Goal: Complete application form

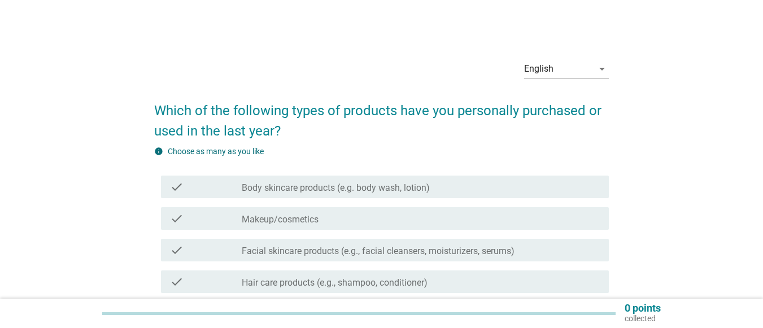
click at [386, 193] on label "Body skincare products (e.g. body wash, lotion)" at bounding box center [336, 187] width 188 height 11
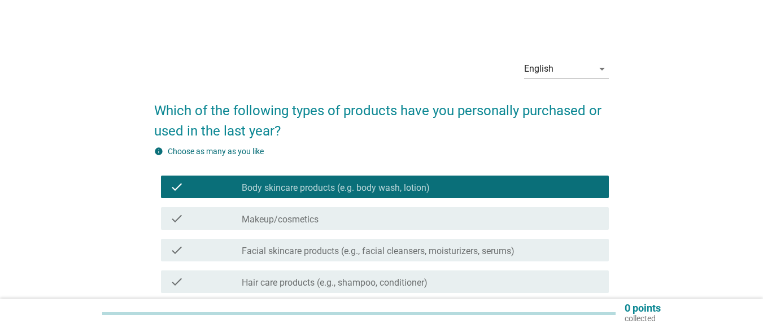
click at [350, 223] on div "check_box_outline_blank Makeup/cosmetics" at bounding box center [421, 219] width 358 height 14
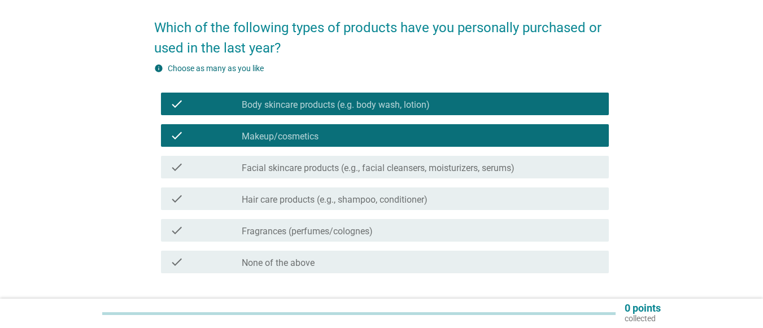
scroll to position [113, 0]
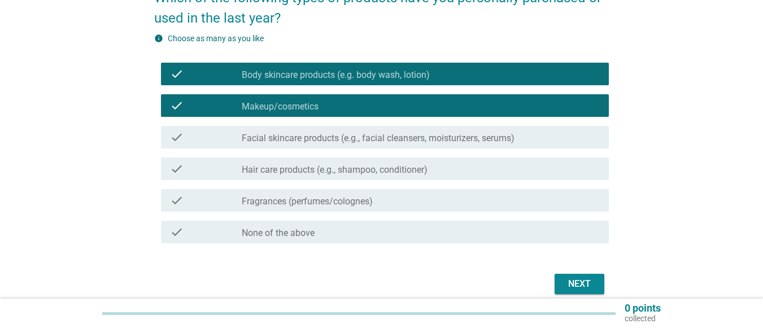
click at [333, 141] on label "Facial skincare products (e.g., facial cleansers, moisturizers, serums)" at bounding box center [378, 138] width 273 height 11
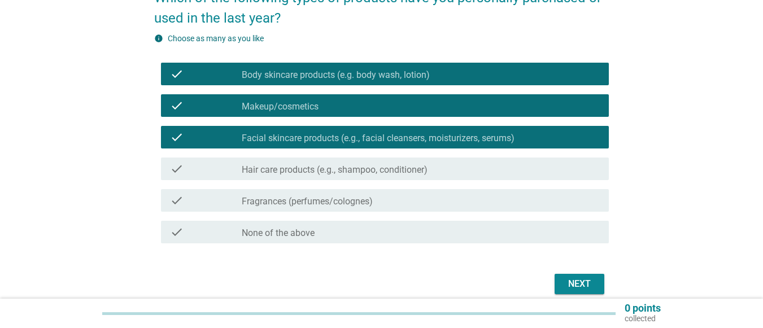
click at [328, 169] on label "Hair care products (e.g., shampoo, conditioner)" at bounding box center [335, 169] width 186 height 11
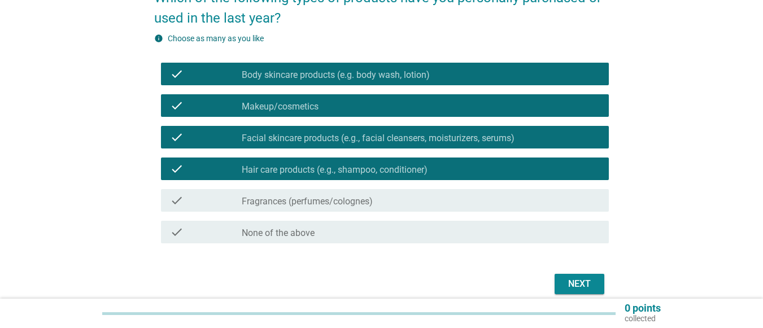
click at [320, 198] on label "Fragrances (perfumes/colognes)" at bounding box center [307, 201] width 131 height 11
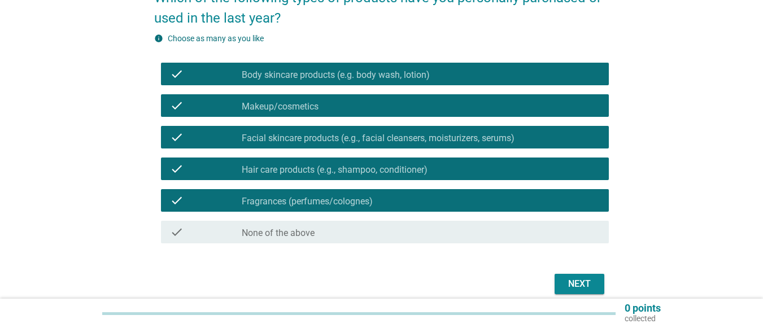
click at [590, 284] on div "Next" at bounding box center [580, 284] width 32 height 14
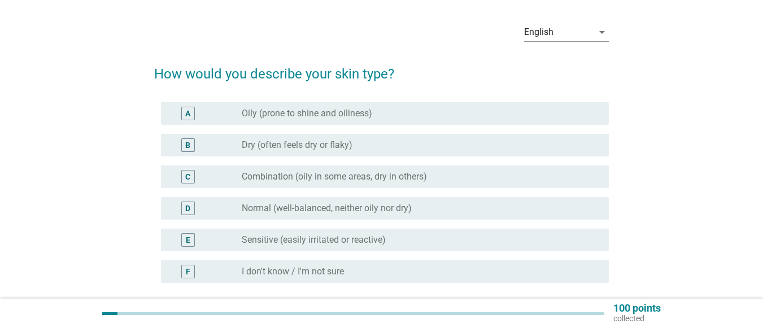
scroll to position [56, 0]
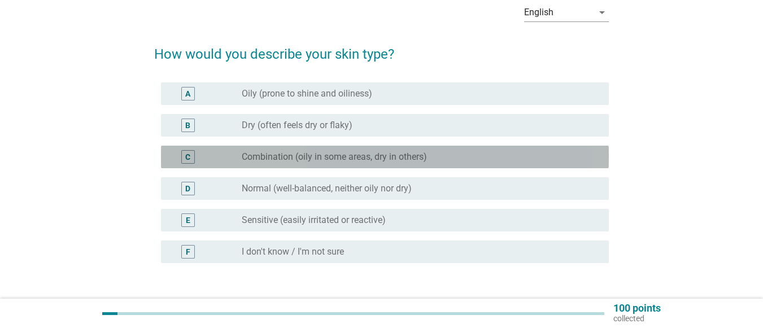
click at [399, 158] on label "Combination (oily in some areas, dry in others)" at bounding box center [334, 156] width 185 height 11
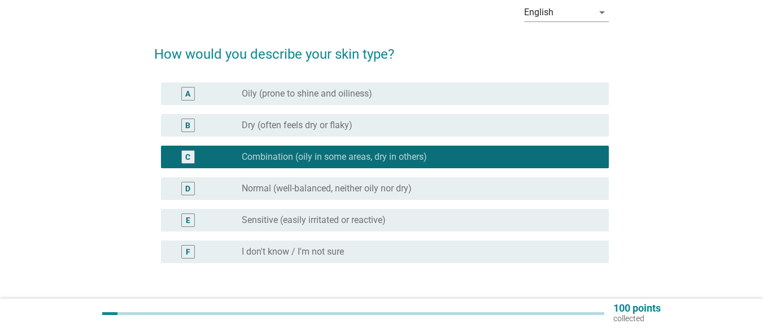
scroll to position [113, 0]
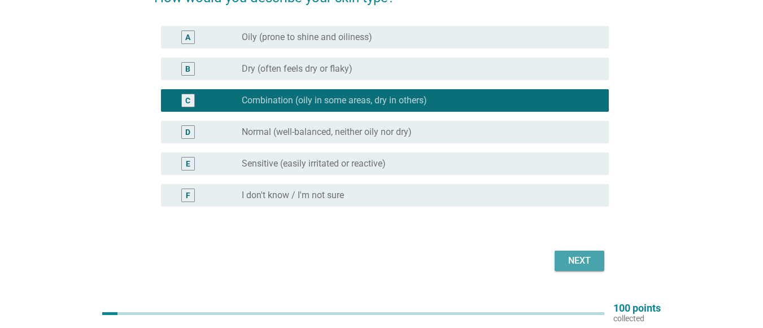
click at [590, 259] on div "Next" at bounding box center [580, 261] width 32 height 14
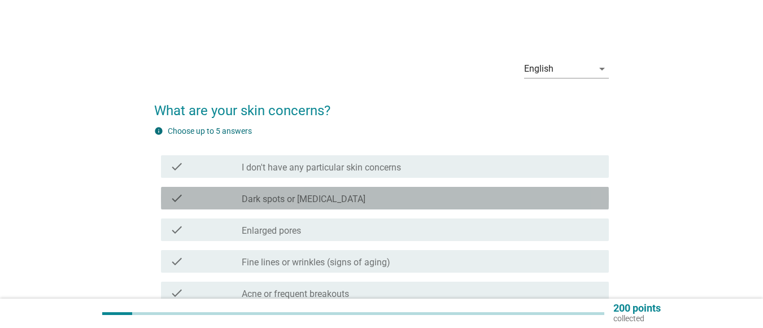
click at [240, 198] on div "check" at bounding box center [206, 198] width 72 height 14
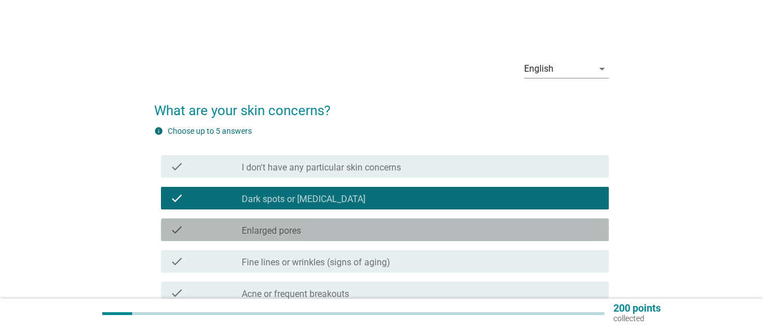
click at [234, 229] on div "check" at bounding box center [206, 230] width 72 height 14
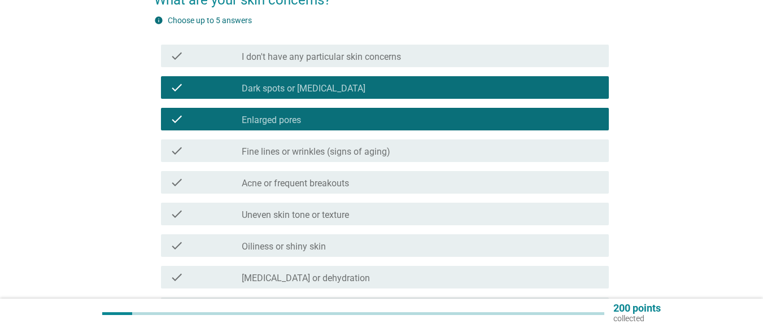
scroll to position [113, 0]
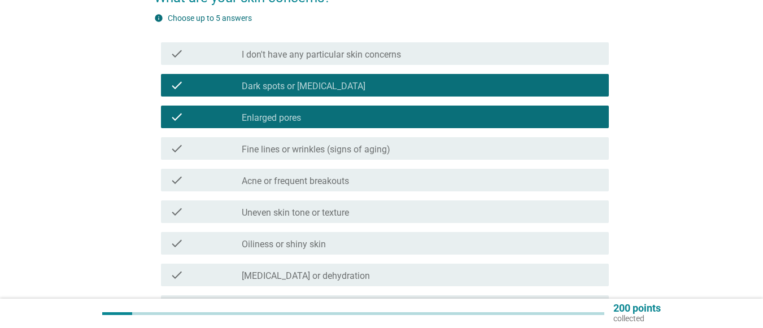
click at [285, 146] on label "Fine lines or wrinkles (signs of aging)" at bounding box center [316, 149] width 149 height 11
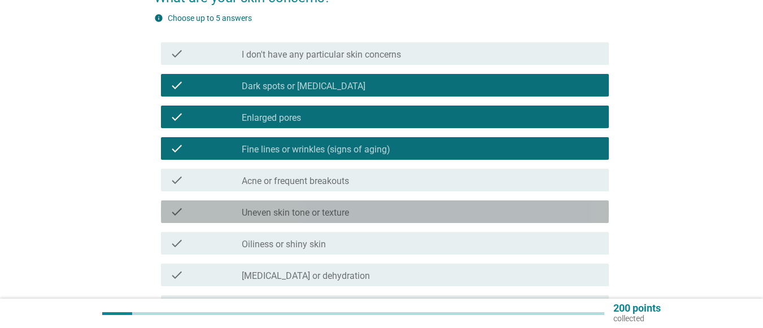
click at [258, 210] on label "Uneven skin tone or texture" at bounding box center [295, 212] width 107 height 11
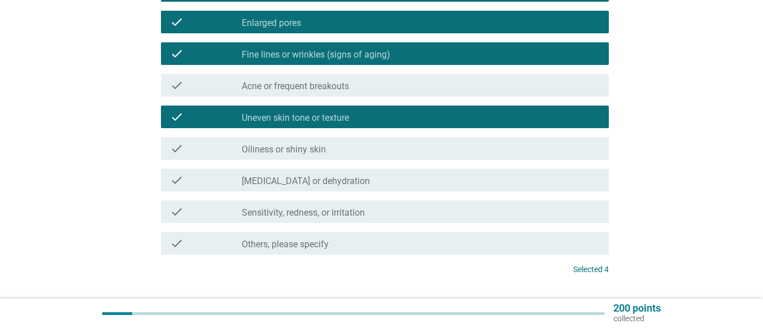
scroll to position [226, 0]
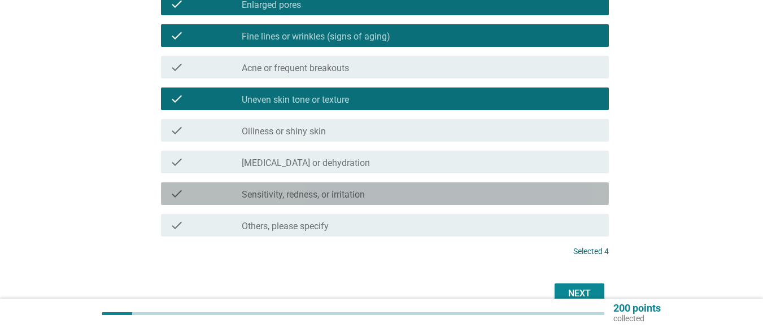
click at [285, 191] on label "Sensitivity, redness, or irritation" at bounding box center [303, 194] width 123 height 11
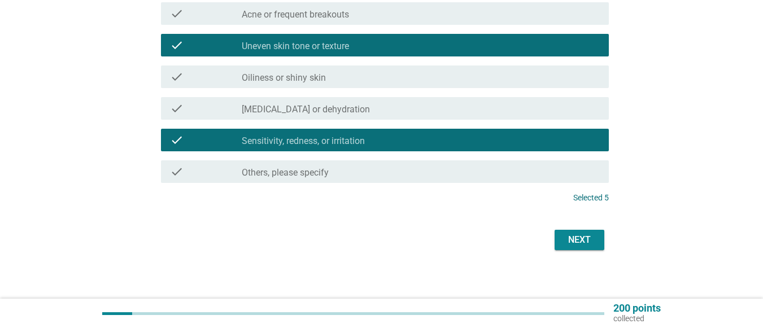
scroll to position [282, 0]
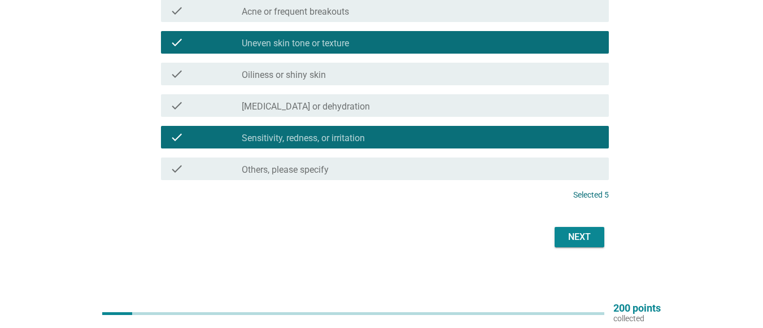
click at [591, 237] on div "Next" at bounding box center [580, 237] width 32 height 14
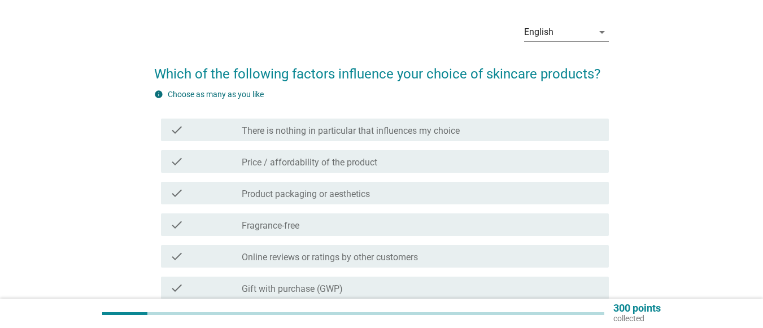
scroll to position [56, 0]
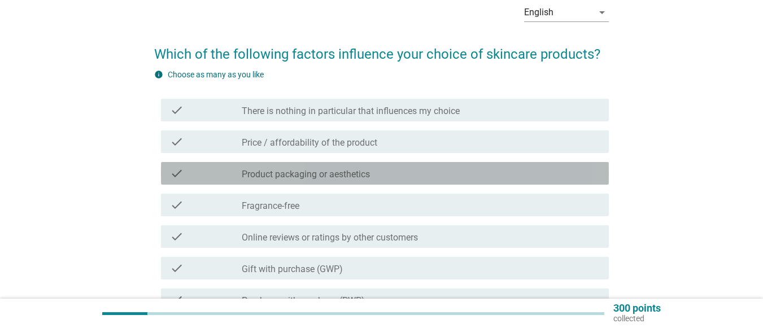
click at [367, 173] on label "Product packaging or aesthetics" at bounding box center [306, 174] width 128 height 11
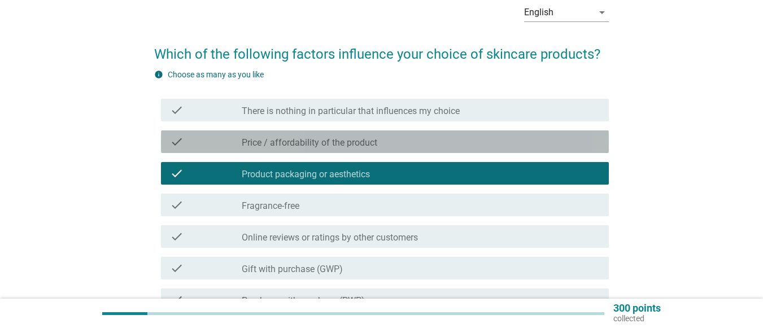
click at [335, 143] on label "Price / affordability of the product" at bounding box center [310, 142] width 136 height 11
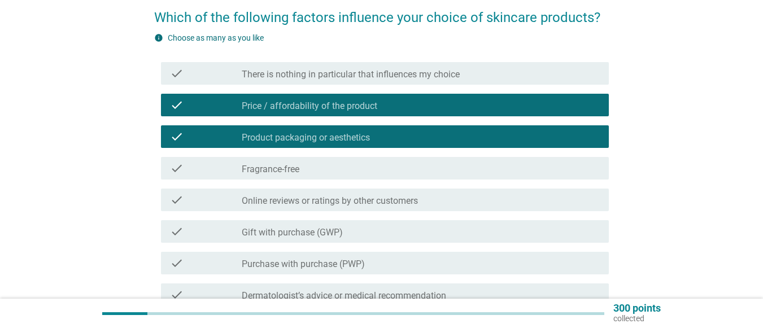
scroll to position [113, 0]
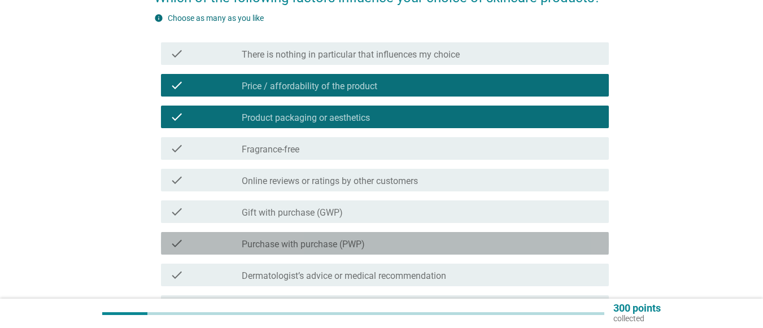
click at [300, 238] on div "check_box_outline_blank Purchase with purchase (PWP)" at bounding box center [421, 244] width 358 height 14
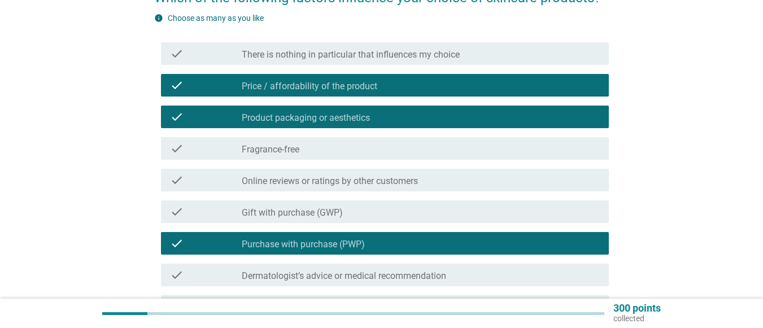
scroll to position [169, 0]
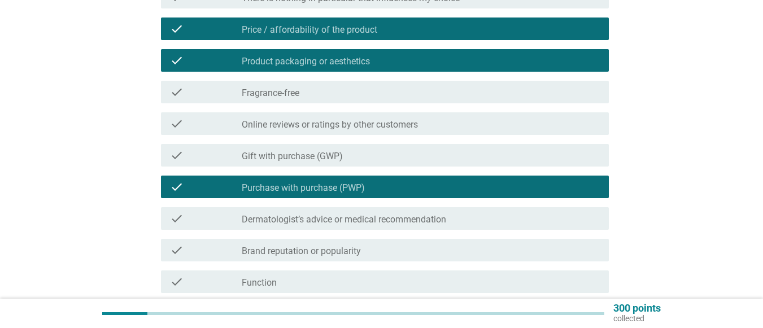
click at [310, 215] on label "Dermatologist’s advice or medical recommendation" at bounding box center [344, 219] width 204 height 11
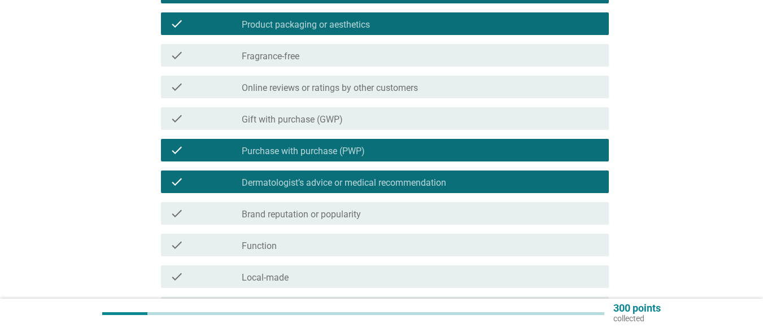
scroll to position [226, 0]
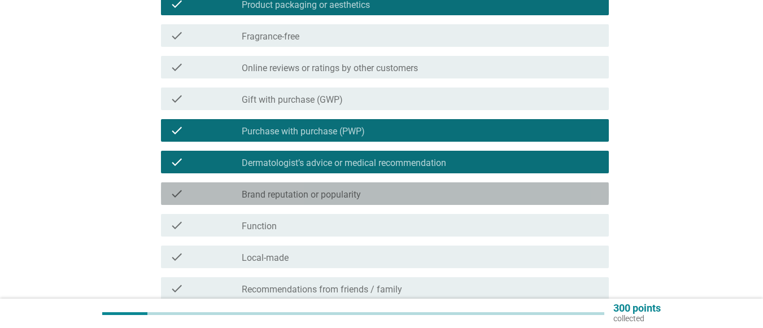
click at [329, 193] on label "Brand reputation or popularity" at bounding box center [301, 194] width 119 height 11
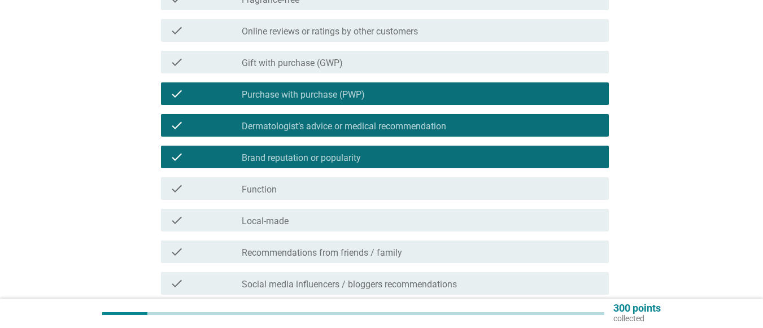
scroll to position [282, 0]
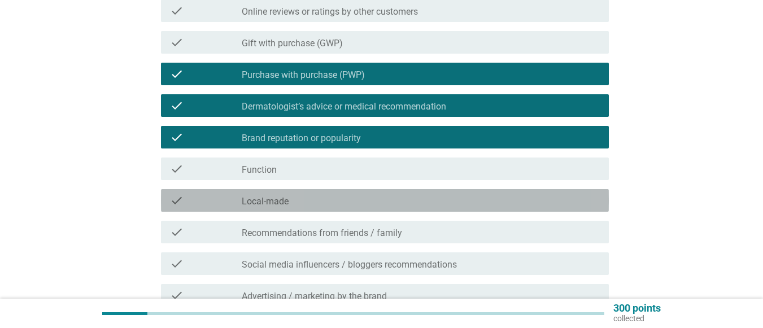
click at [329, 193] on div "check check_box_outline_blank Local-made" at bounding box center [385, 200] width 448 height 23
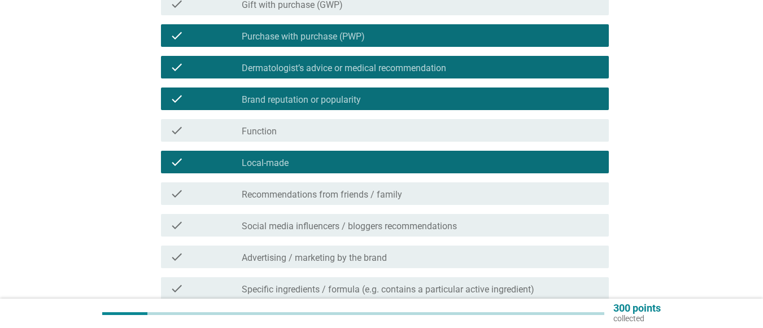
scroll to position [339, 0]
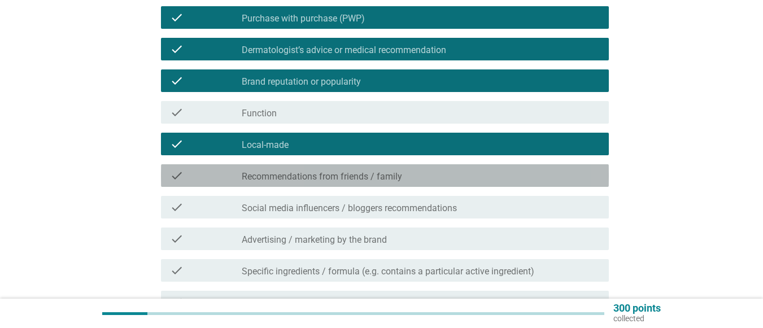
click at [311, 171] on label "Recommendations from friends / family" at bounding box center [322, 176] width 160 height 11
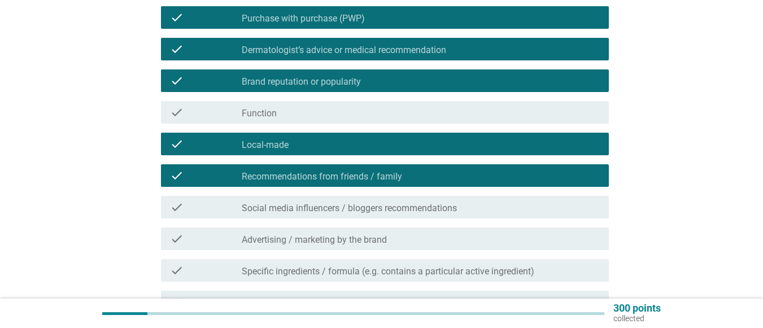
scroll to position [395, 0]
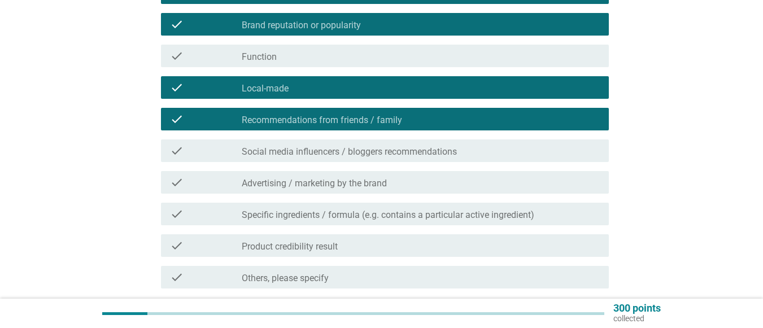
click at [324, 185] on label "Advertising / marketing by the brand" at bounding box center [314, 183] width 145 height 11
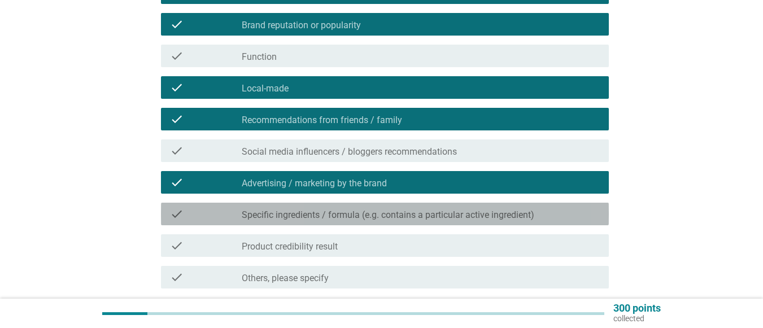
click at [312, 214] on label "Specific ingredients / formula (e.g. contains a particular active ingredient)" at bounding box center [388, 215] width 293 height 11
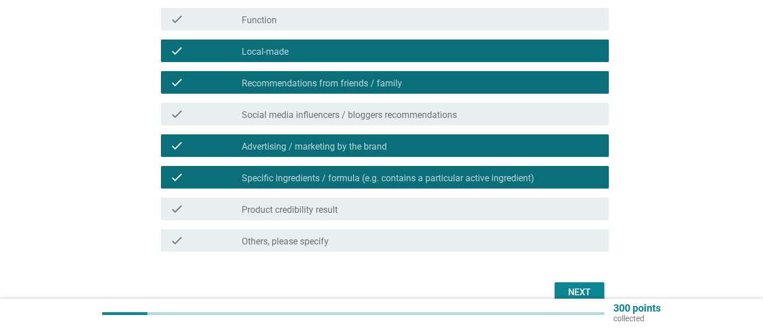
scroll to position [452, 0]
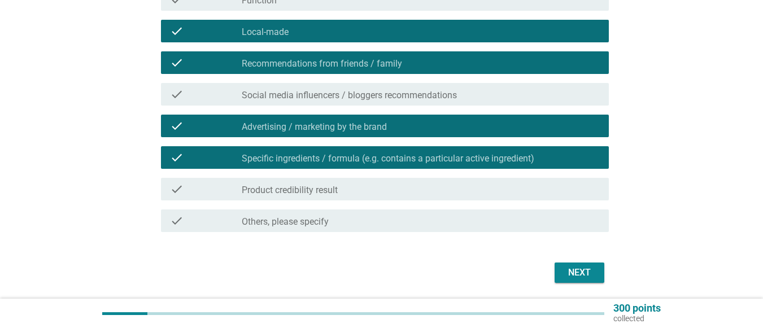
click at [326, 193] on label "Product credibility result" at bounding box center [290, 190] width 96 height 11
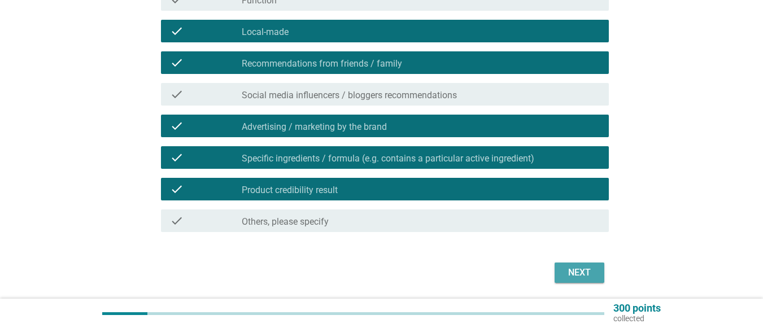
click at [587, 268] on div "Next" at bounding box center [580, 273] width 32 height 14
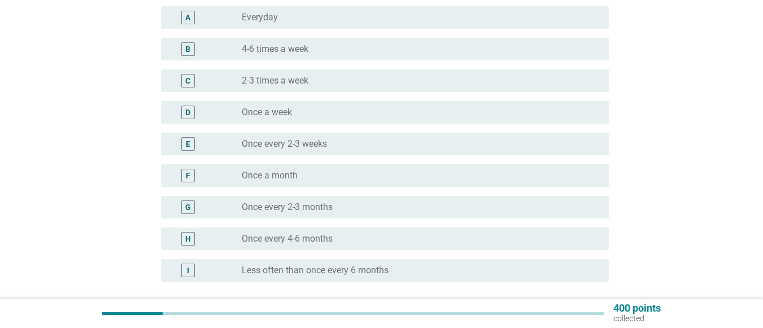
scroll to position [113, 0]
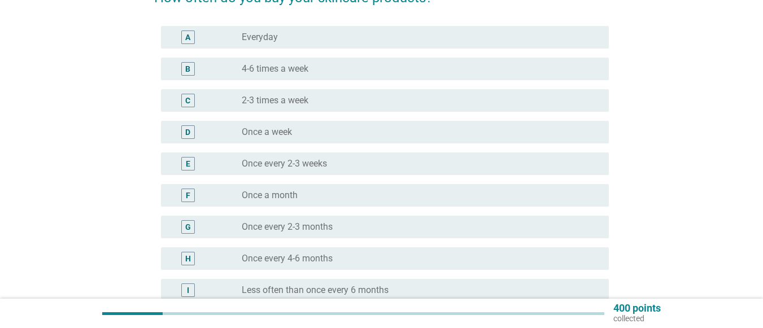
click at [310, 225] on label "Once every 2-3 months" at bounding box center [287, 226] width 91 height 11
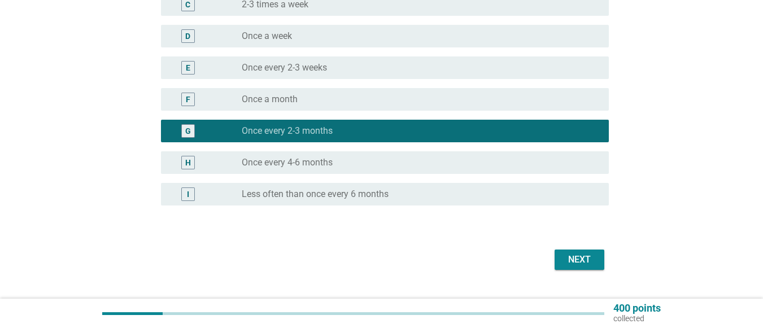
scroll to position [226, 0]
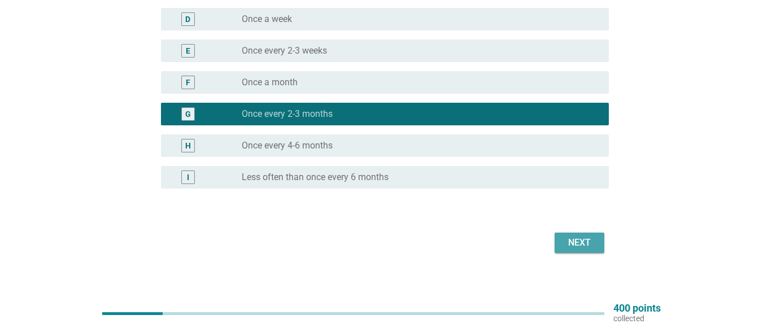
click at [568, 238] on div "Next" at bounding box center [580, 243] width 32 height 14
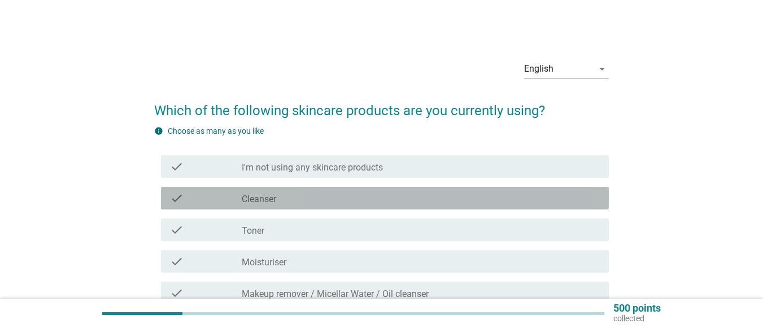
click at [273, 199] on label "Cleanser" at bounding box center [259, 199] width 34 height 11
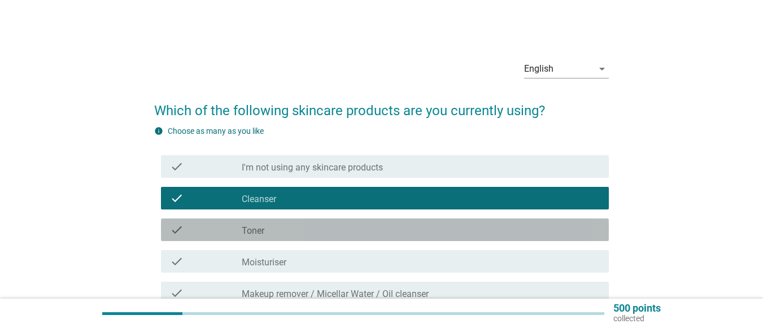
click at [264, 228] on label "Toner" at bounding box center [253, 230] width 23 height 11
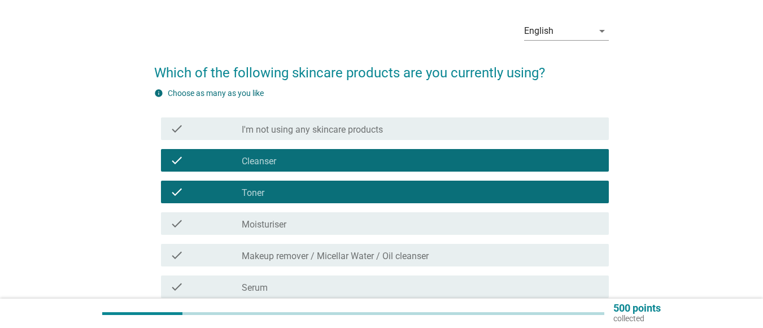
scroll to position [56, 0]
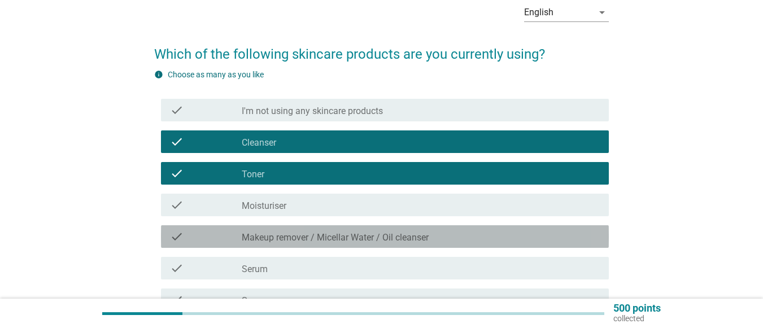
click at [262, 238] on label "Makeup remover / Micellar Water / Oil cleanser" at bounding box center [335, 237] width 187 height 11
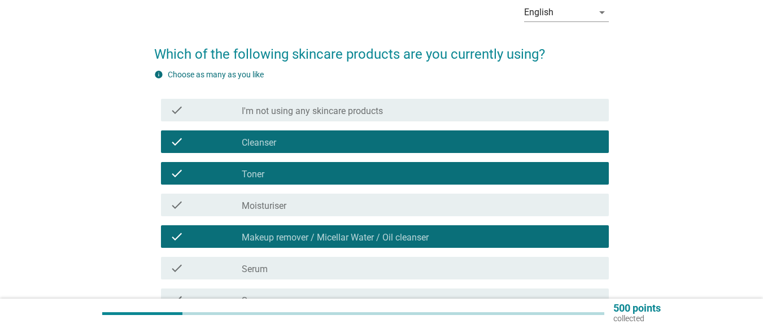
scroll to position [113, 0]
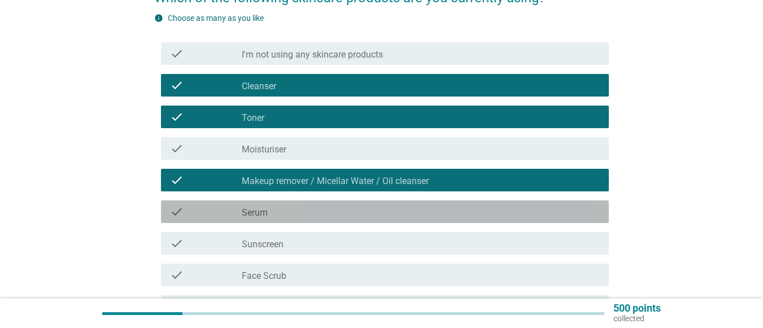
click at [275, 206] on div "check_box_outline_blank Serum" at bounding box center [421, 212] width 358 height 14
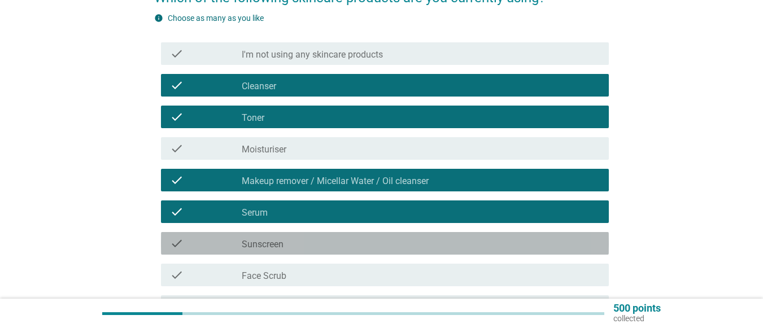
click at [269, 243] on label "Sunscreen" at bounding box center [263, 244] width 42 height 11
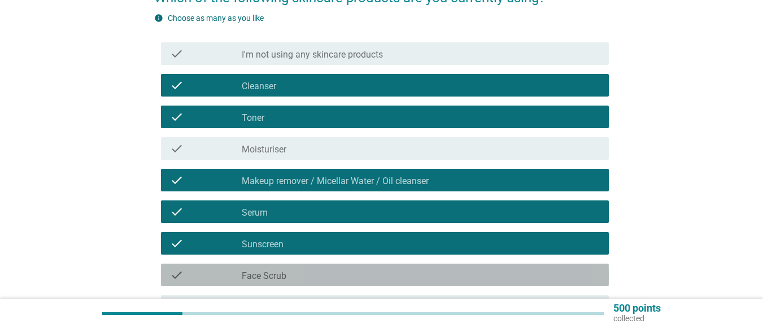
click at [261, 276] on label "Face Scrub" at bounding box center [264, 276] width 45 height 11
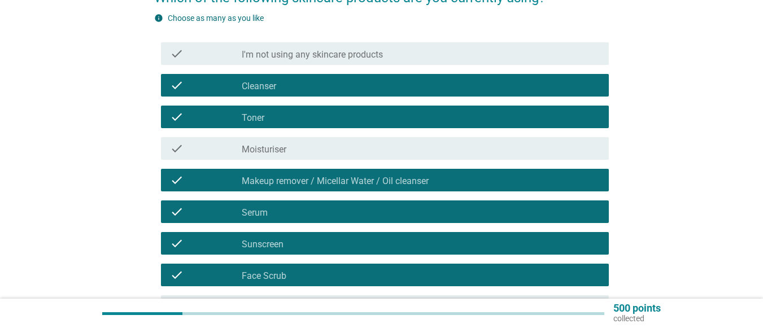
scroll to position [169, 0]
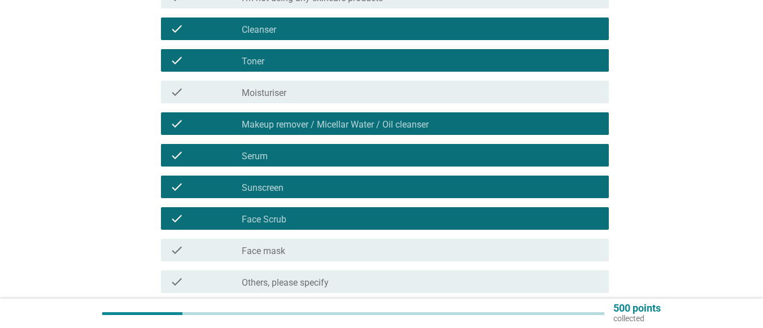
click at [284, 254] on label "Face mask" at bounding box center [263, 251] width 43 height 11
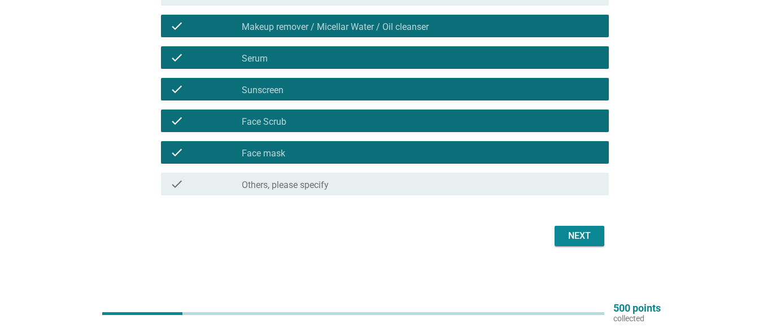
scroll to position [269, 0]
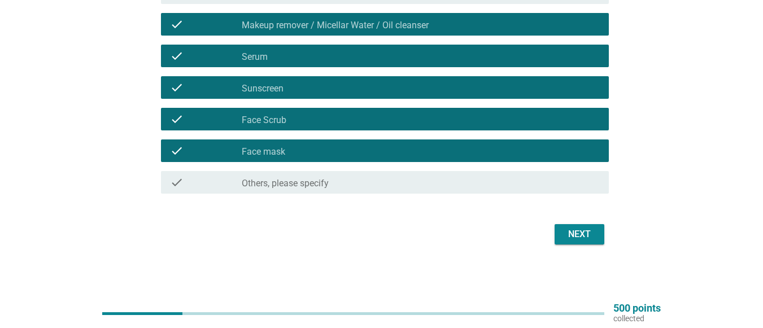
click at [583, 235] on div "Next" at bounding box center [580, 235] width 32 height 14
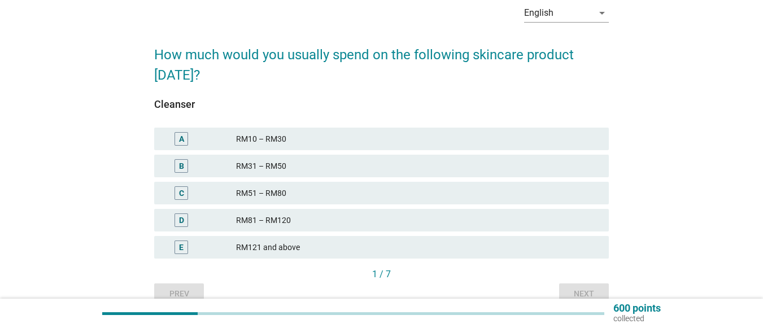
scroll to position [56, 0]
click at [275, 245] on div "RM121 and above" at bounding box center [418, 247] width 364 height 14
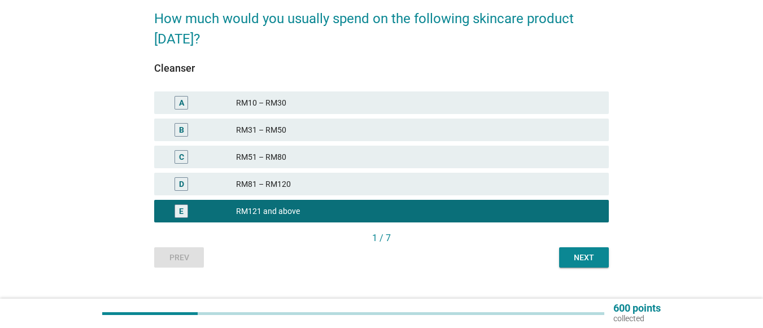
scroll to position [112, 0]
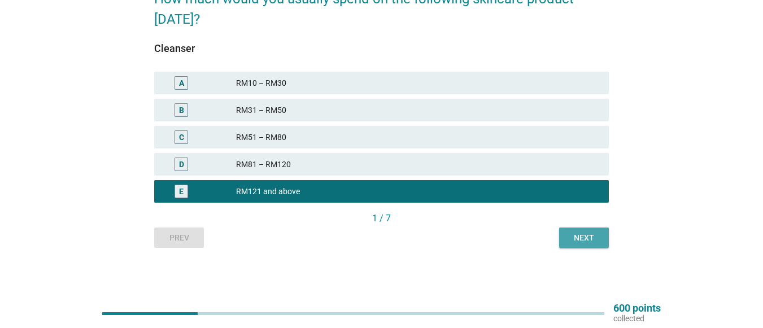
click at [568, 230] on button "Next" at bounding box center [584, 238] width 50 height 20
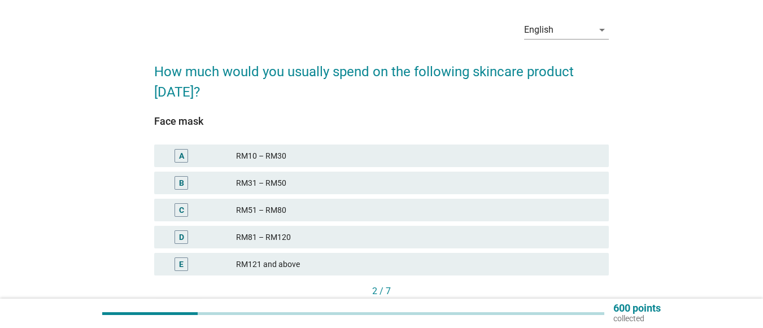
scroll to position [56, 0]
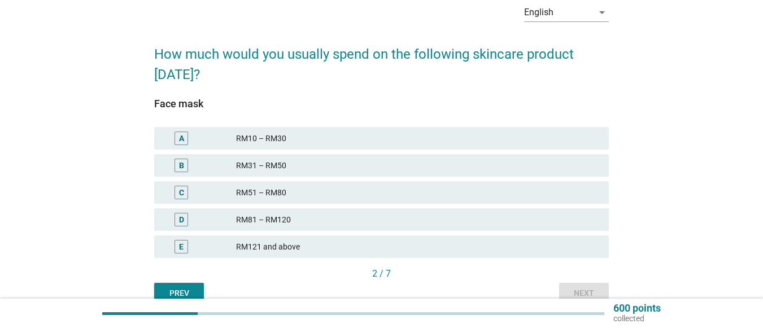
click at [292, 188] on div "RM51 – RM80" at bounding box center [418, 193] width 364 height 14
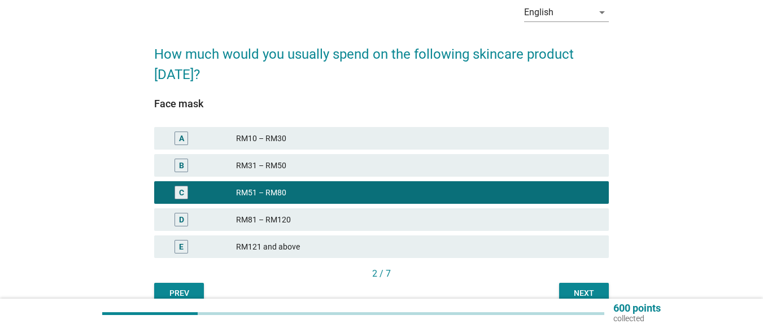
scroll to position [112, 0]
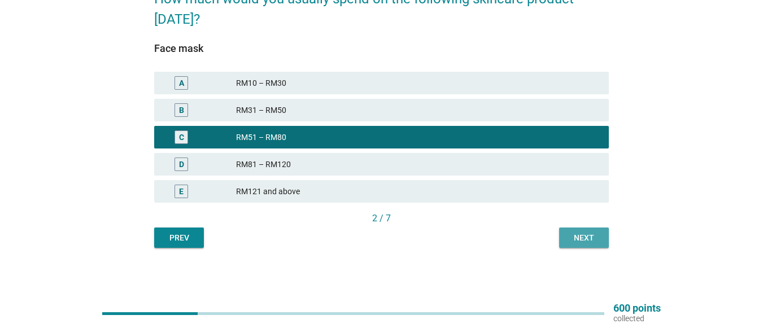
click at [584, 238] on div "Next" at bounding box center [584, 238] width 32 height 12
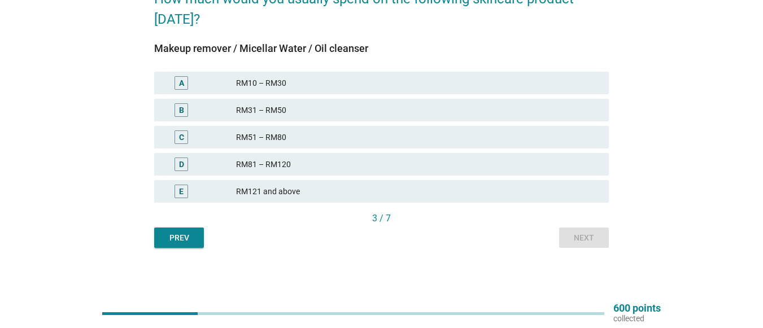
scroll to position [0, 0]
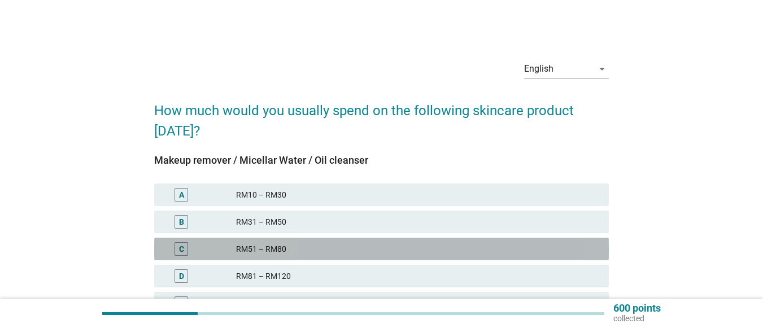
click at [184, 250] on div "C" at bounding box center [181, 249] width 5 height 12
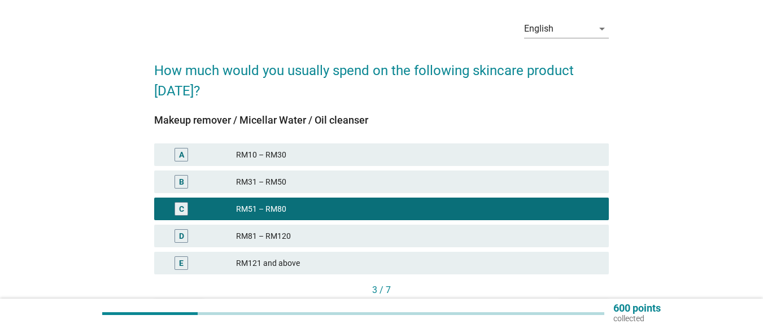
scroll to position [56, 0]
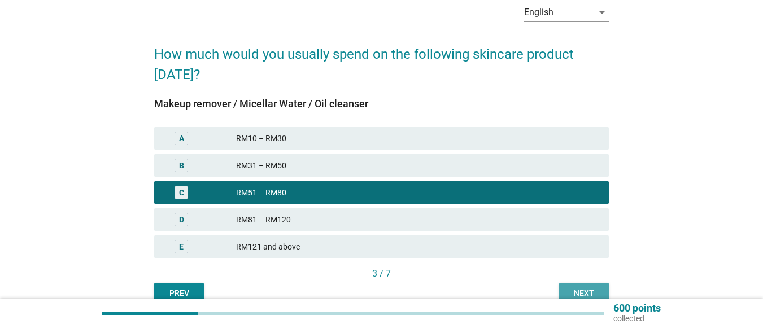
click at [581, 289] on div "Next" at bounding box center [584, 293] width 32 height 12
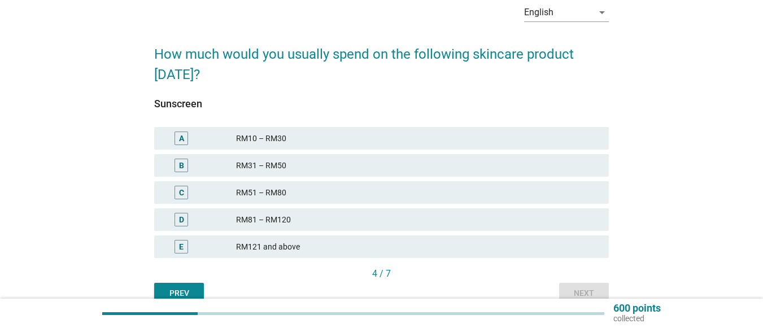
click at [260, 224] on div "RM81 – RM120" at bounding box center [418, 220] width 364 height 14
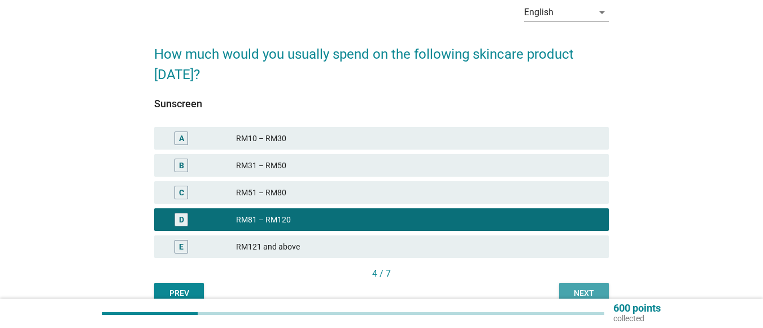
click at [590, 293] on div "Next" at bounding box center [584, 293] width 32 height 12
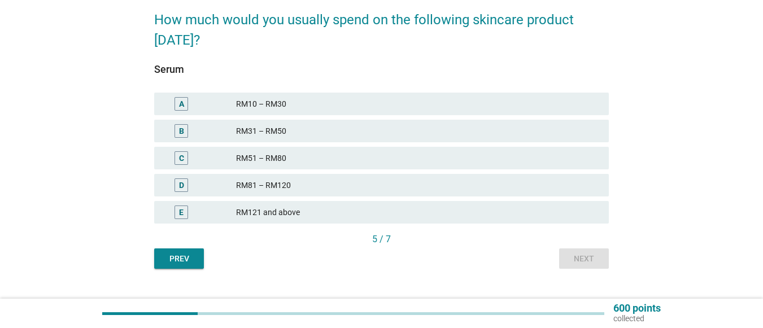
scroll to position [112, 0]
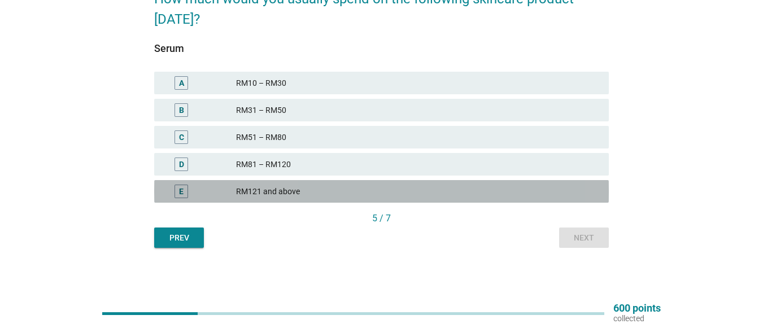
click at [198, 190] on div "E" at bounding box center [181, 192] width 36 height 14
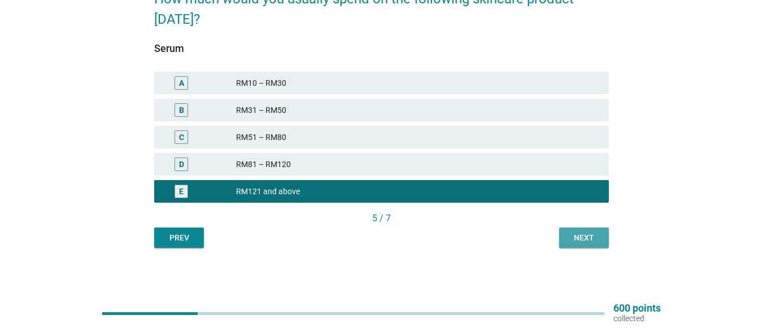
click at [582, 239] on div "Next" at bounding box center [584, 238] width 32 height 12
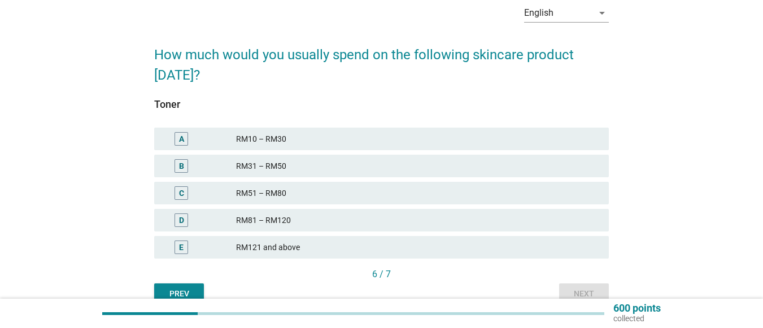
scroll to position [56, 0]
click at [365, 193] on div "RM51 – RM80" at bounding box center [418, 193] width 364 height 14
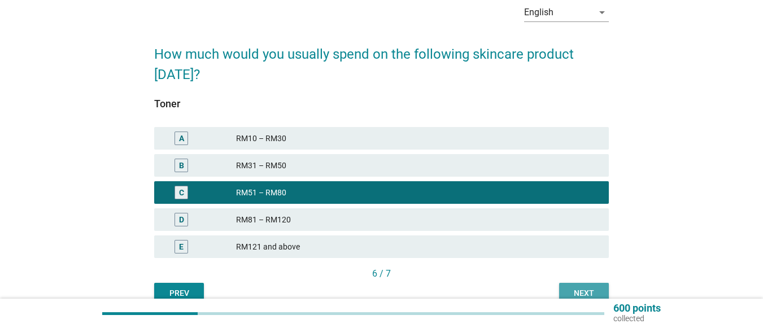
click at [570, 291] on div "Next" at bounding box center [584, 293] width 32 height 12
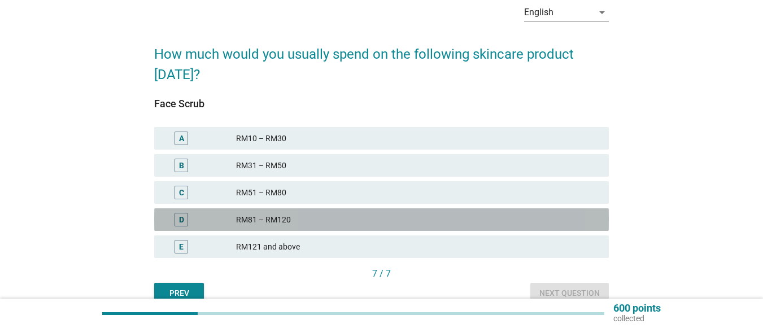
click at [319, 219] on div "RM81 – RM120" at bounding box center [418, 220] width 364 height 14
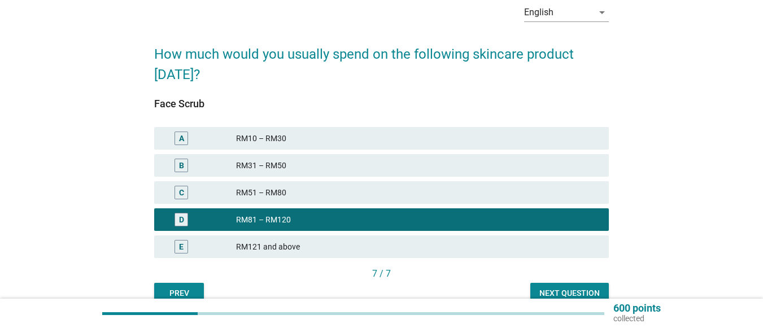
scroll to position [112, 0]
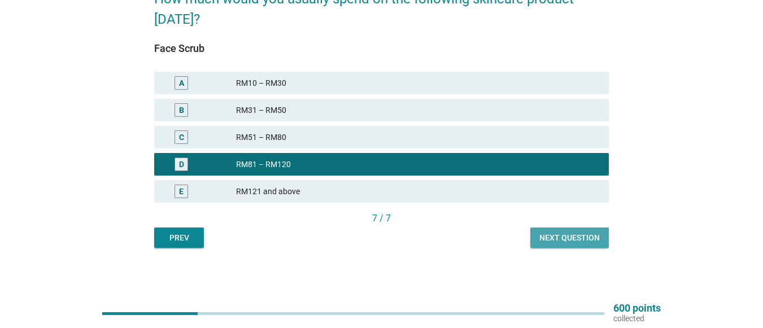
click at [580, 237] on div "Next question" at bounding box center [569, 238] width 60 height 12
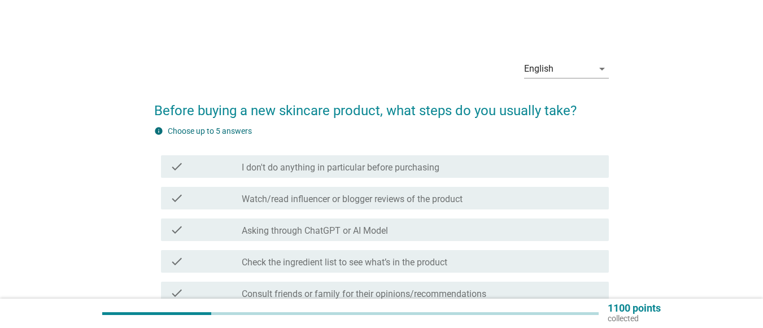
scroll to position [56, 0]
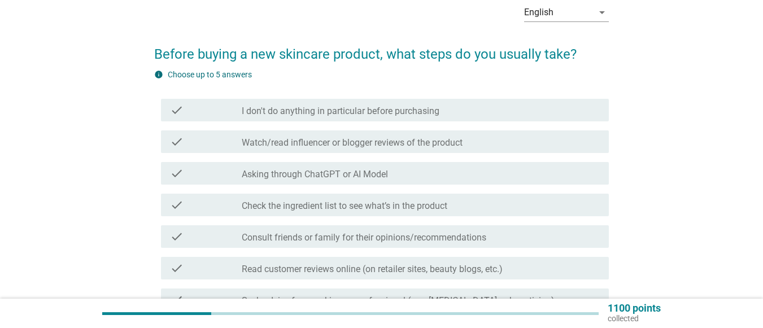
click at [308, 175] on label "Asking through ChatGPT or AI Model" at bounding box center [315, 174] width 146 height 11
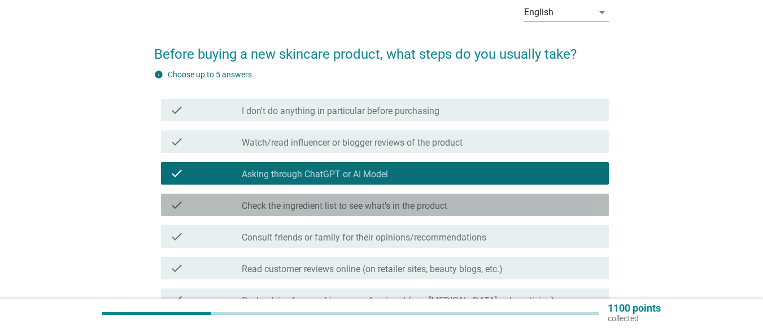
click at [281, 203] on label "Check the ingredient list to see what’s in the product" at bounding box center [345, 206] width 206 height 11
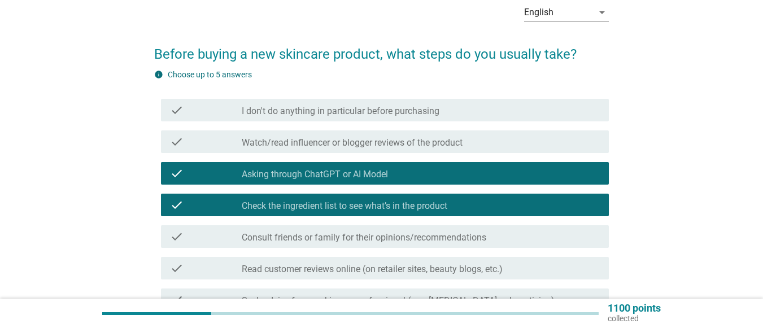
scroll to position [113, 0]
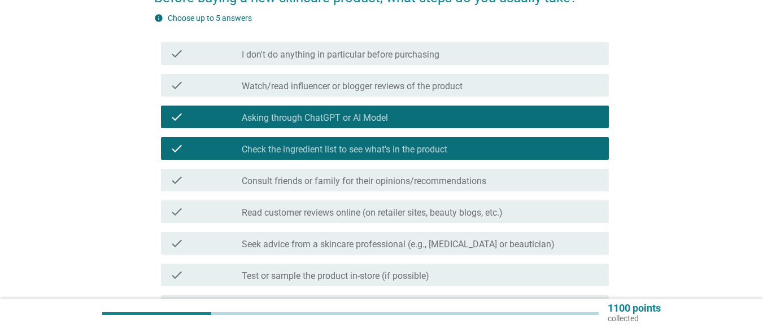
click at [270, 212] on label "Read customer reviews online (on retailer sites, beauty blogs, etc.)" at bounding box center [372, 212] width 261 height 11
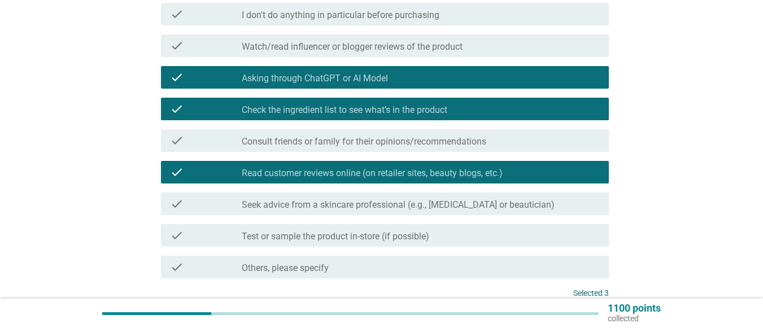
scroll to position [169, 0]
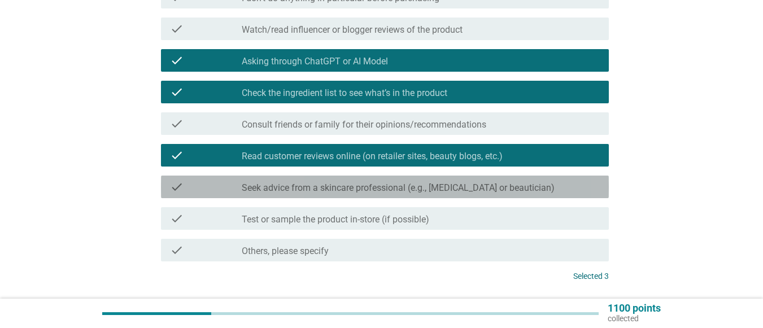
click at [286, 191] on label "Seek advice from a skincare professional (e.g., [MEDICAL_DATA] or beautician)" at bounding box center [398, 187] width 313 height 11
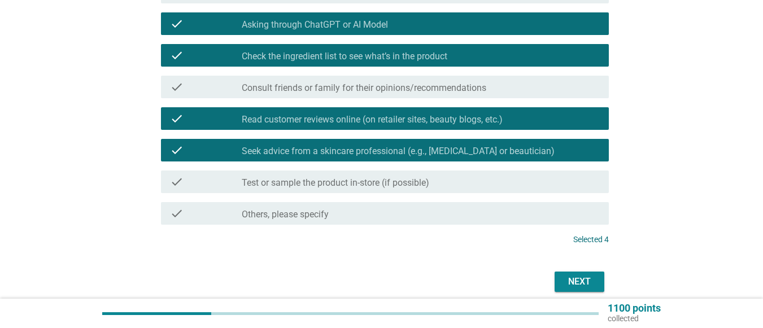
scroll to position [226, 0]
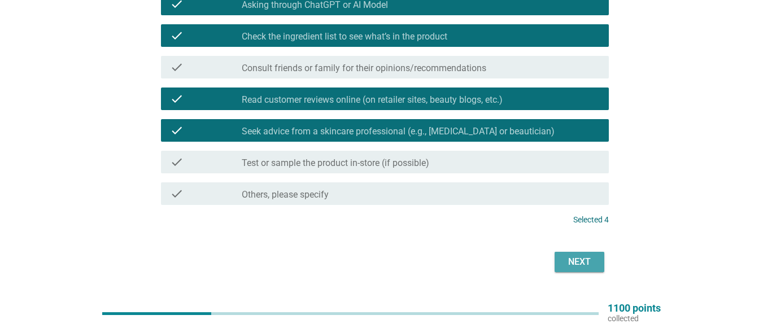
click at [573, 258] on div "Next" at bounding box center [580, 262] width 32 height 14
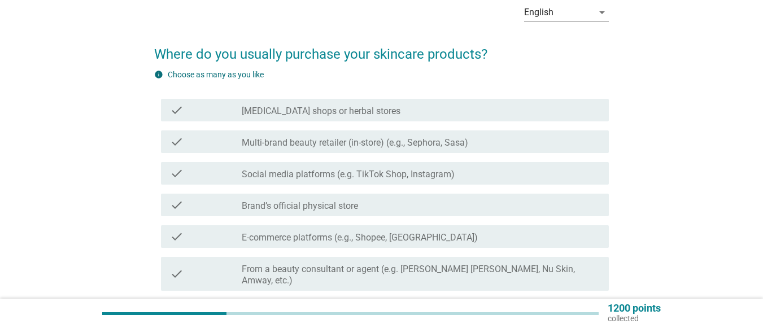
scroll to position [113, 0]
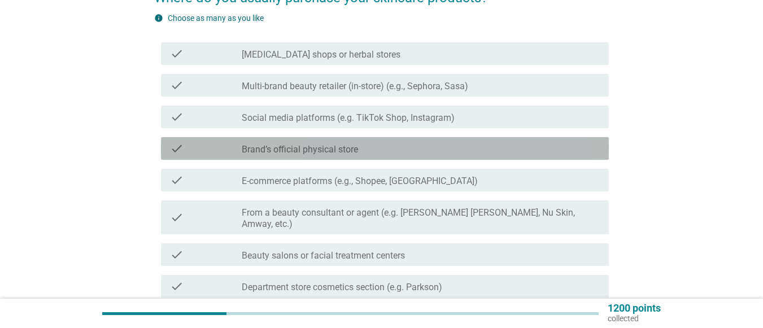
click at [312, 144] on label "Brand’s official physical store" at bounding box center [300, 149] width 116 height 11
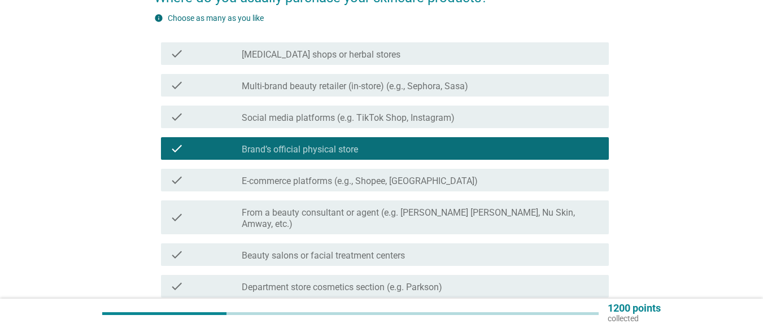
click at [272, 250] on label "Beauty salons or facial treatment centers" at bounding box center [323, 255] width 163 height 11
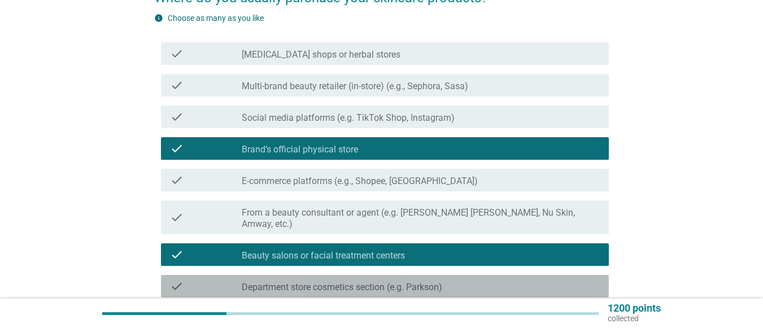
click at [263, 282] on label "Department store cosmetics section (e.g. Parkson)" at bounding box center [342, 287] width 201 height 11
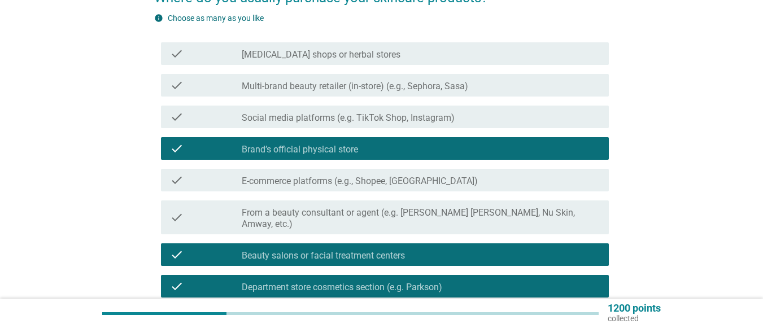
click at [281, 104] on div "check check_box_outline_blank Social media platforms (e.g. TikTok Shop, Instagr…" at bounding box center [381, 117] width 455 height 32
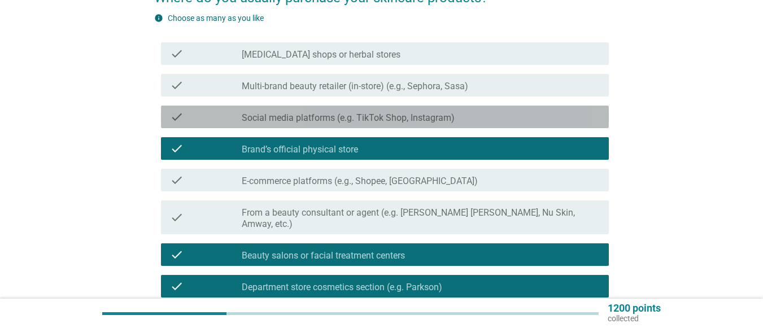
click at [279, 115] on label "Social media platforms (e.g. TikTok Shop, Instagram)" at bounding box center [348, 117] width 213 height 11
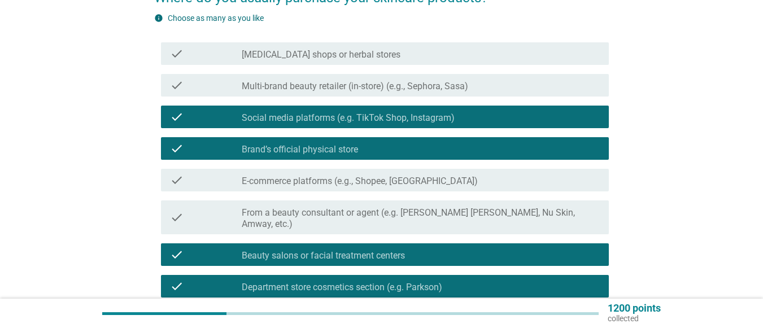
click at [263, 184] on label "E-commerce platforms (e.g., Shopee, [GEOGRAPHIC_DATA])" at bounding box center [360, 181] width 236 height 11
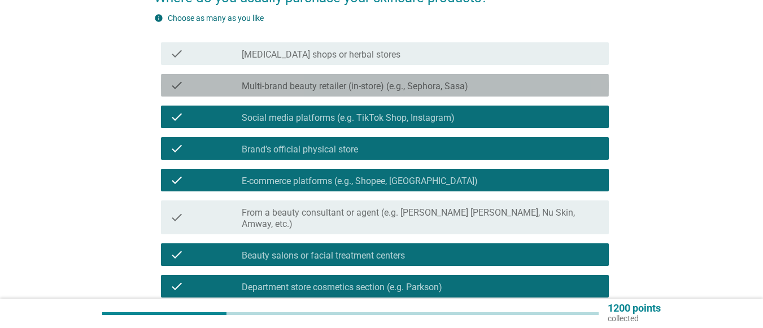
click at [359, 81] on label "Multi-brand beauty retailer (in-store) (e.g., Sephora, Sasa)" at bounding box center [355, 86] width 226 height 11
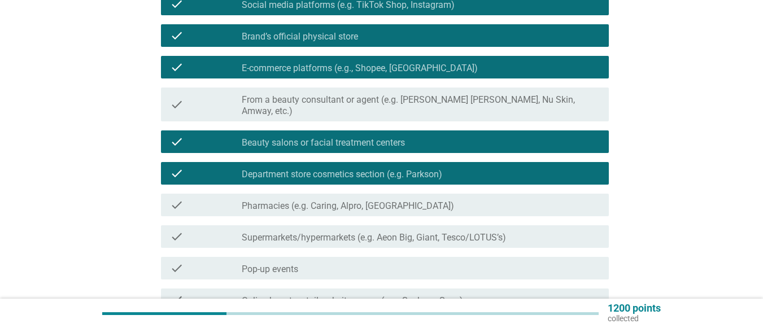
scroll to position [282, 0]
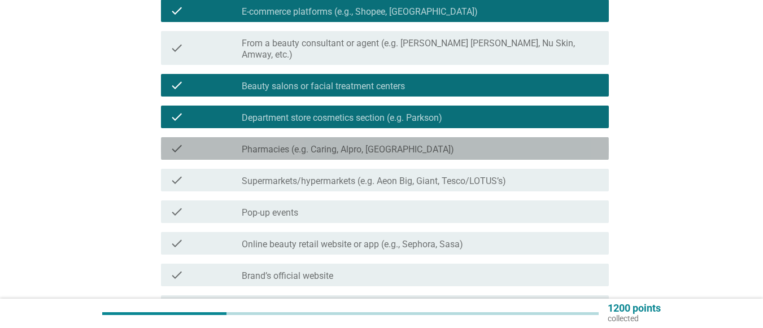
click at [392, 144] on label "Pharmacies (e.g. Caring, Alpro, [GEOGRAPHIC_DATA])" at bounding box center [348, 149] width 212 height 11
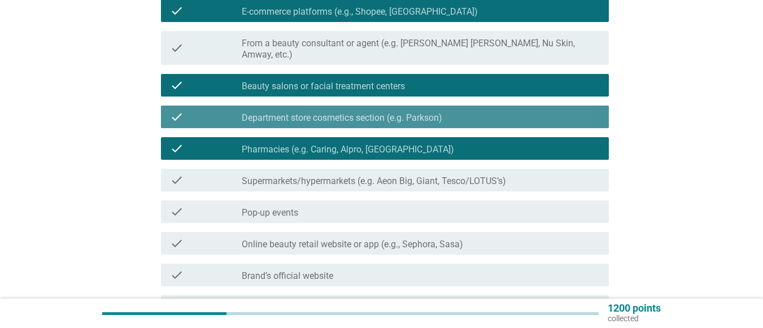
click at [387, 112] on label "Department store cosmetics section (e.g. Parkson)" at bounding box center [342, 117] width 201 height 11
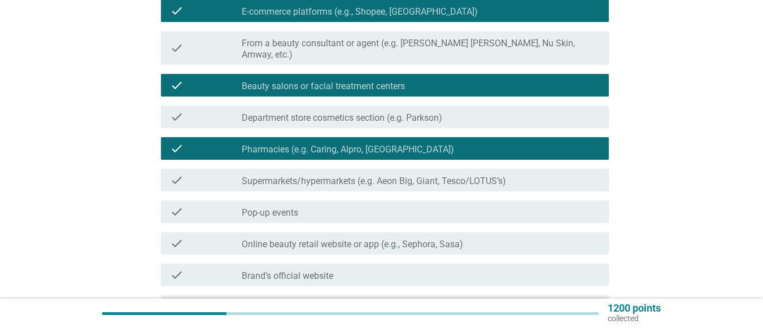
scroll to position [339, 0]
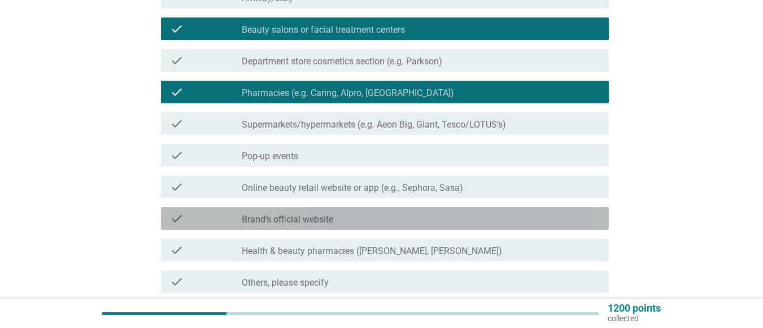
click at [324, 214] on label "Brand’s official website" at bounding box center [288, 219] width 92 height 11
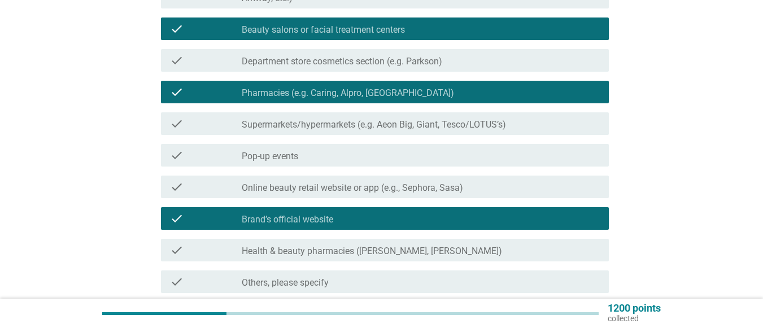
click at [324, 246] on label "Health & beauty pharmacies ([PERSON_NAME], [PERSON_NAME])" at bounding box center [372, 251] width 260 height 11
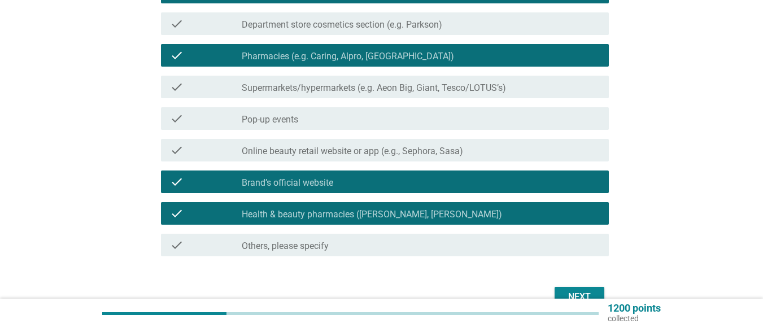
scroll to position [395, 0]
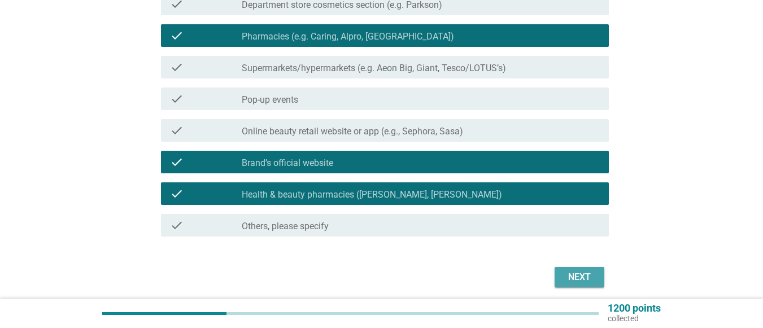
click at [581, 271] on div "Next" at bounding box center [580, 278] width 32 height 14
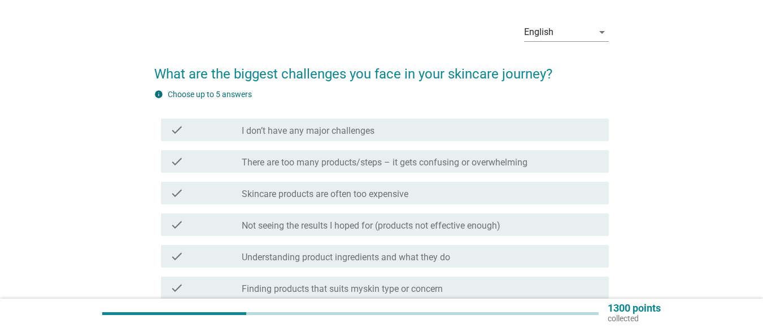
scroll to position [56, 0]
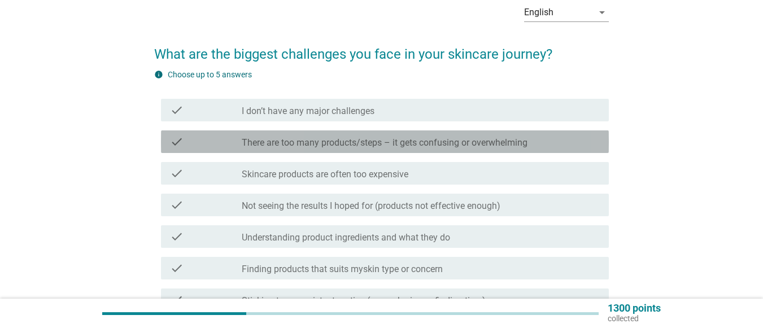
click at [433, 137] on label "There are too many products/steps – it gets confusing or overwhelming" at bounding box center [385, 142] width 286 height 11
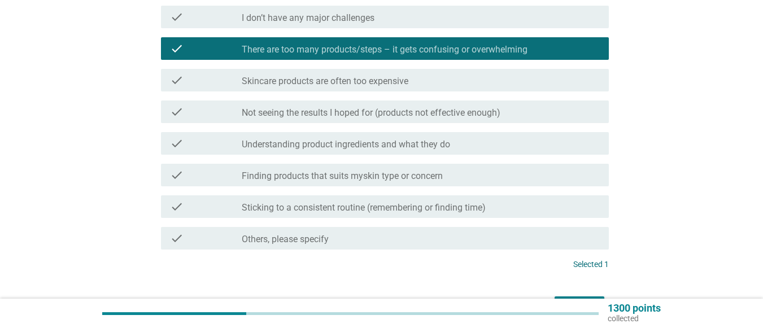
scroll to position [169, 0]
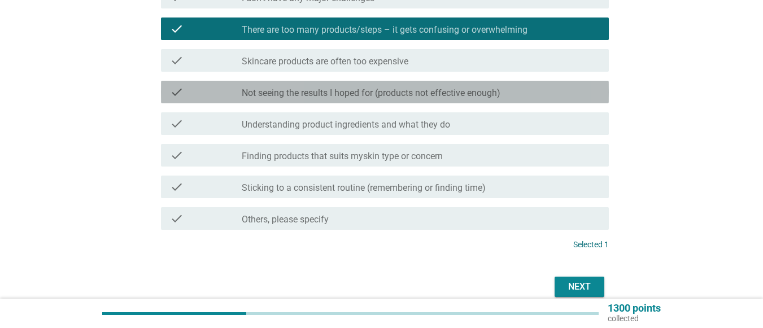
click at [445, 89] on label "Not seeing the results I hoped for (products not effective enough)" at bounding box center [371, 93] width 259 height 11
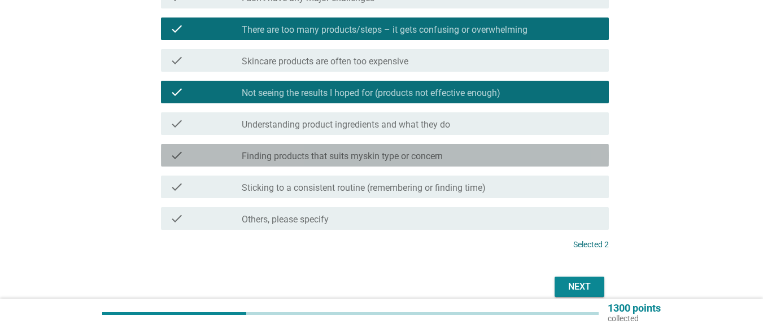
click at [409, 153] on label "Finding products that suits myskin type or concern" at bounding box center [342, 156] width 201 height 11
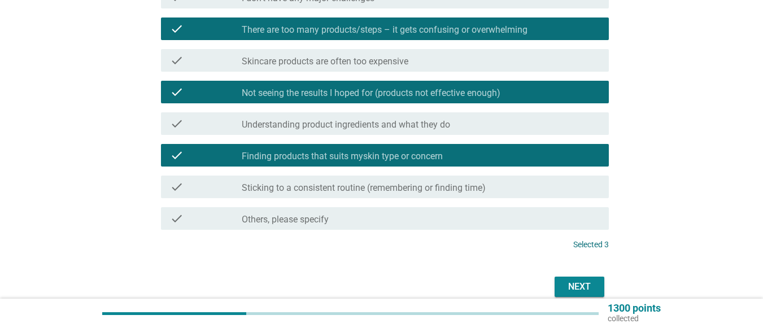
scroll to position [222, 0]
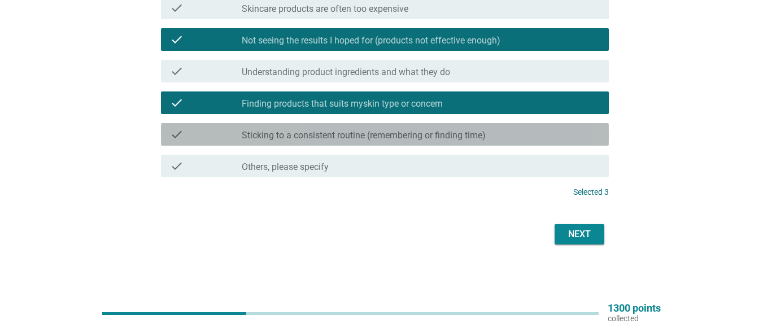
click at [407, 136] on label "Sticking to a consistent routine (remembering or finding time)" at bounding box center [364, 135] width 244 height 11
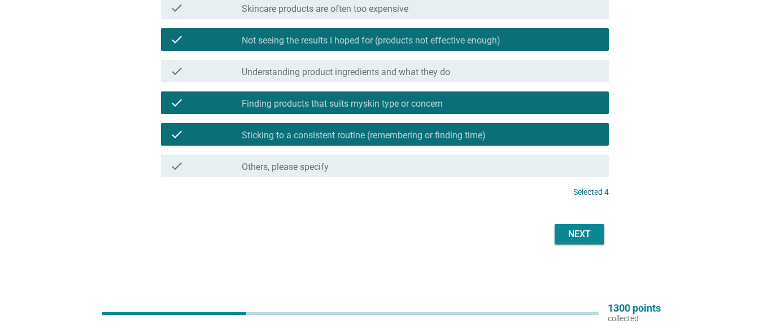
click at [430, 69] on label "Understanding product ingredients and what they do" at bounding box center [346, 72] width 208 height 11
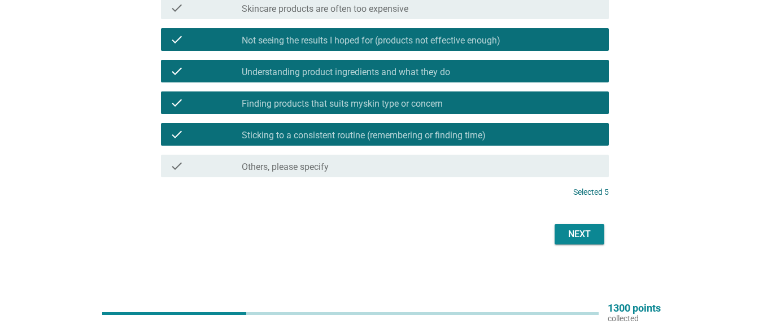
click at [575, 230] on div "Next" at bounding box center [580, 235] width 32 height 14
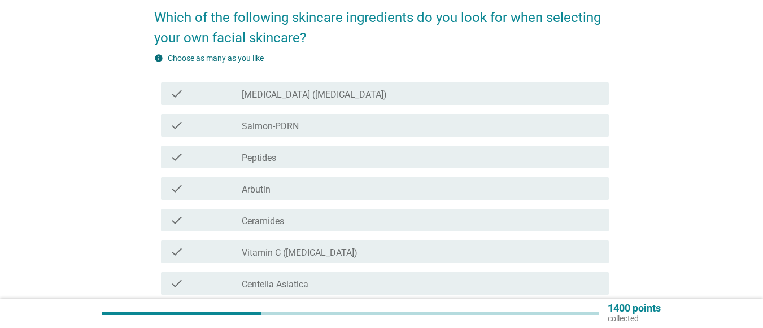
scroll to position [113, 0]
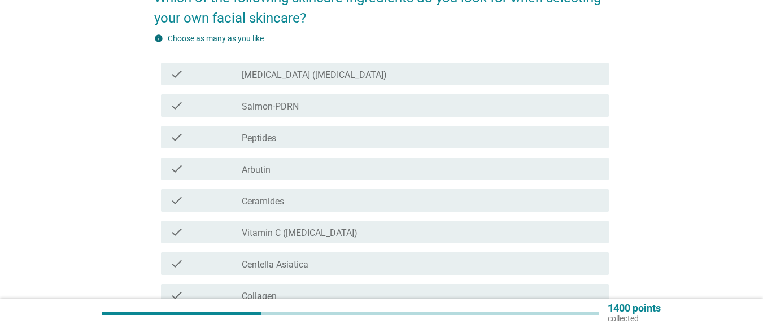
click at [342, 136] on div "check_box_outline_blank Peptides" at bounding box center [421, 137] width 358 height 14
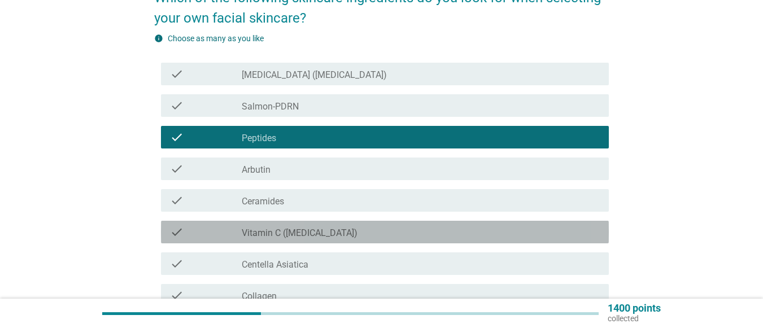
click at [338, 228] on label "Vitamin C ([MEDICAL_DATA])" at bounding box center [300, 233] width 116 height 11
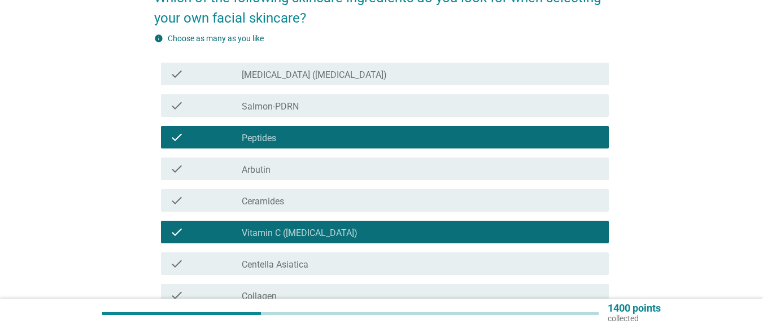
scroll to position [169, 0]
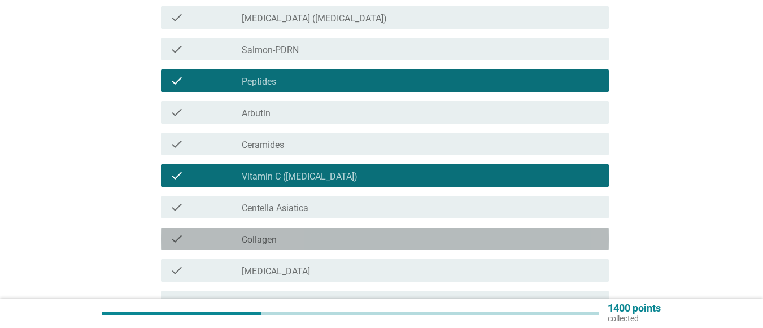
click at [331, 233] on div "check_box_outline_blank Collagen" at bounding box center [421, 239] width 358 height 14
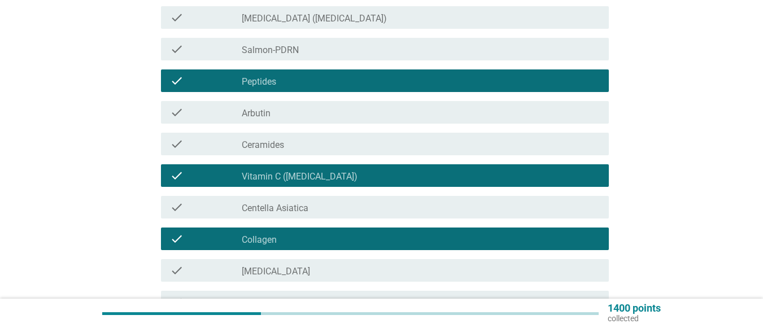
scroll to position [113, 0]
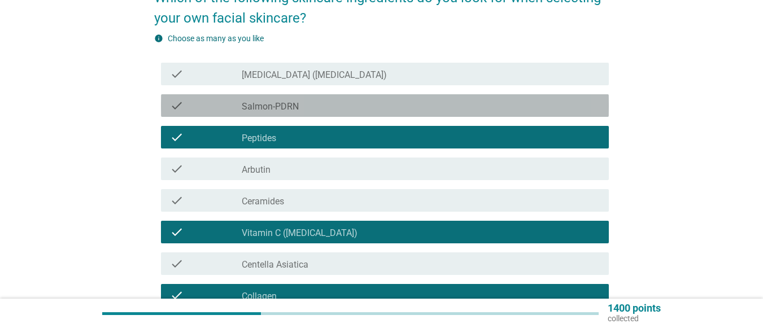
click at [272, 106] on label "Salmon-PDRN" at bounding box center [270, 106] width 57 height 11
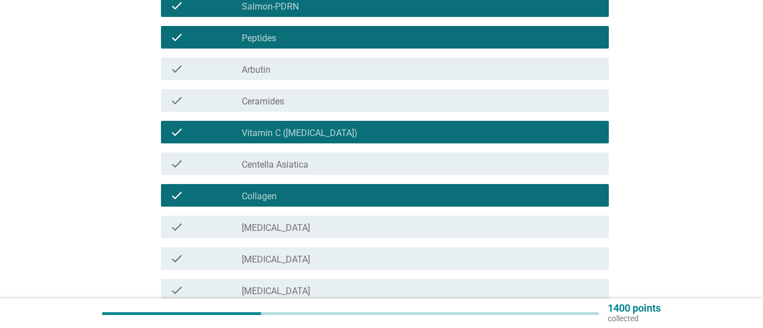
scroll to position [282, 0]
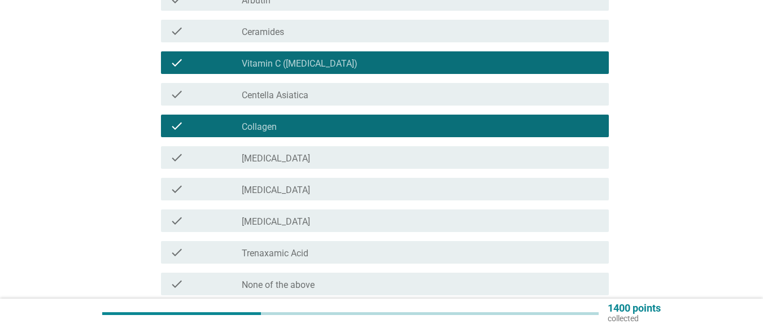
click at [287, 221] on label "[MEDICAL_DATA]" at bounding box center [276, 221] width 68 height 11
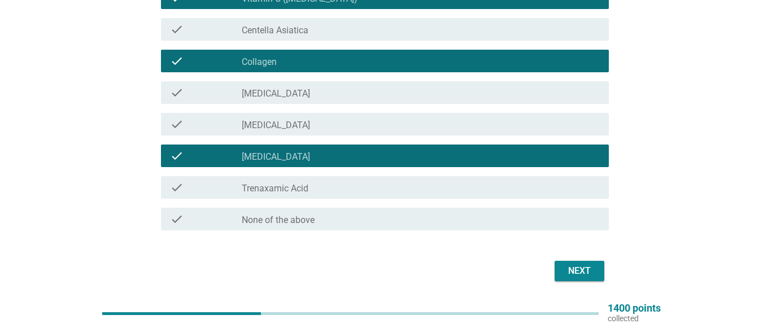
scroll to position [328, 0]
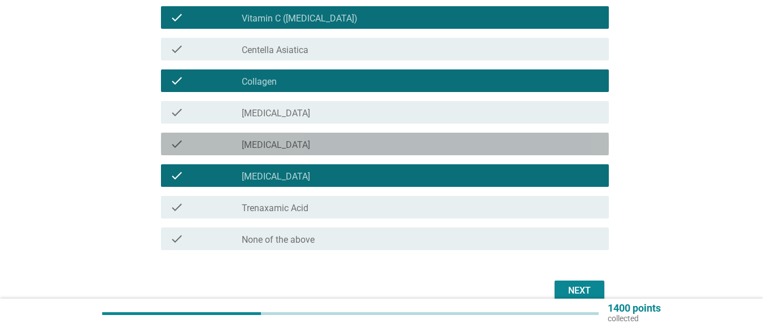
click at [319, 147] on div "check_box_outline_blank [MEDICAL_DATA]" at bounding box center [421, 144] width 358 height 14
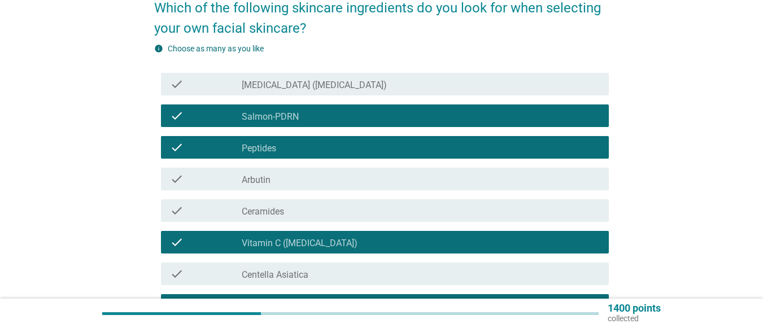
scroll to position [102, 0]
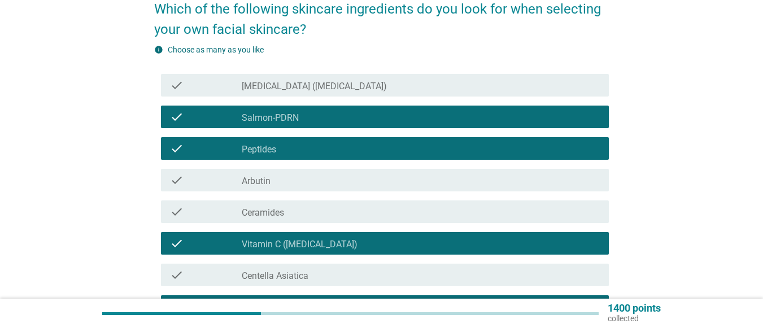
click at [330, 86] on label "[MEDICAL_DATA] ([MEDICAL_DATA])" at bounding box center [314, 86] width 145 height 11
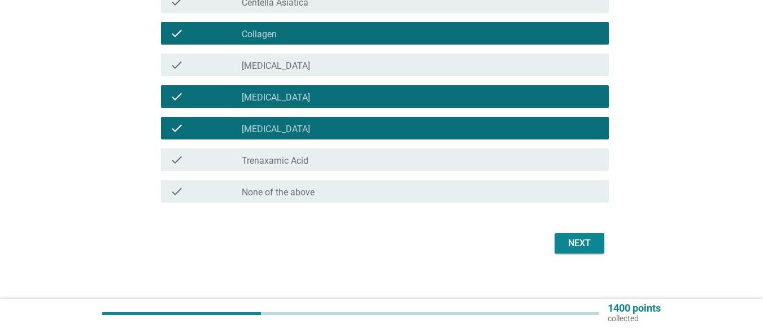
scroll to position [384, 0]
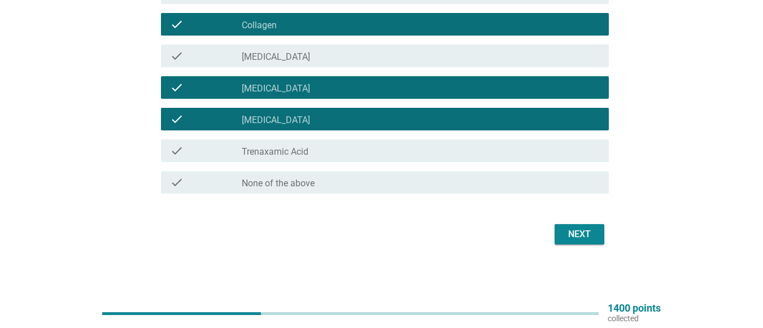
click at [576, 231] on div "Next" at bounding box center [580, 235] width 32 height 14
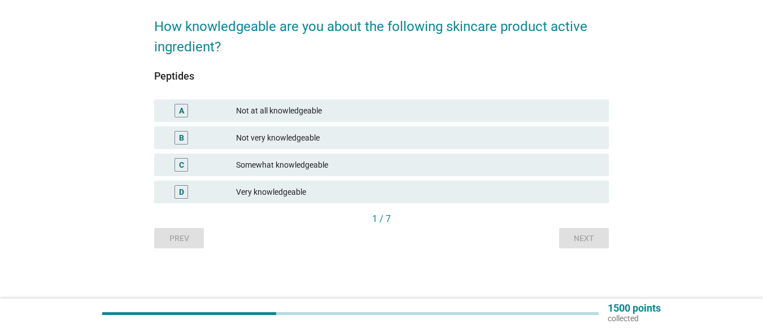
scroll to position [85, 0]
click at [184, 162] on div "C" at bounding box center [182, 165] width 14 height 14
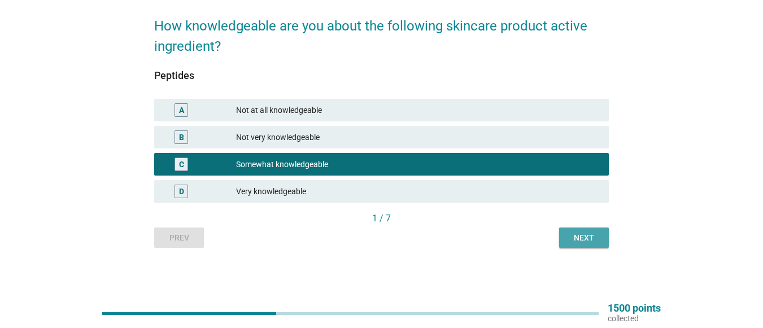
click at [588, 237] on div "Next" at bounding box center [584, 238] width 32 height 12
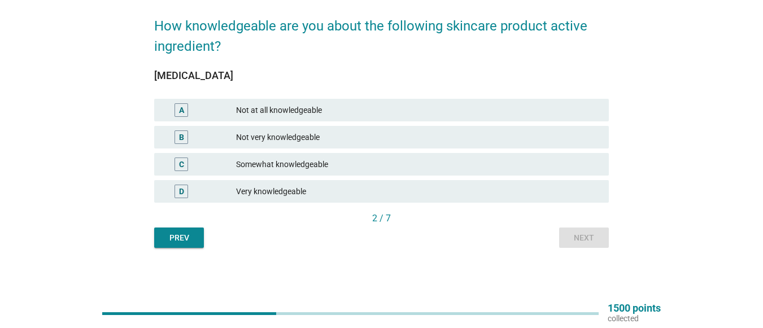
scroll to position [0, 0]
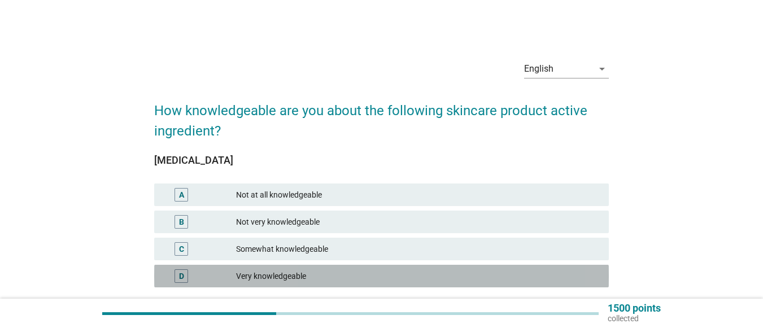
click at [184, 274] on div "D" at bounding box center [181, 277] width 5 height 12
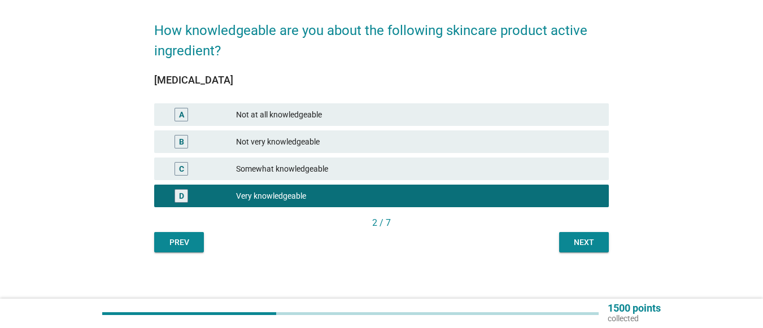
scroll to position [85, 0]
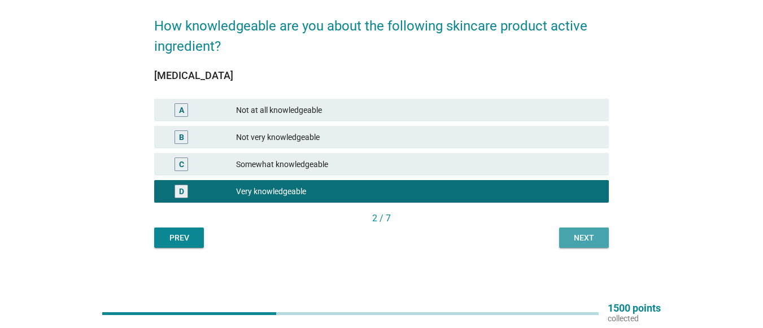
click at [586, 239] on div "Next" at bounding box center [584, 238] width 32 height 12
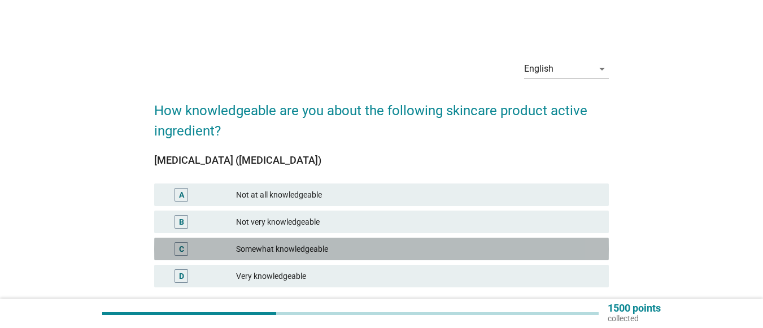
click at [235, 243] on div "C" at bounding box center [199, 249] width 73 height 14
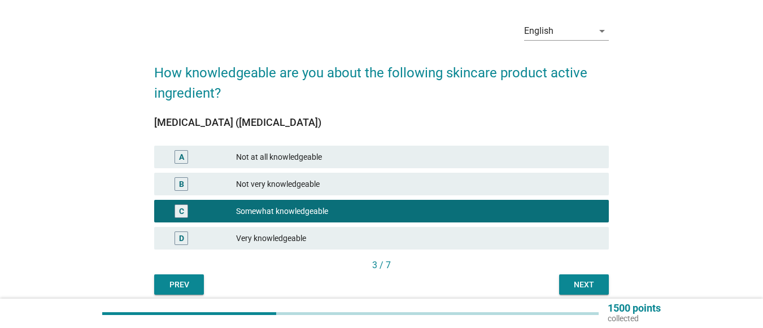
scroll to position [56, 0]
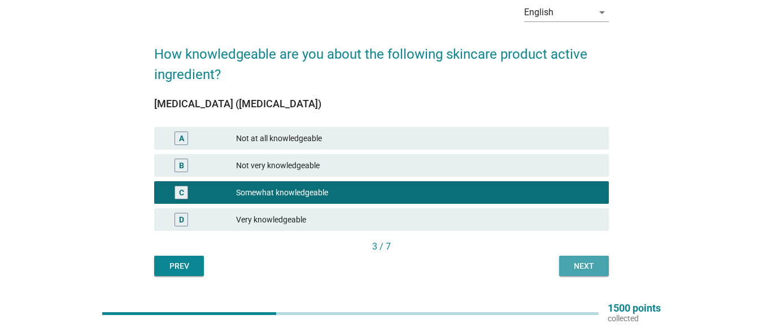
click at [574, 266] on div "Next" at bounding box center [584, 266] width 32 height 12
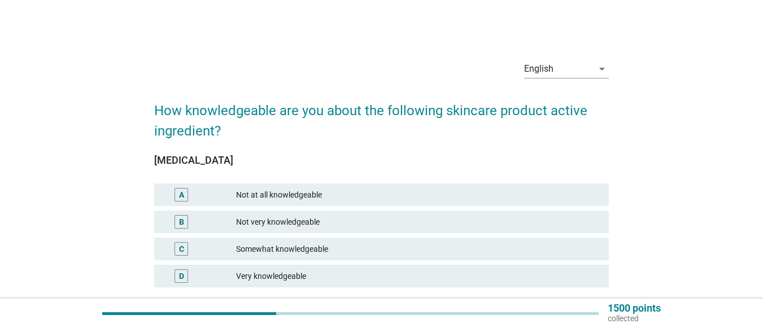
click at [282, 275] on div "Very knowledgeable" at bounding box center [418, 276] width 364 height 14
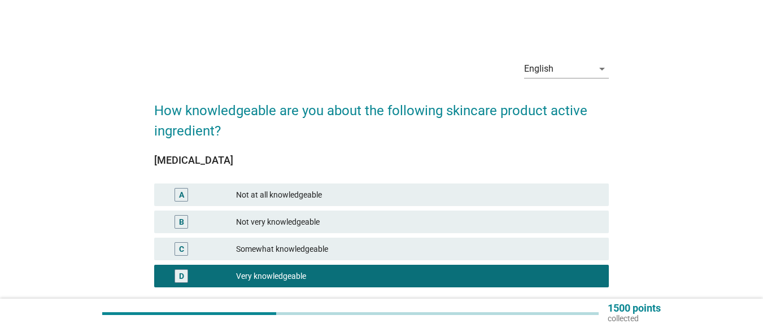
scroll to position [56, 0]
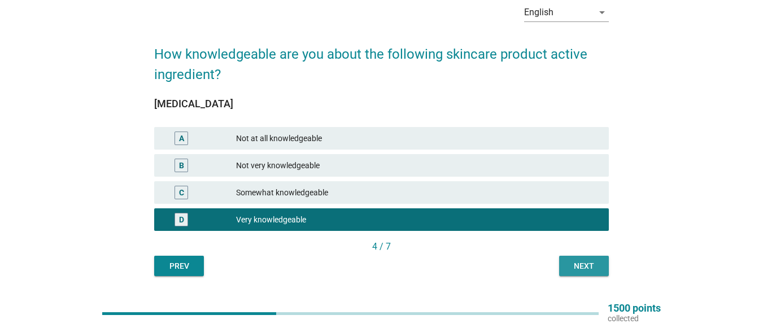
click at [567, 262] on button "Next" at bounding box center [584, 266] width 50 height 20
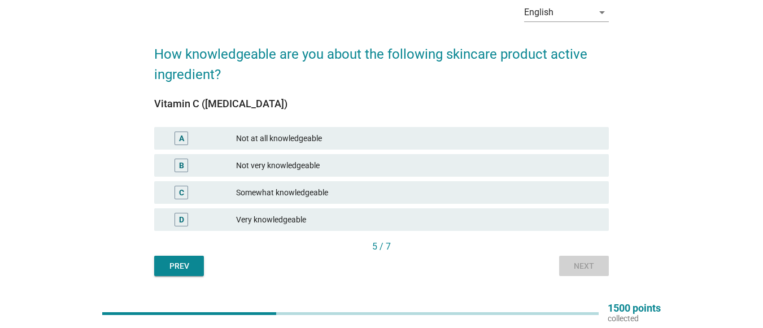
scroll to position [0, 0]
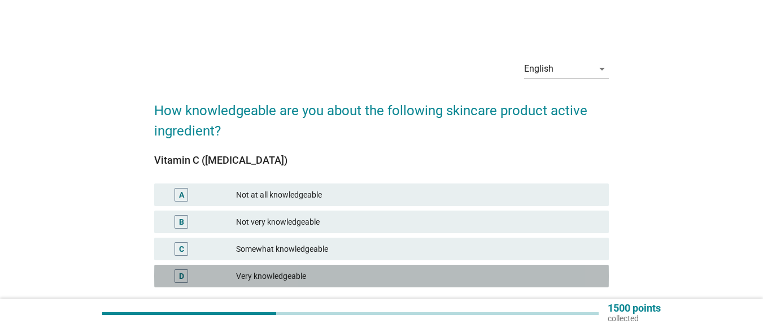
click at [293, 276] on div "Very knowledgeable" at bounding box center [418, 276] width 364 height 14
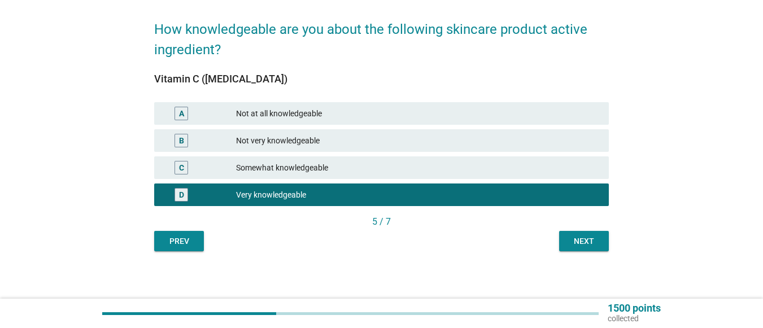
scroll to position [85, 0]
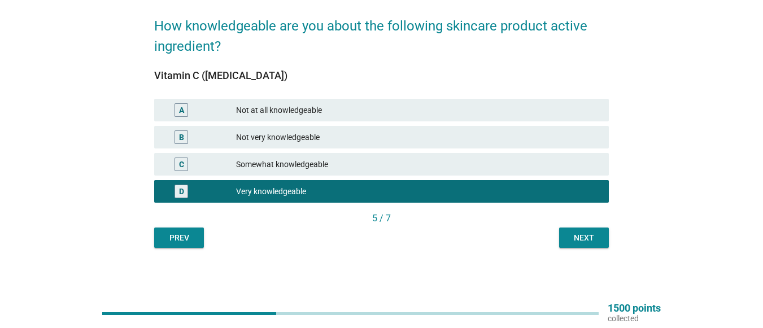
click at [595, 239] on div "Next" at bounding box center [584, 238] width 32 height 12
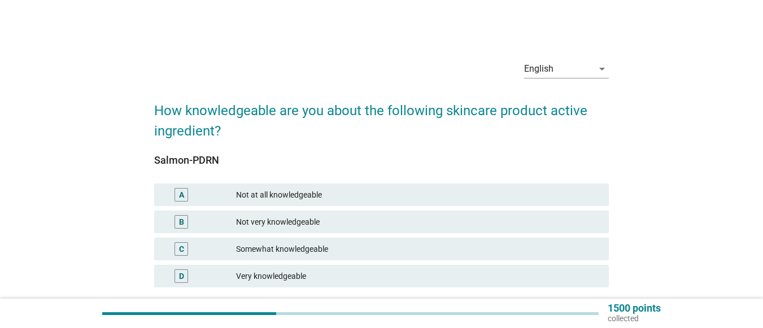
click at [300, 243] on div "Somewhat knowledgeable" at bounding box center [418, 249] width 364 height 14
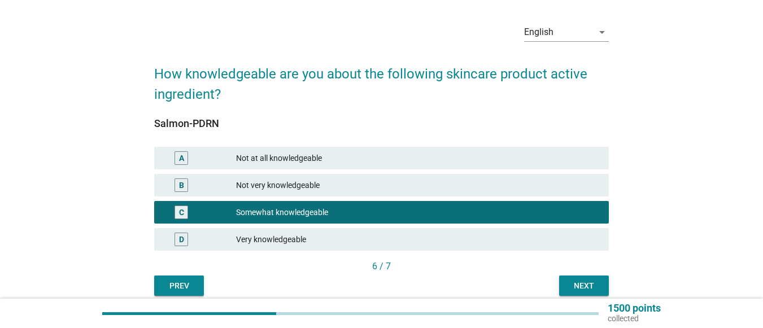
scroll to position [56, 0]
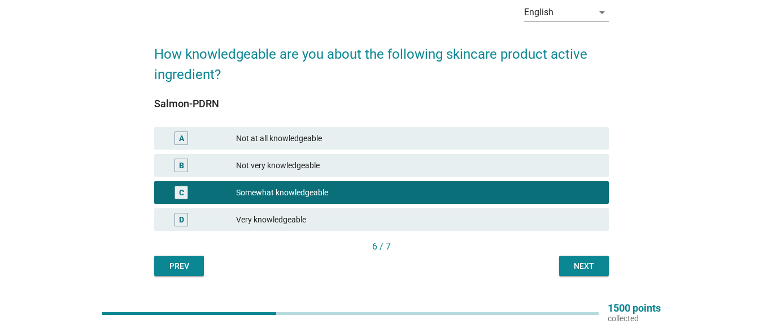
click at [579, 262] on div "Next" at bounding box center [584, 266] width 32 height 12
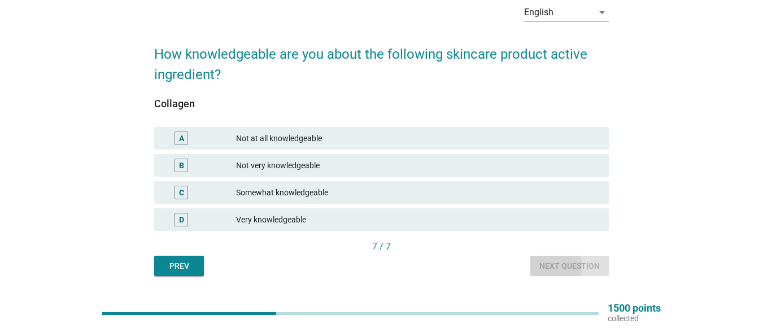
scroll to position [0, 0]
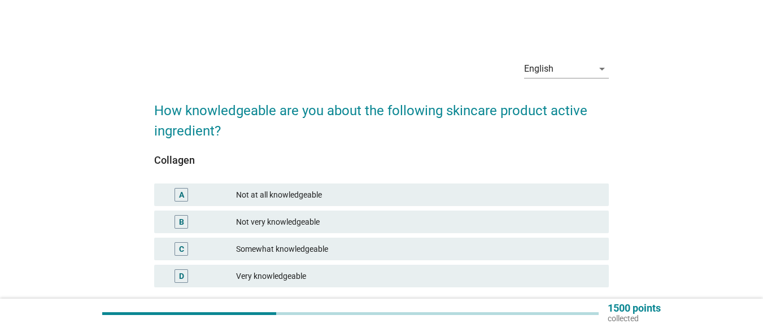
click at [221, 274] on div "D" at bounding box center [199, 276] width 73 height 14
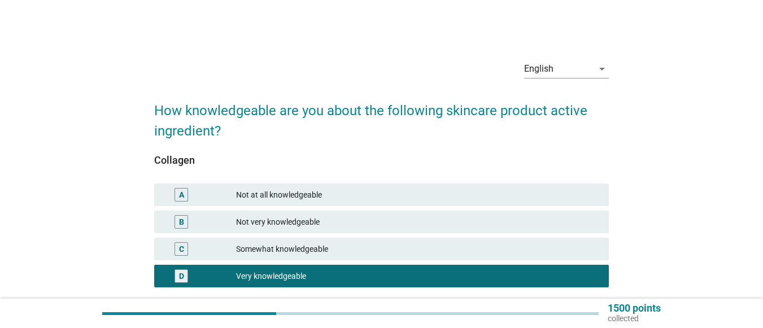
scroll to position [56, 0]
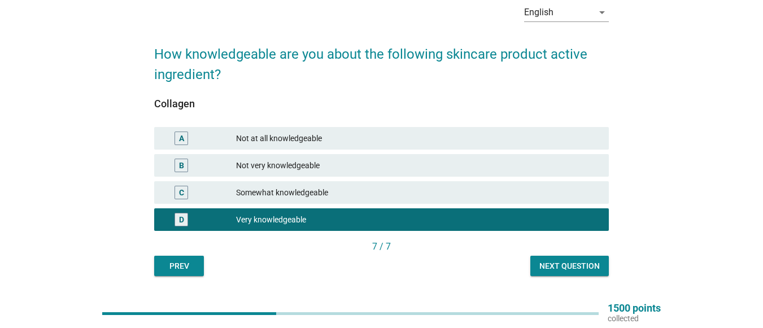
click at [587, 270] on div "Next question" at bounding box center [569, 266] width 60 height 12
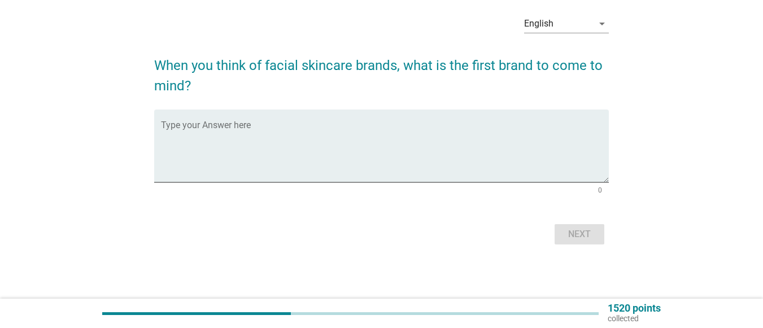
scroll to position [0, 0]
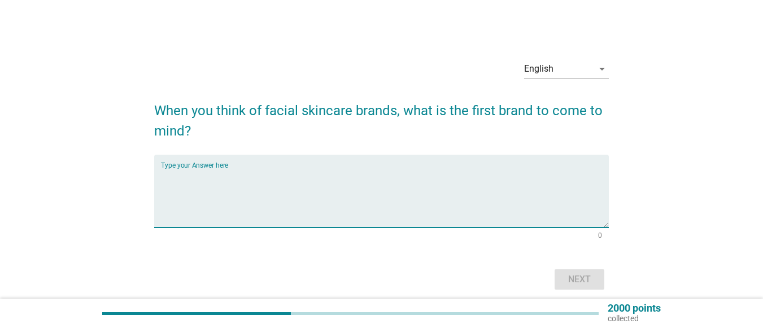
click at [181, 191] on textarea "Type your Answer here" at bounding box center [385, 197] width 448 height 59
click at [171, 185] on textarea "NK Age Reverse [PERSON_NAME]" at bounding box center [385, 197] width 448 height 59
click at [208, 188] on textarea "NK Age Reverse [PERSON_NAME]" at bounding box center [385, 197] width 448 height 59
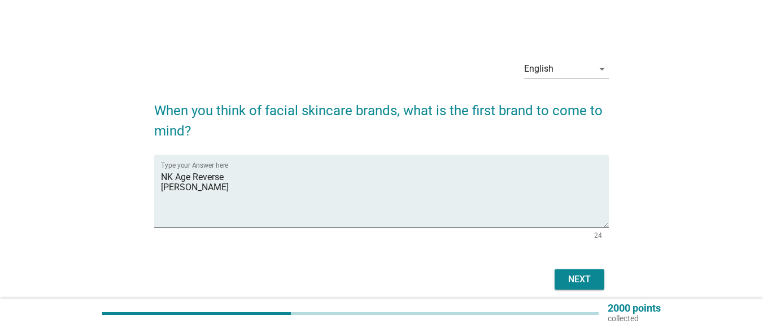
click at [151, 200] on div "English arrow_drop_down When you think of facial skincare brands, what is the f…" at bounding box center [381, 172] width 473 height 260
click at [166, 199] on textarea "NK Age Reverse [PERSON_NAME]" at bounding box center [385, 197] width 448 height 59
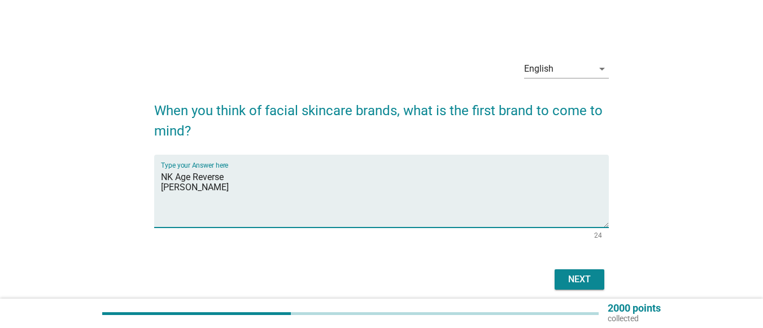
click at [216, 189] on textarea "NK Age Reverse [PERSON_NAME]" at bounding box center [385, 197] width 448 height 59
click at [163, 175] on textarea "NK Age Reverse [PERSON_NAME]" at bounding box center [385, 197] width 448 height 59
type textarea "Innisfree NK Age Reverse [PERSON_NAME]"
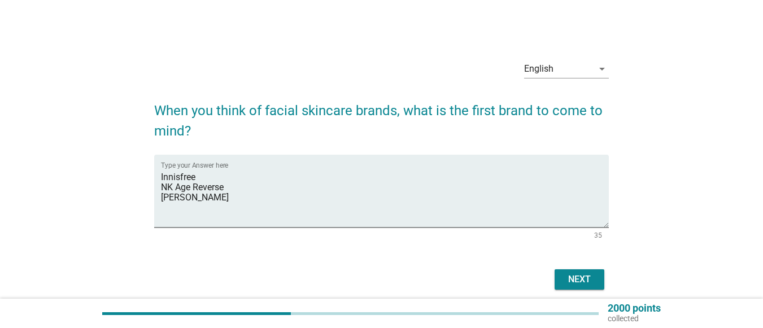
click at [593, 280] on div "Next" at bounding box center [580, 280] width 32 height 14
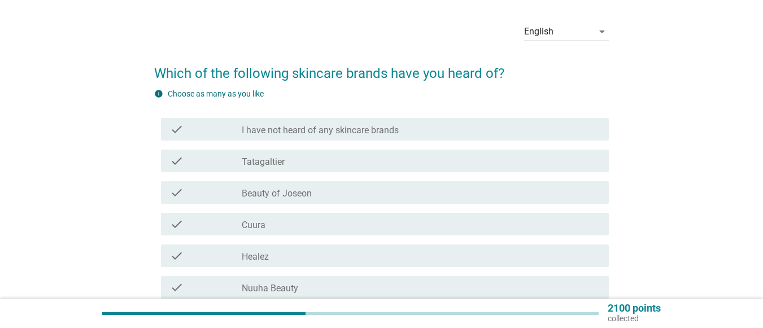
scroll to position [56, 0]
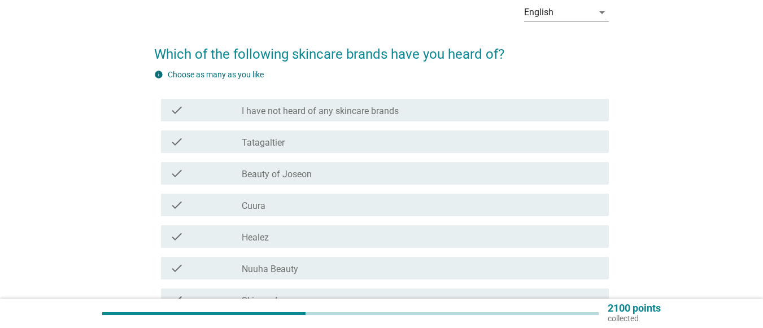
click at [328, 173] on div "check_box_outline_blank Beauty of Joseon" at bounding box center [421, 174] width 358 height 14
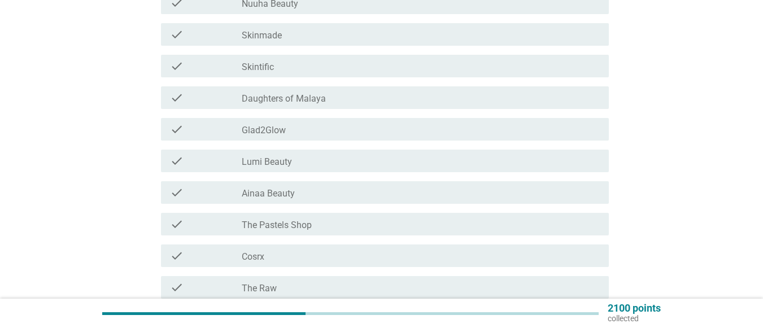
scroll to position [339, 0]
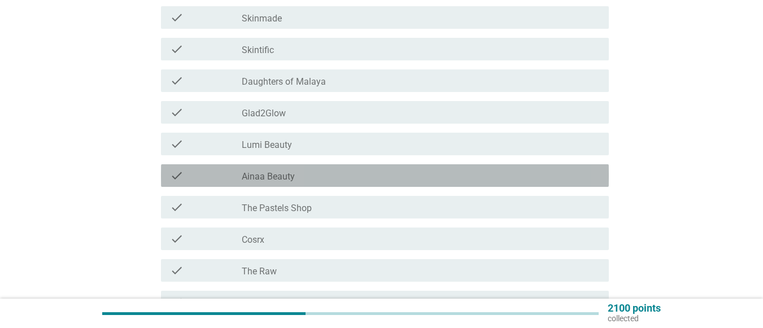
click at [320, 169] on div "check_box_outline_blank Ainaa Beauty" at bounding box center [421, 176] width 358 height 14
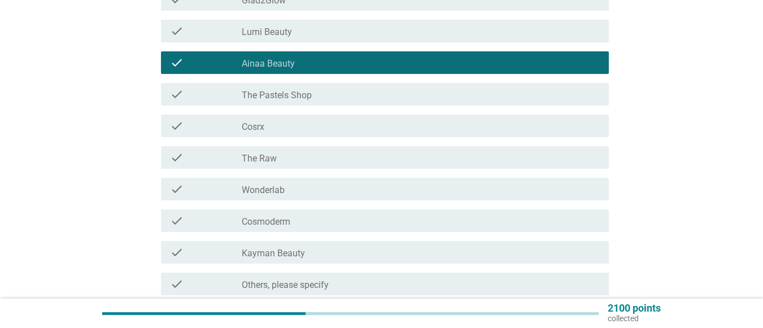
scroll to position [508, 0]
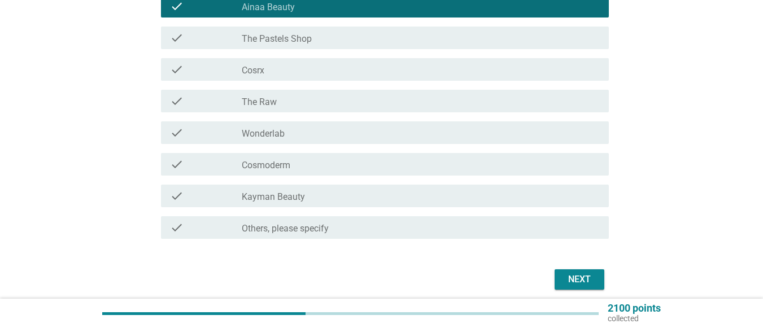
click at [280, 164] on label "Cosmoderm" at bounding box center [266, 165] width 49 height 11
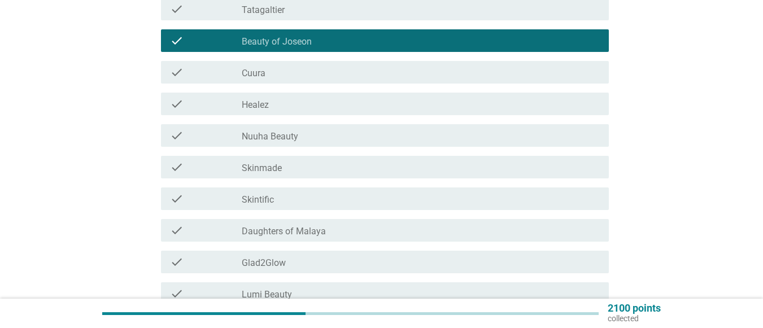
scroll to position [169, 0]
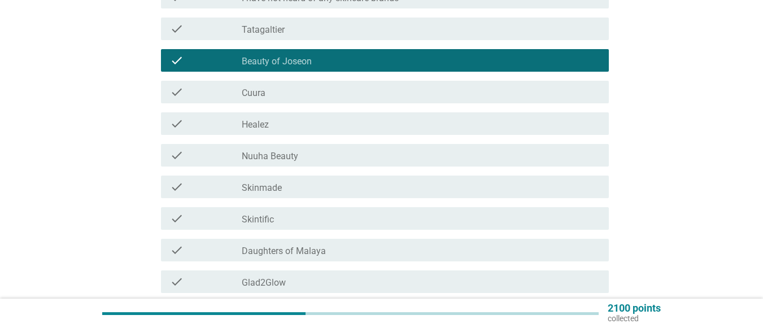
click at [239, 152] on div "check" at bounding box center [206, 156] width 72 height 14
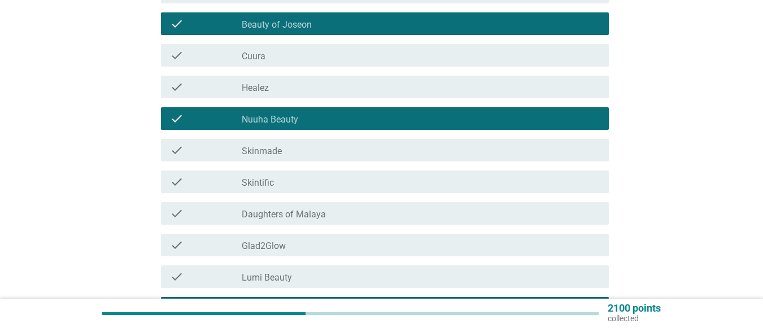
scroll to position [226, 0]
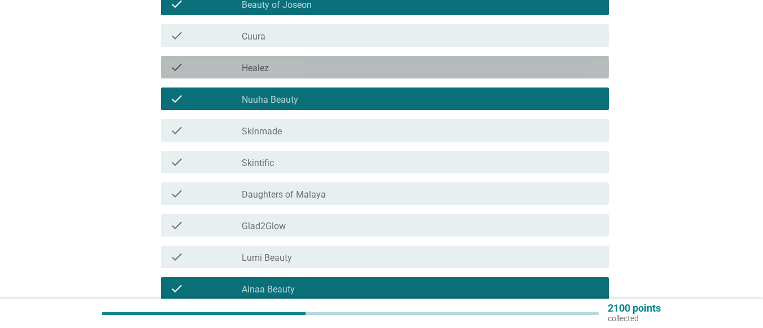
click at [314, 73] on div "check_box_outline_blank Healez" at bounding box center [421, 67] width 358 height 14
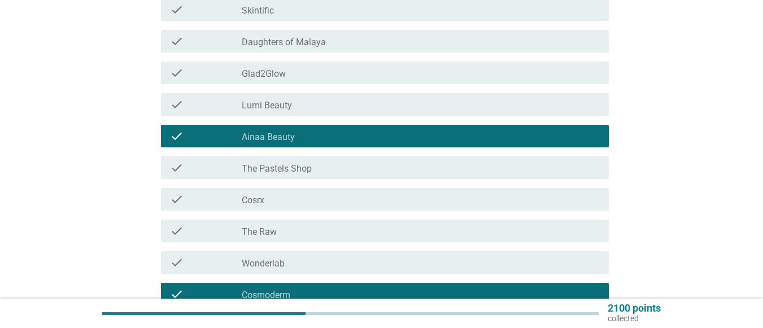
scroll to position [452, 0]
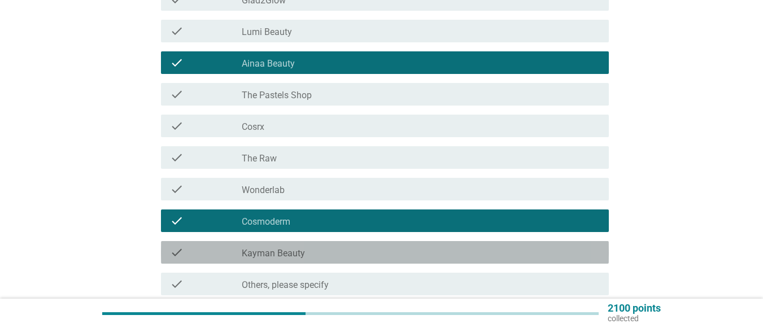
click at [302, 251] on label "Kayman Beauty" at bounding box center [273, 253] width 63 height 11
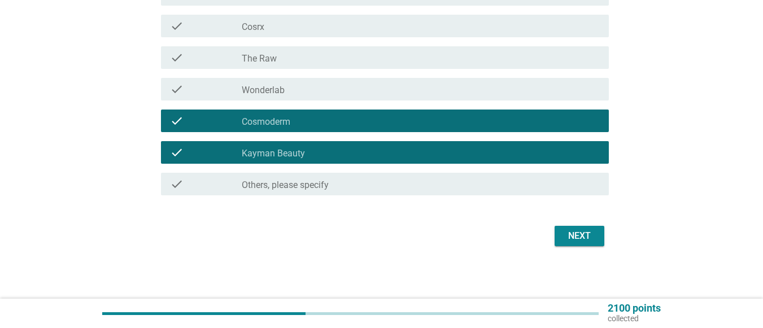
scroll to position [554, 0]
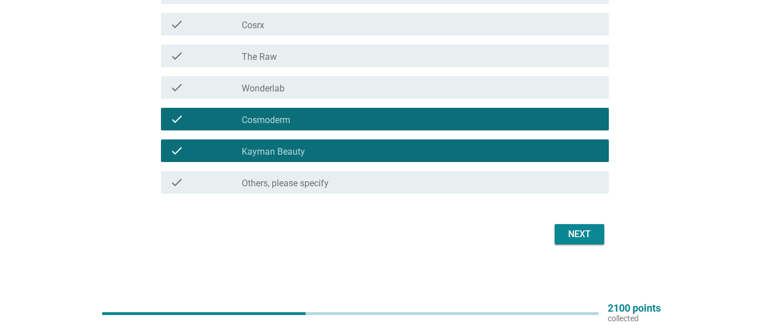
click at [585, 229] on div "Next" at bounding box center [580, 235] width 32 height 14
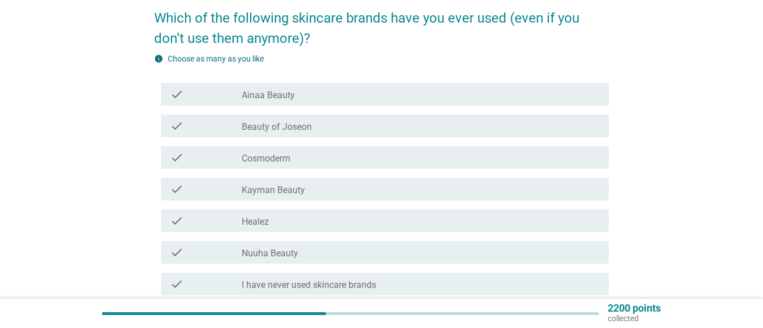
scroll to position [113, 0]
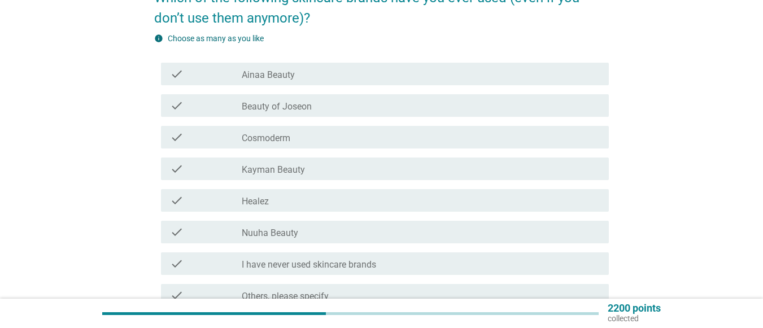
click at [263, 132] on div "check_box_outline_blank Cosmoderm" at bounding box center [421, 137] width 358 height 14
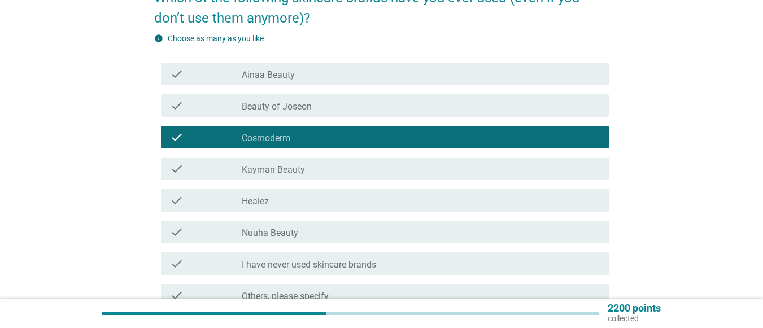
click at [275, 72] on label "Ainaa Beauty" at bounding box center [268, 74] width 53 height 11
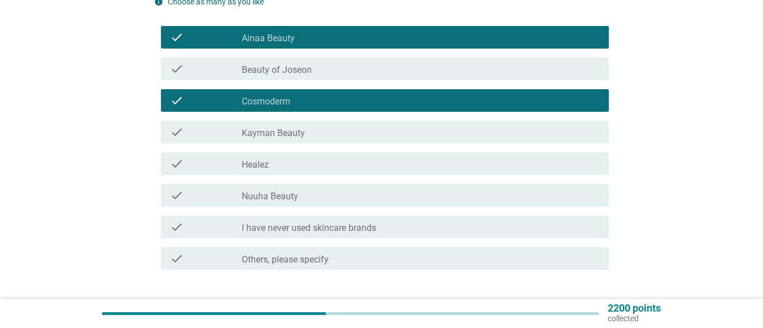
scroll to position [169, 0]
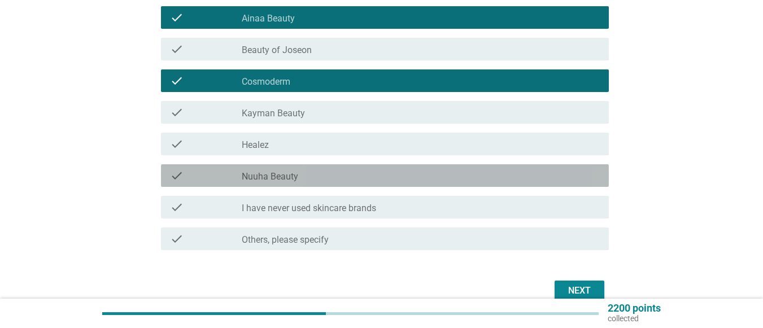
click at [308, 171] on div "check_box_outline_blank Nuuha Beauty" at bounding box center [421, 176] width 358 height 14
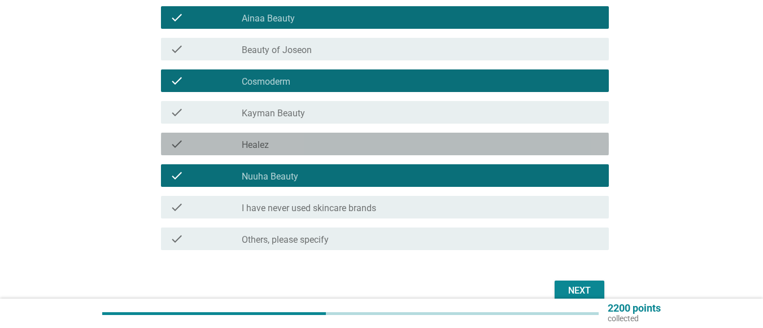
click at [276, 140] on div "check_box_outline_blank Healez" at bounding box center [421, 144] width 358 height 14
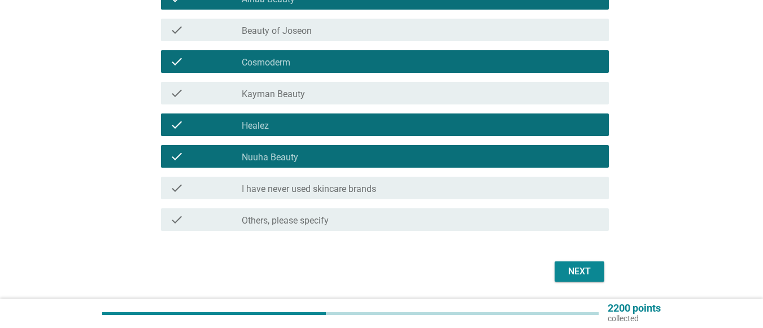
scroll to position [226, 0]
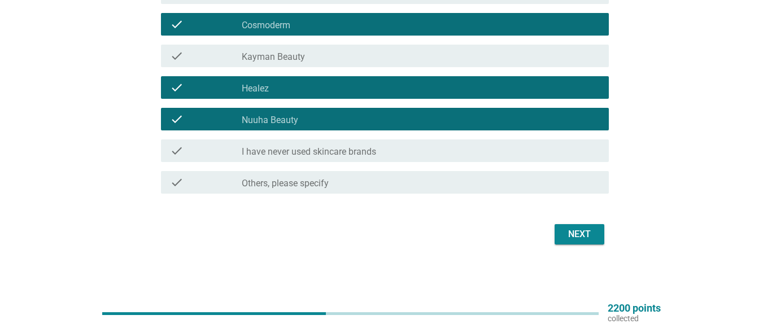
click at [586, 232] on div "Next" at bounding box center [580, 235] width 32 height 14
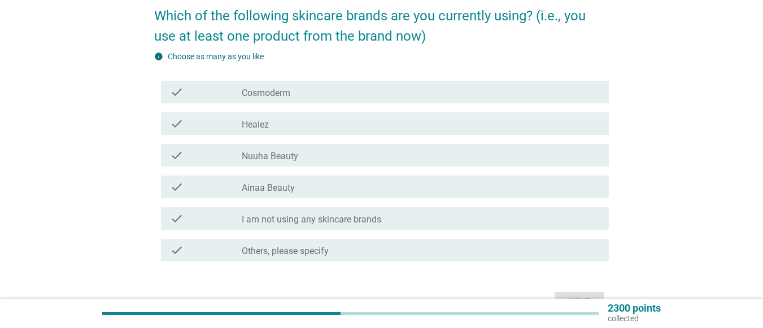
scroll to position [113, 0]
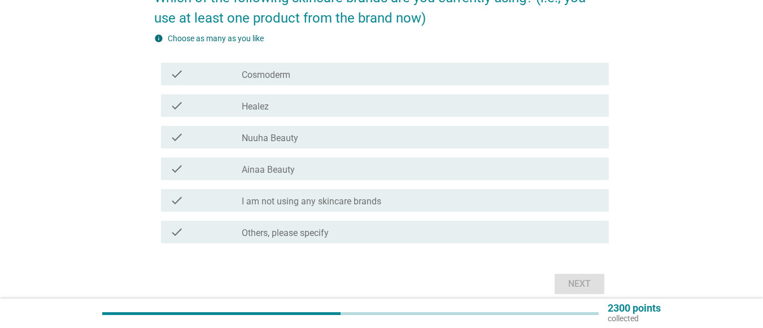
click at [304, 166] on div "check_box Ainaa Beauty" at bounding box center [421, 169] width 358 height 14
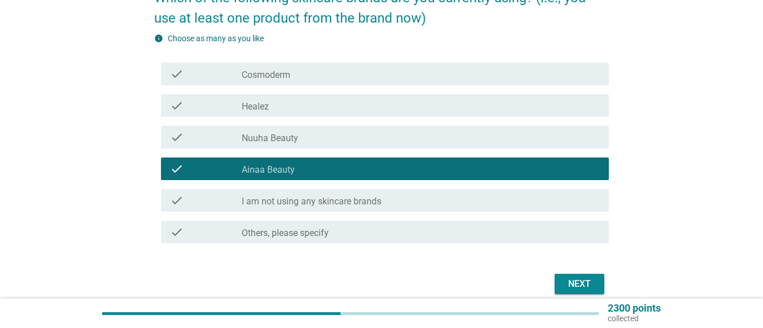
click at [310, 72] on div "check_box Cosmoderm" at bounding box center [421, 74] width 358 height 14
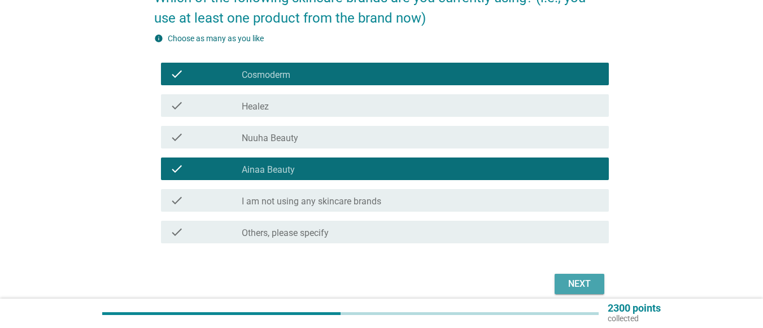
click at [580, 281] on div "Next" at bounding box center [580, 284] width 32 height 14
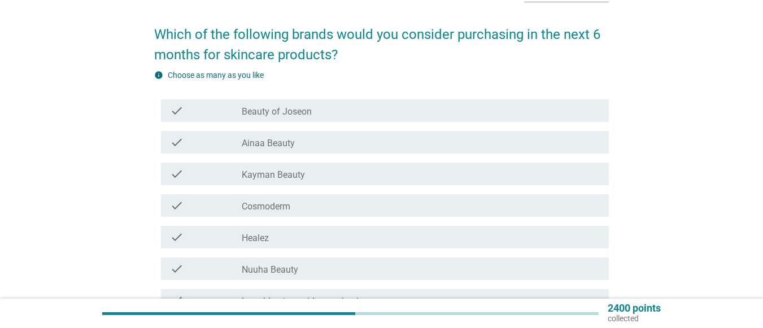
scroll to position [56, 0]
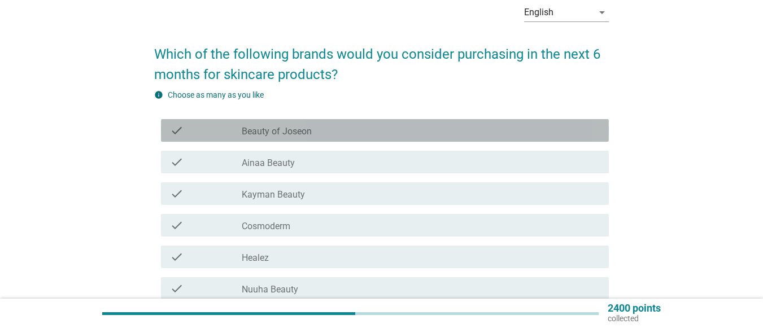
click at [331, 132] on div "check_box_outline_blank Beauty of Joseon" at bounding box center [421, 131] width 358 height 14
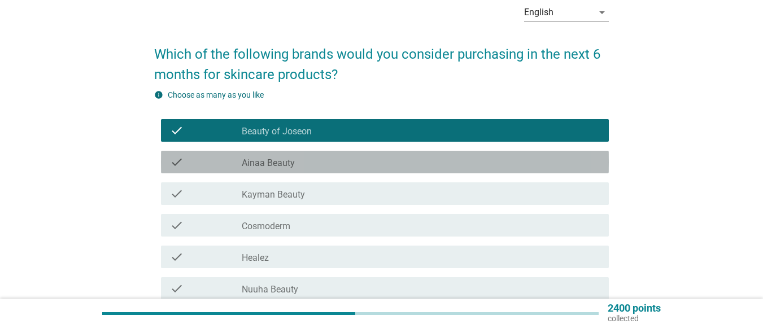
click at [328, 159] on div "check_box Ainaa Beauty" at bounding box center [421, 162] width 358 height 14
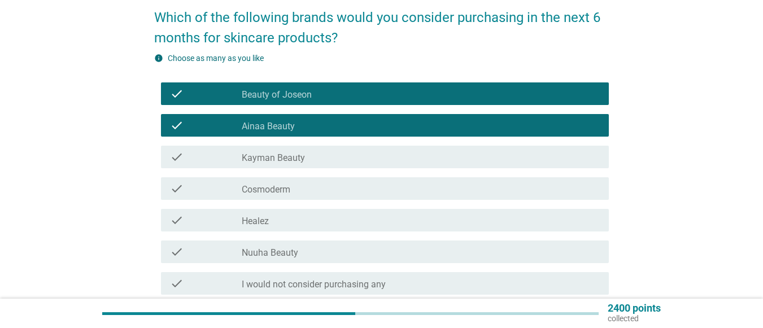
scroll to position [113, 0]
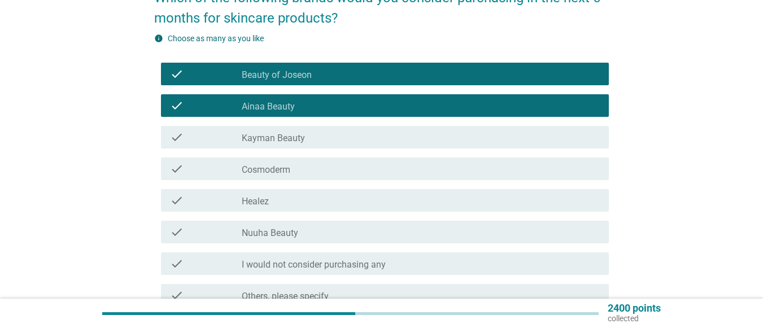
click at [326, 162] on div "check check_box Cosmoderm" at bounding box center [385, 169] width 448 height 23
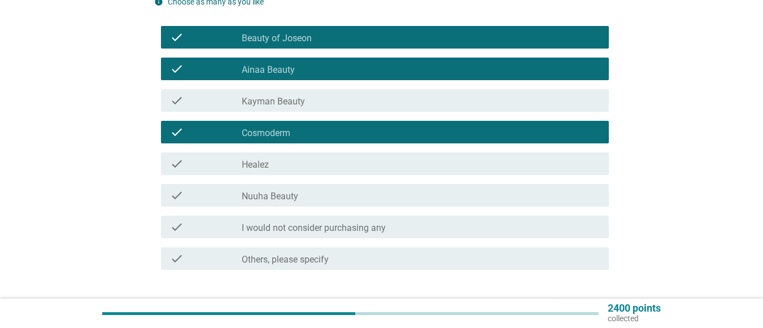
scroll to position [169, 0]
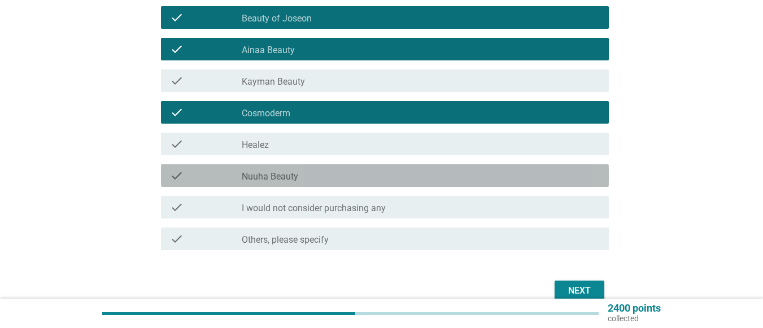
click at [330, 171] on div "check_box Nuuha Beauty" at bounding box center [421, 176] width 358 height 14
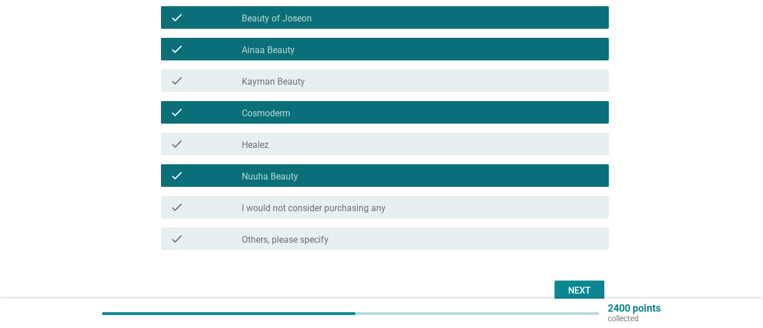
scroll to position [226, 0]
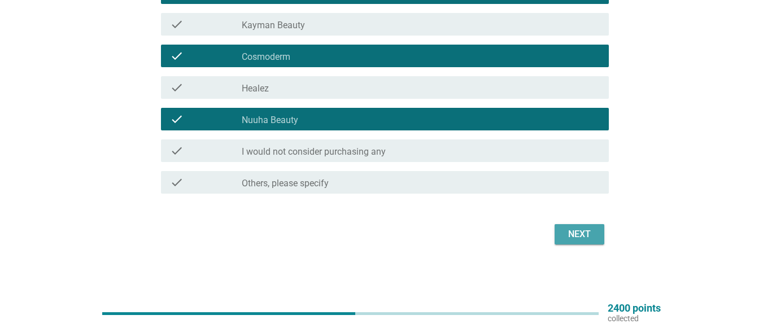
click at [599, 238] on button "Next" at bounding box center [580, 234] width 50 height 20
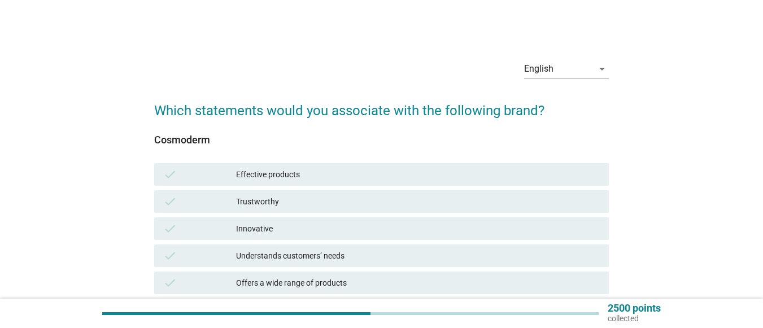
scroll to position [56, 0]
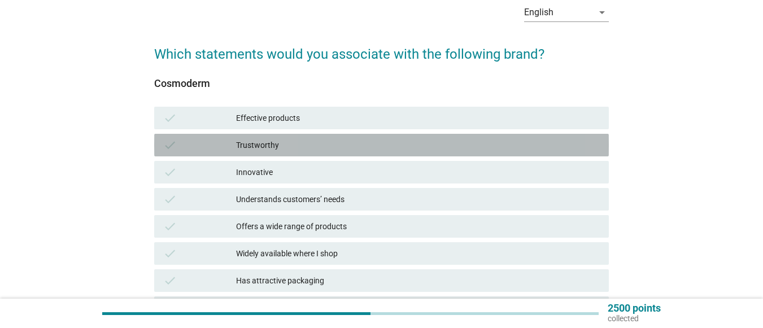
click at [264, 145] on div "Trustworthy" at bounding box center [418, 145] width 364 height 14
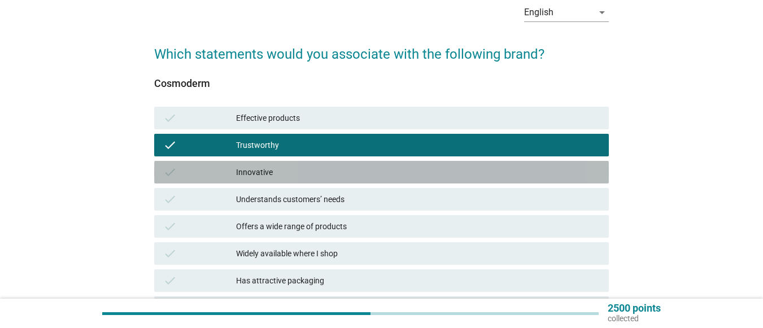
click at [267, 171] on div "Innovative" at bounding box center [418, 172] width 364 height 14
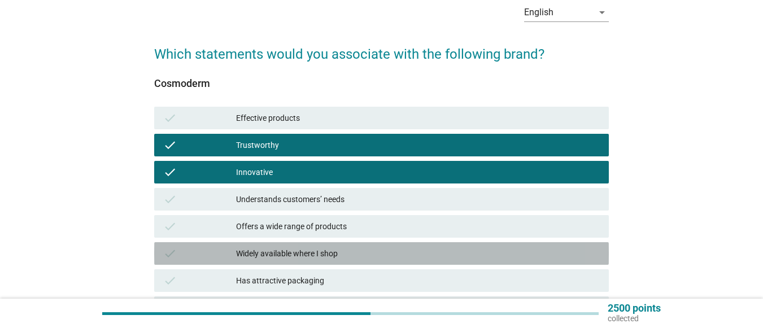
click at [323, 252] on div "Widely available where I shop" at bounding box center [418, 254] width 364 height 14
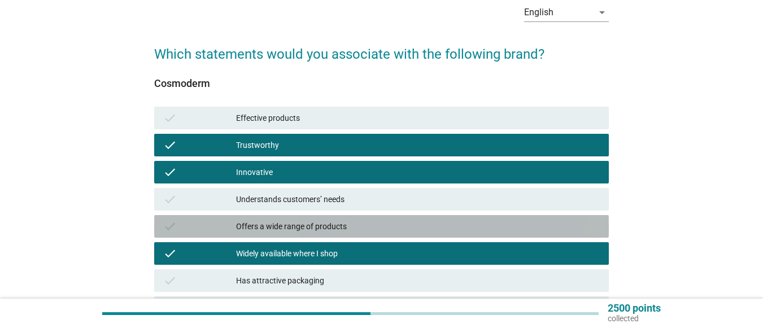
click at [333, 221] on div "Offers a wide range of products" at bounding box center [418, 227] width 364 height 14
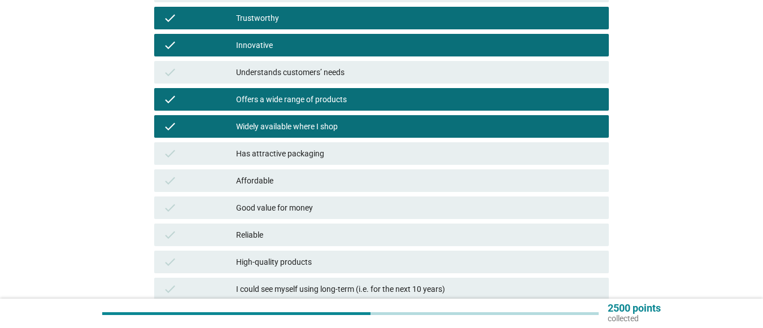
scroll to position [226, 0]
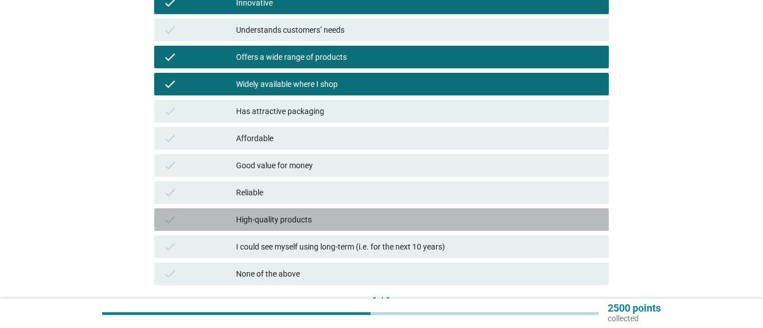
click at [328, 219] on div "High-quality products" at bounding box center [418, 220] width 364 height 14
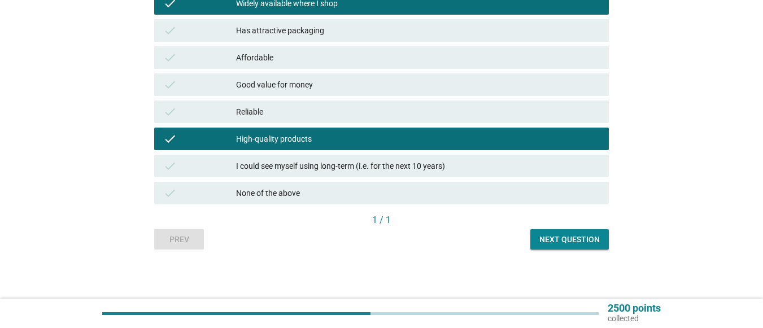
scroll to position [308, 0]
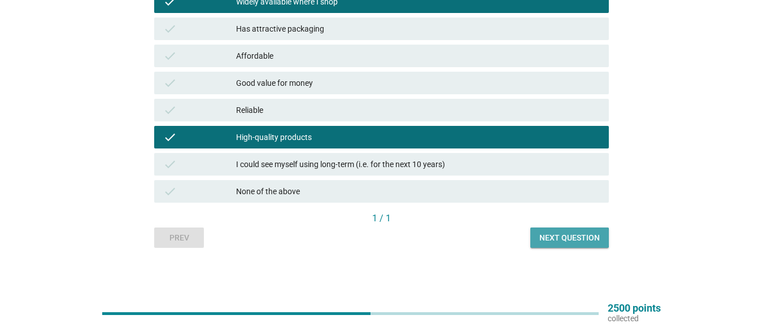
click at [559, 234] on div "Next question" at bounding box center [569, 238] width 60 height 12
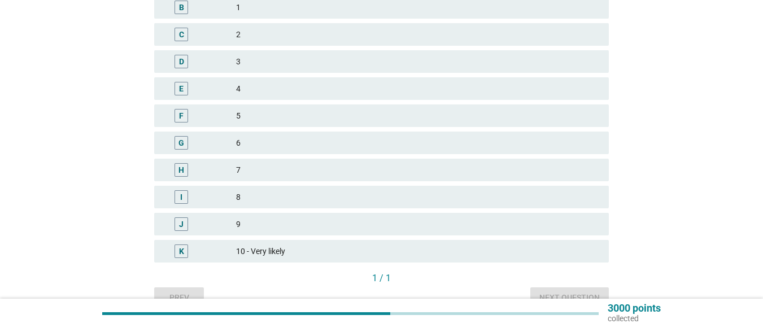
scroll to position [226, 0]
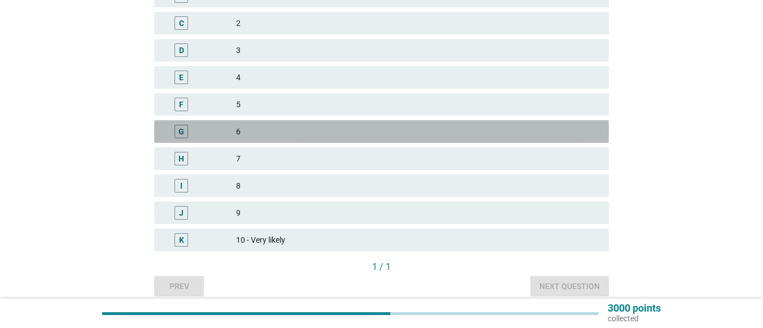
click at [237, 127] on div "6" at bounding box center [418, 132] width 364 height 14
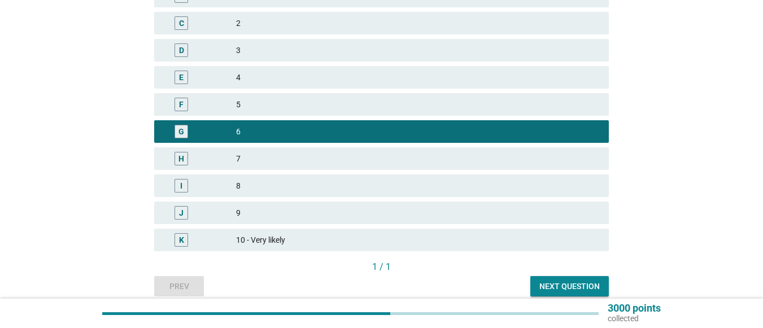
click at [560, 281] on div "Next question" at bounding box center [569, 287] width 60 height 12
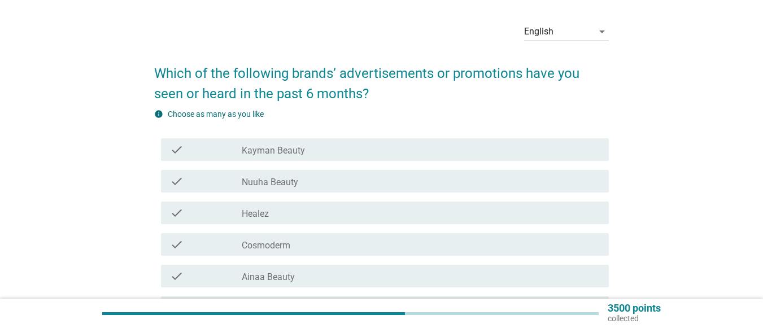
scroll to position [56, 0]
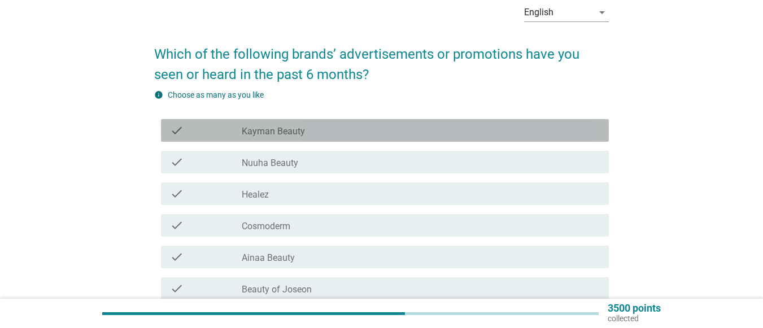
click at [354, 125] on div "check_box_outline_blank Kayman Beauty" at bounding box center [421, 131] width 358 height 14
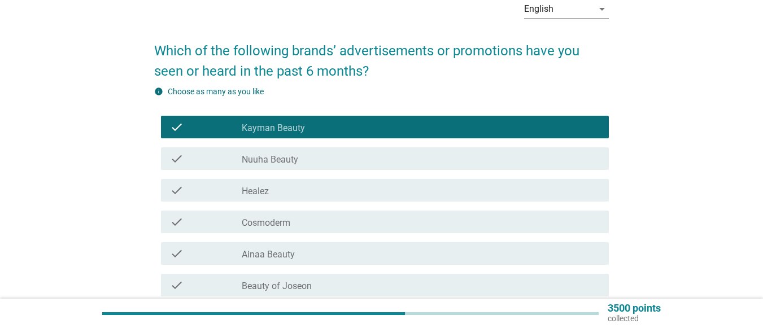
scroll to position [113, 0]
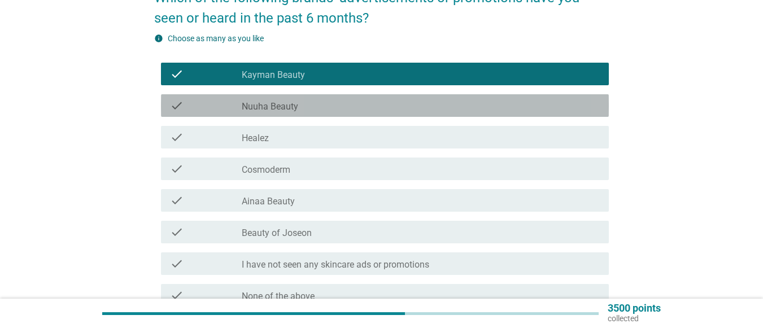
click at [362, 103] on div "check_box_outline_blank Nuuha Beauty" at bounding box center [421, 106] width 358 height 14
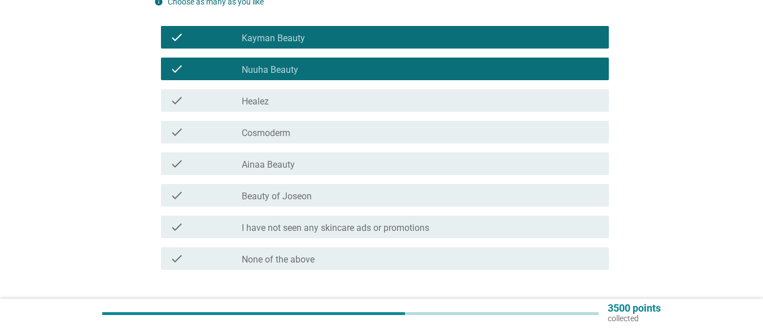
scroll to position [169, 0]
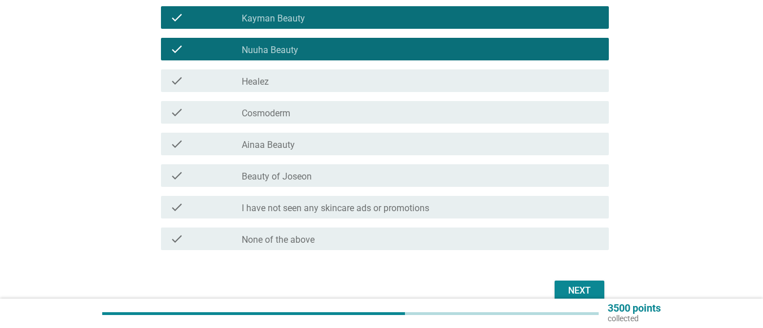
click at [351, 171] on div "check_box_outline_blank Beauty of Joseon" at bounding box center [421, 176] width 358 height 14
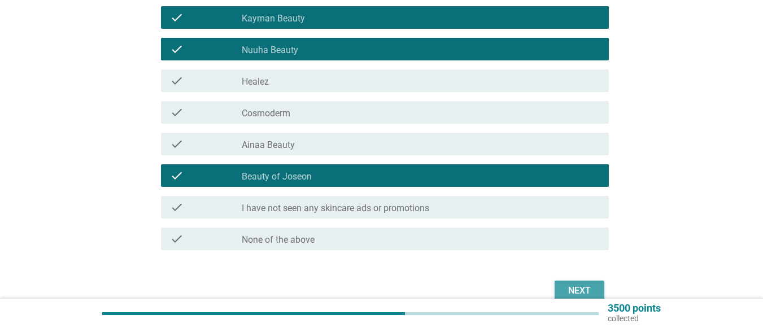
click at [580, 284] on div "Next" at bounding box center [580, 291] width 32 height 14
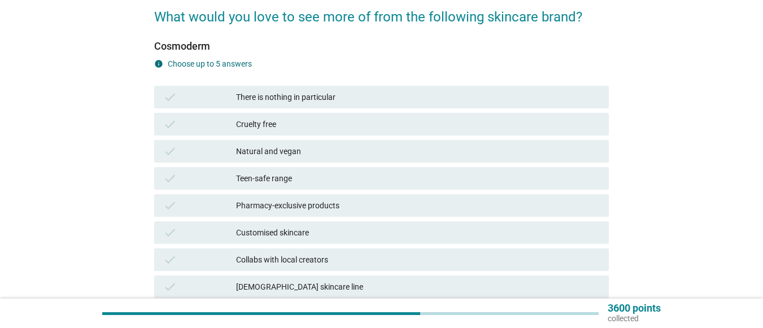
scroll to position [113, 0]
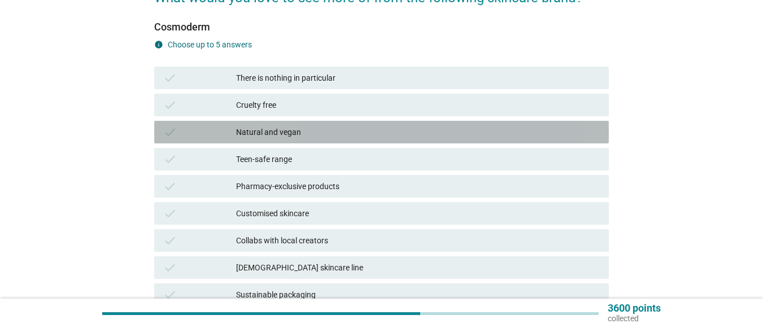
click at [319, 133] on div "Natural and vegan" at bounding box center [418, 132] width 364 height 14
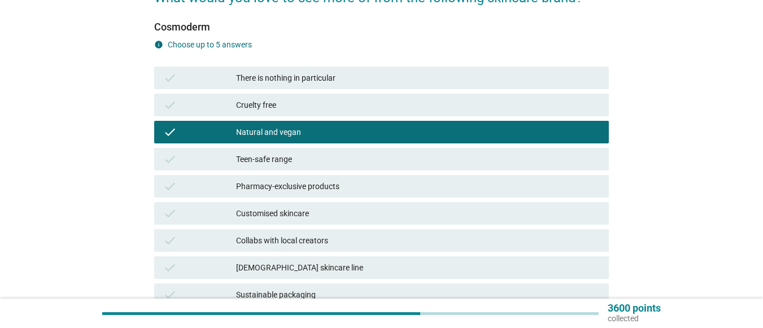
click at [330, 187] on div "Pharmacy-exclusive products" at bounding box center [418, 187] width 364 height 14
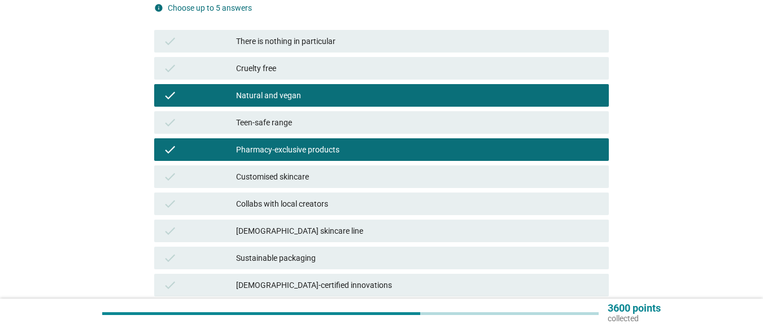
scroll to position [169, 0]
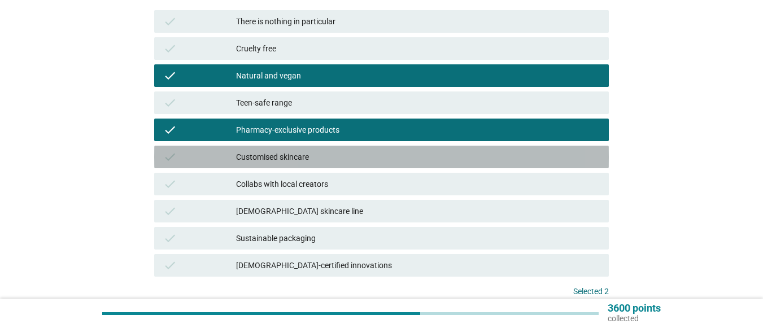
click at [342, 155] on div "Customised skincare" at bounding box center [418, 157] width 364 height 14
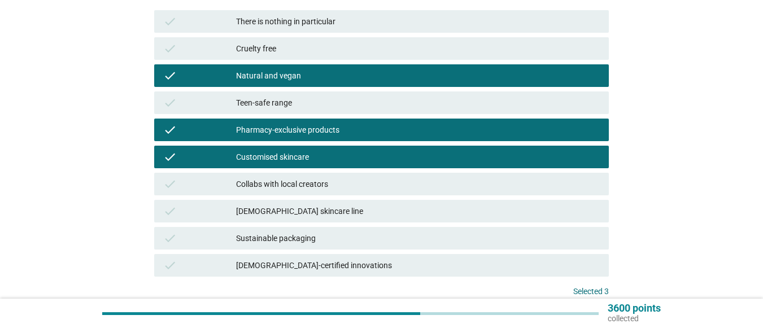
click at [321, 264] on div "[DEMOGRAPHIC_DATA]-certified innovations" at bounding box center [418, 266] width 364 height 14
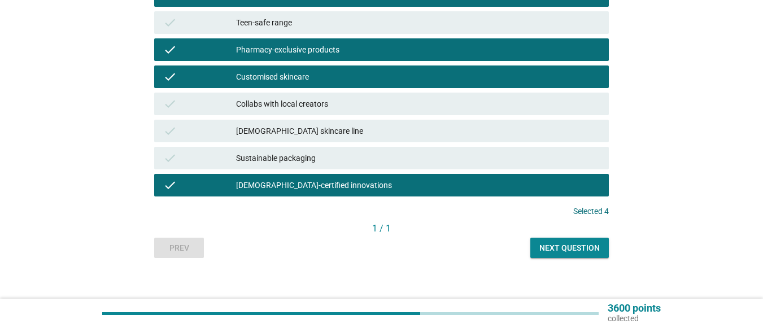
scroll to position [260, 0]
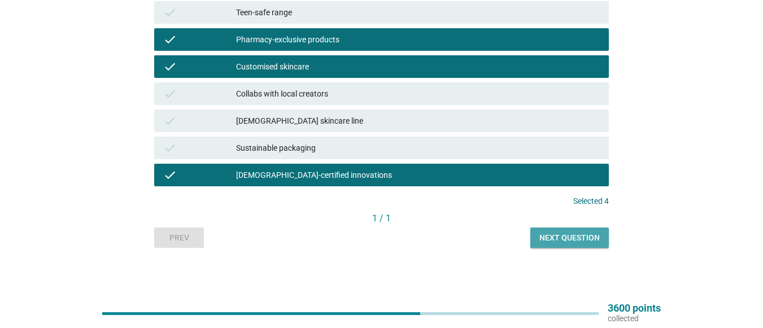
click at [552, 238] on div "Next question" at bounding box center [569, 238] width 60 height 12
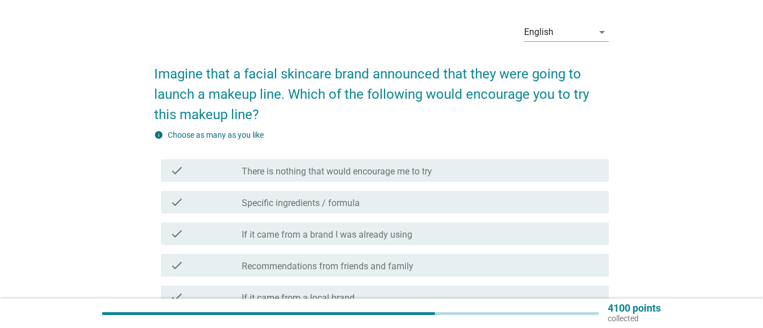
scroll to position [56, 0]
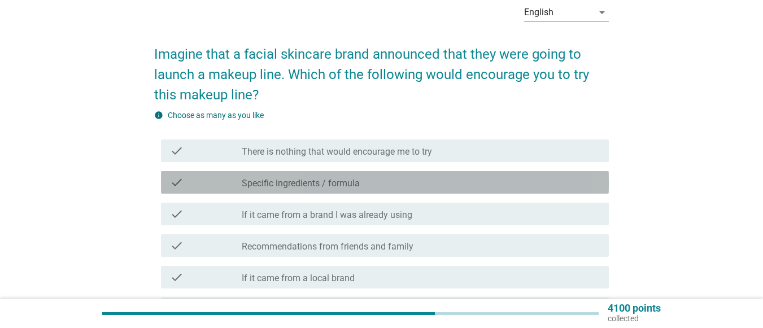
click at [446, 180] on div "check_box_outline_blank Specific ingredients / formula" at bounding box center [421, 183] width 358 height 14
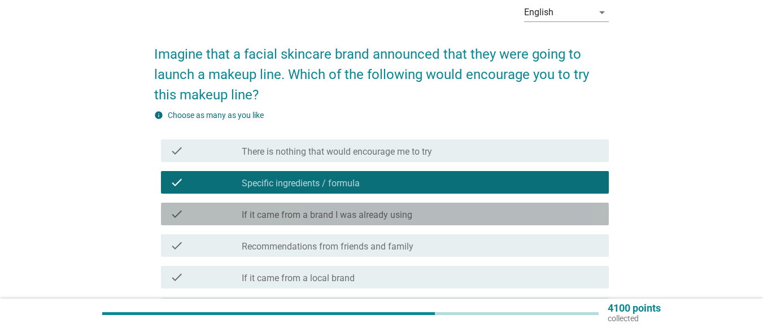
click at [434, 213] on div "check_box_outline_blank If it came from a brand I was already using" at bounding box center [421, 214] width 358 height 14
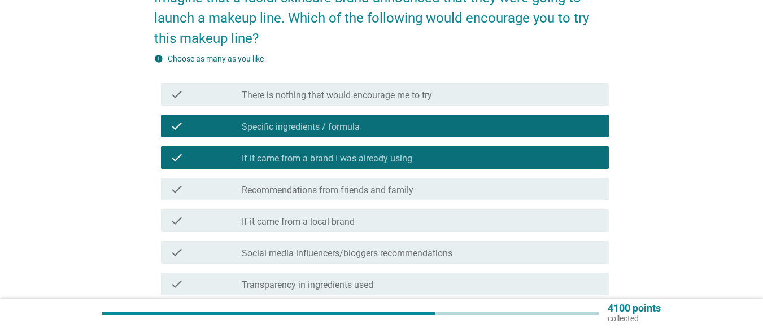
scroll to position [169, 0]
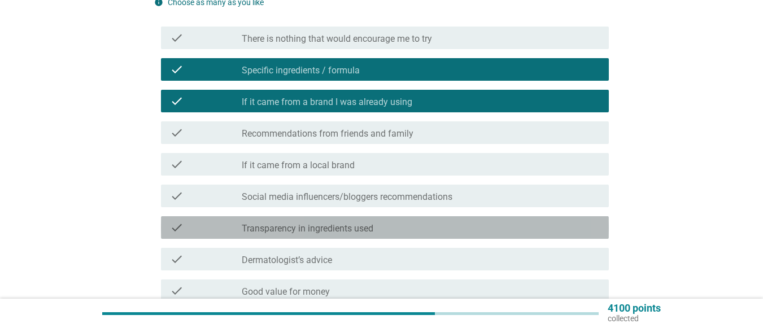
click at [431, 219] on div "check check_box_outline_blank Transparency in ingredients used" at bounding box center [385, 227] width 448 height 23
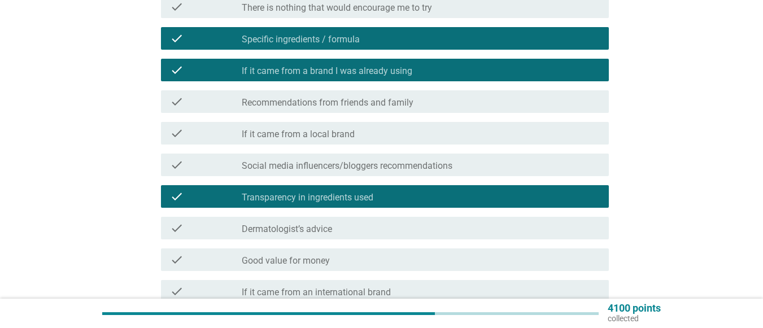
scroll to position [226, 0]
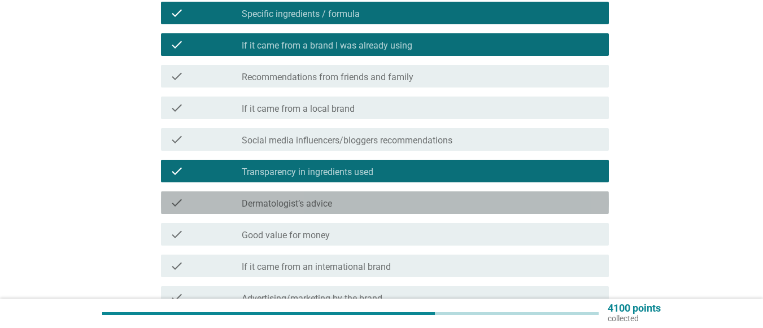
click at [438, 200] on div "check_box_outline_blank Dermatologist’s advice" at bounding box center [421, 203] width 358 height 14
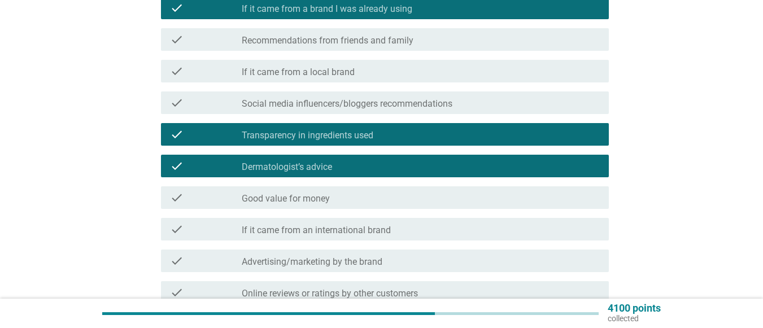
scroll to position [339, 0]
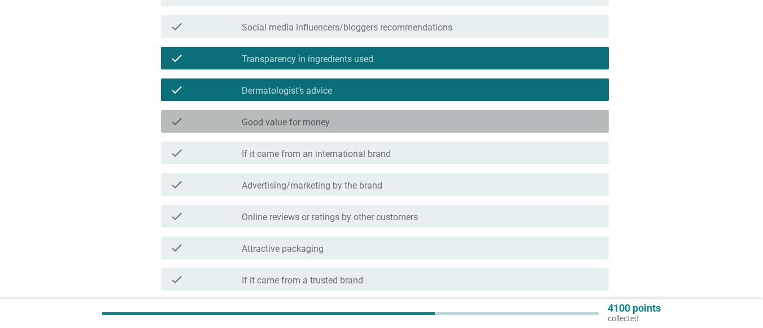
click at [413, 116] on div "check_box_outline_blank Good value for money" at bounding box center [421, 122] width 358 height 14
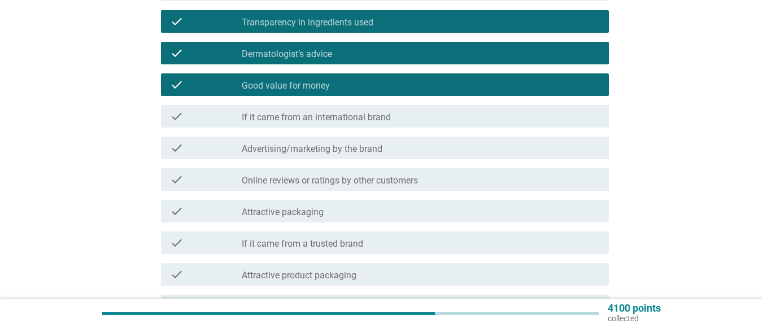
scroll to position [395, 0]
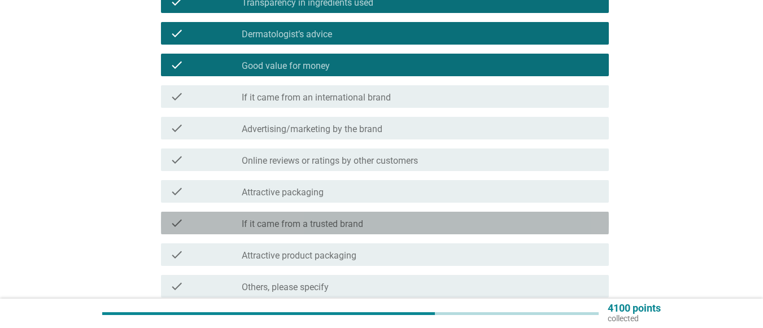
click at [387, 223] on div "check_box_outline_blank If it came from a trusted brand" at bounding box center [421, 223] width 358 height 14
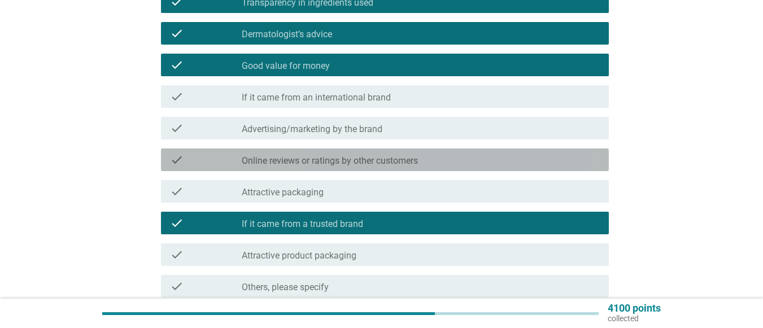
click at [394, 162] on label "Online reviews or ratings by other customers" at bounding box center [330, 160] width 176 height 11
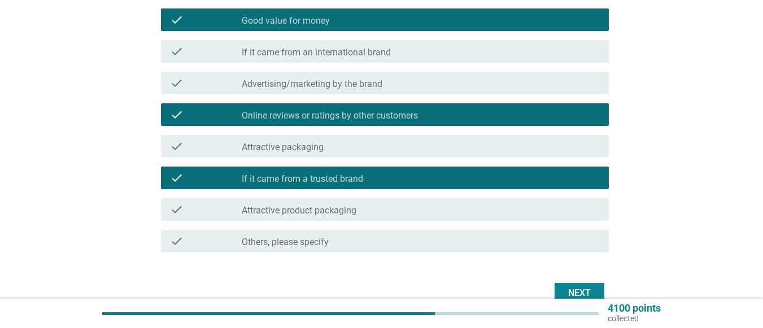
scroll to position [499, 0]
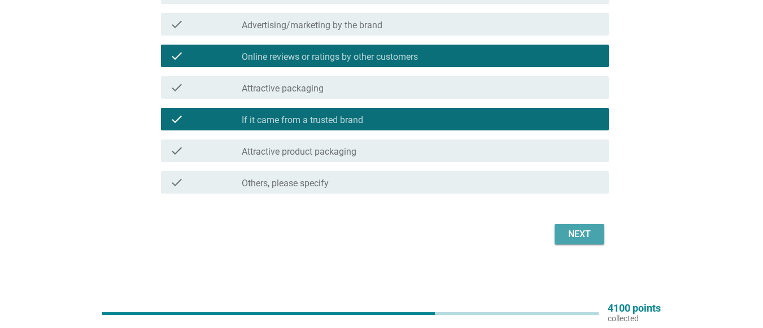
click at [592, 228] on div "Next" at bounding box center [580, 235] width 32 height 14
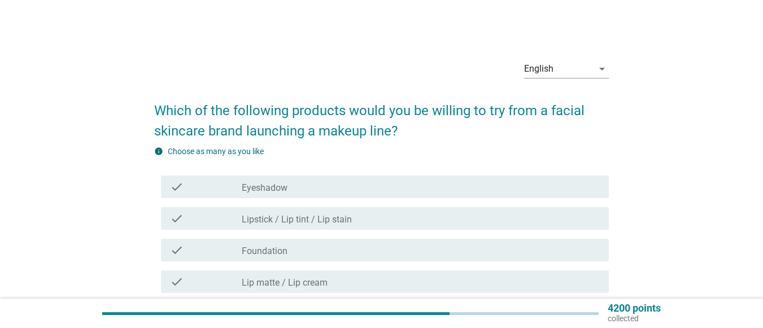
scroll to position [56, 0]
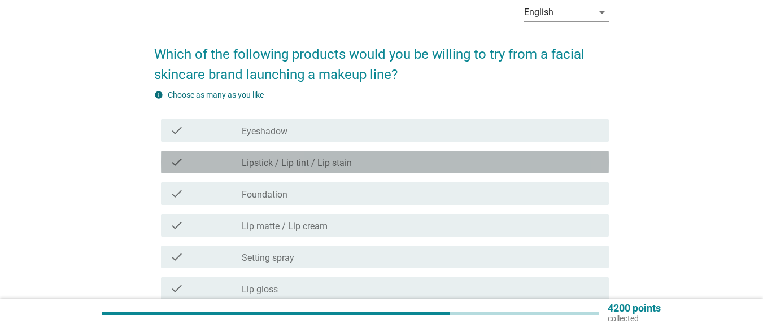
click at [402, 158] on div "check_box_outline_blank Lipstick / Lip tint / Lip stain" at bounding box center [421, 162] width 358 height 14
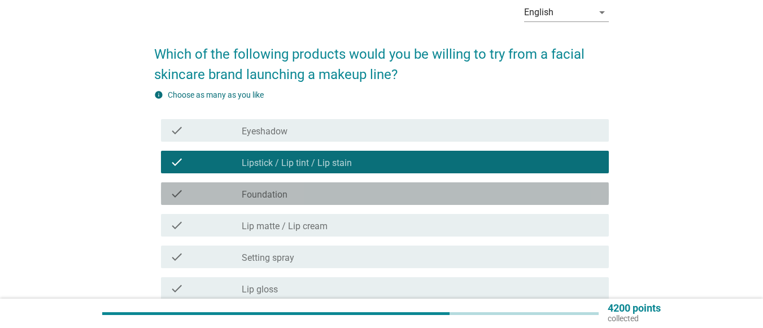
click at [392, 192] on div "check_box_outline_blank Foundation" at bounding box center [421, 194] width 358 height 14
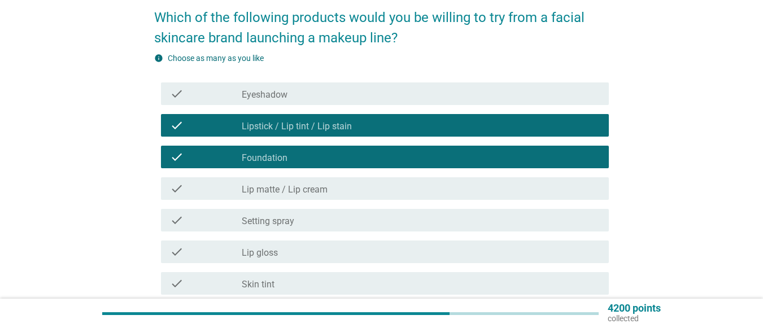
scroll to position [113, 0]
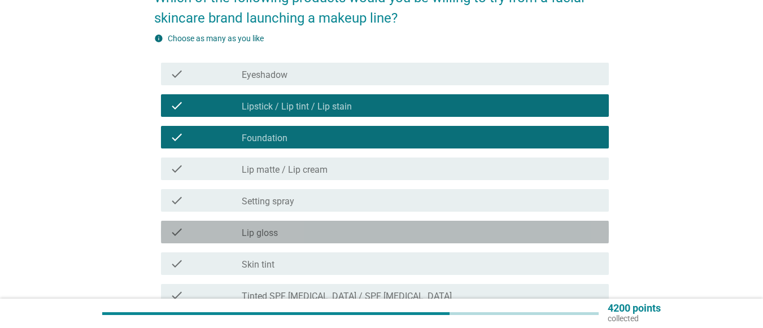
click at [383, 234] on div "check_box_outline_blank Lip gloss" at bounding box center [421, 232] width 358 height 14
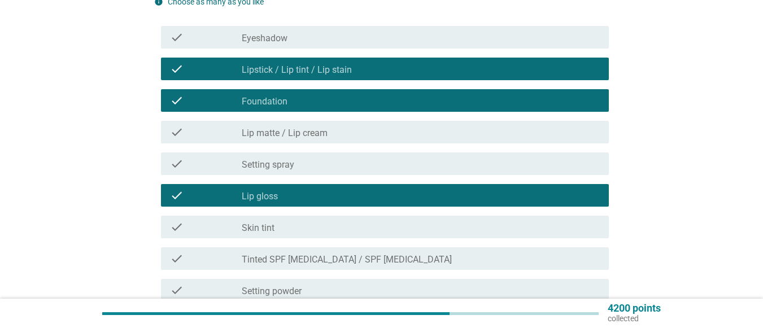
scroll to position [169, 0]
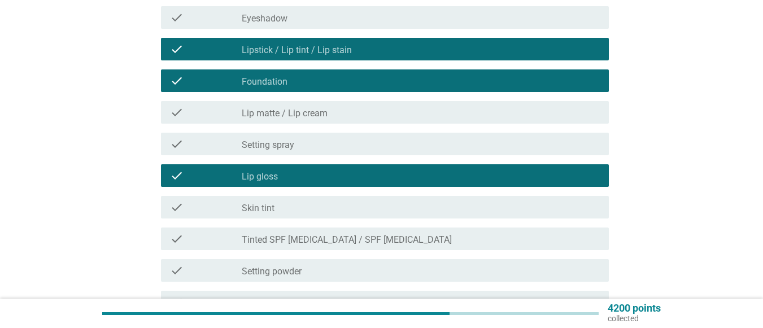
click at [383, 237] on label "Tinted SPF [MEDICAL_DATA] / SPF [MEDICAL_DATA]" at bounding box center [347, 239] width 210 height 11
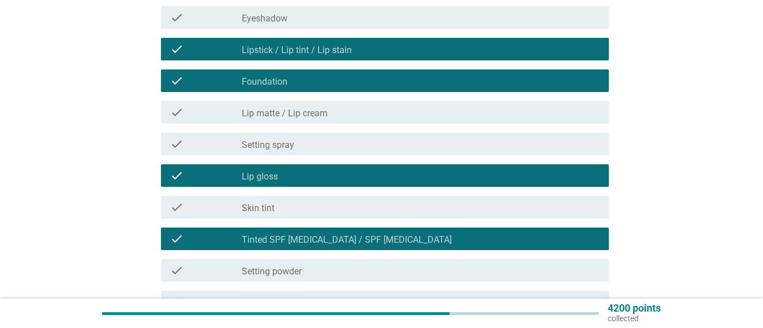
click at [380, 204] on div "check_box_outline_blank Skin tint" at bounding box center [421, 208] width 358 height 14
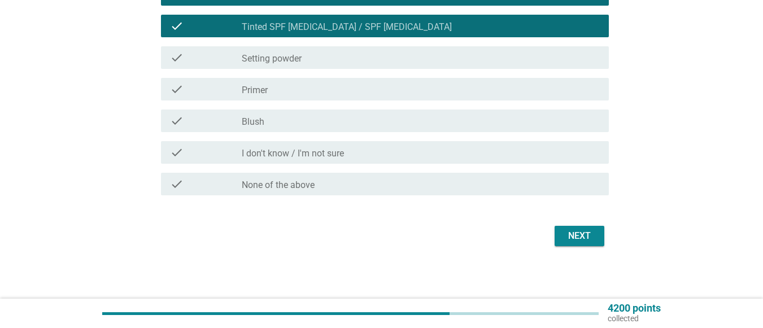
scroll to position [384, 0]
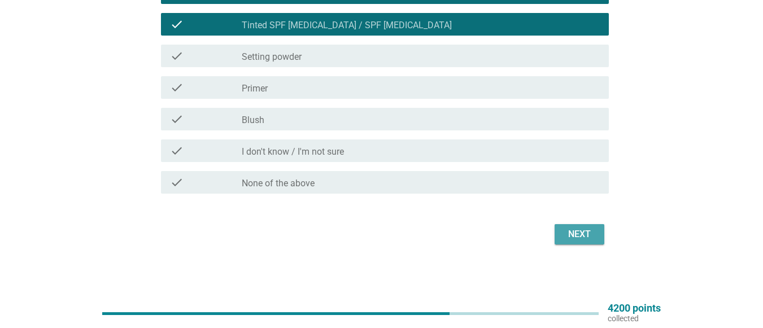
click at [599, 233] on button "Next" at bounding box center [580, 234] width 50 height 20
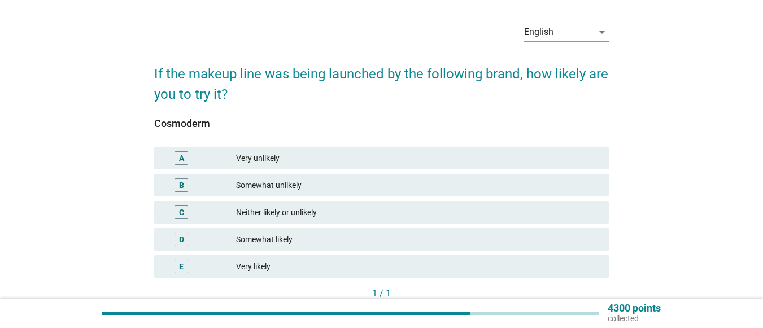
scroll to position [56, 0]
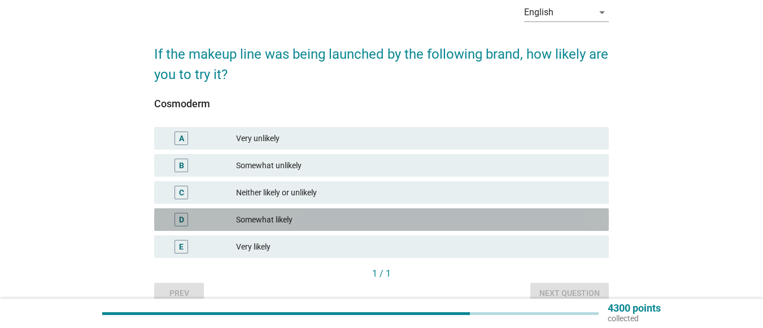
click at [303, 217] on div "Somewhat likely" at bounding box center [418, 220] width 364 height 14
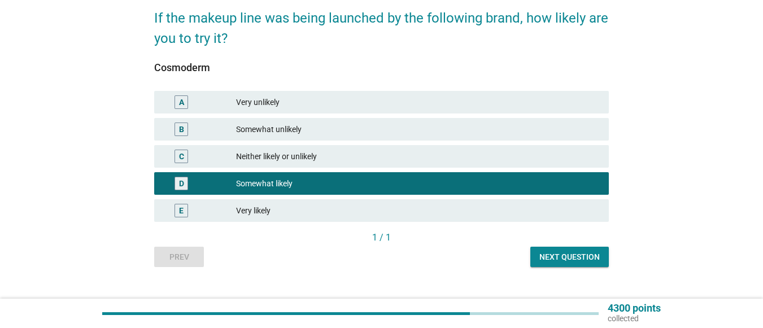
scroll to position [112, 0]
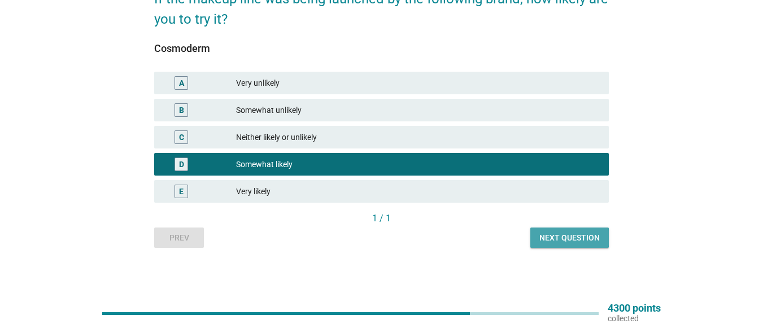
click at [577, 233] on div "Next question" at bounding box center [569, 238] width 60 height 12
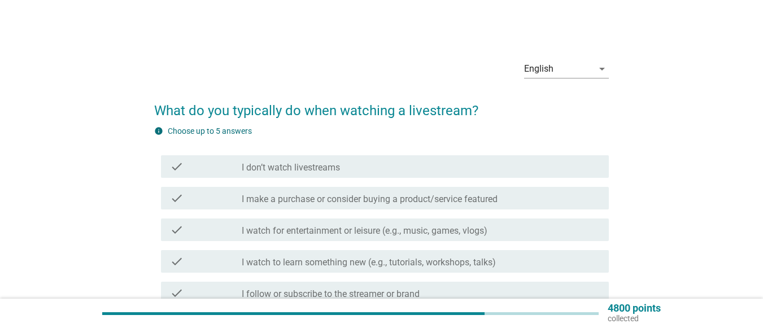
scroll to position [56, 0]
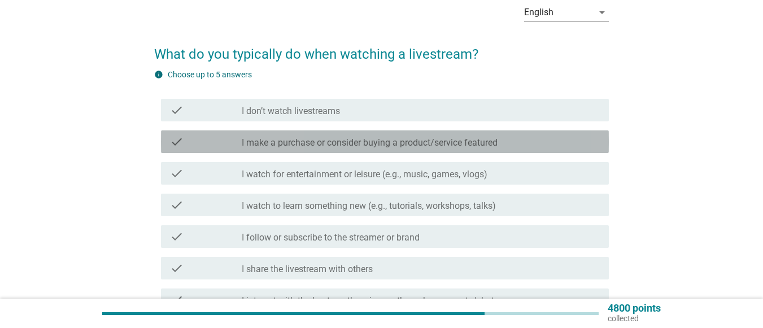
click at [413, 146] on label "I make a purchase or consider buying a product/service featured" at bounding box center [370, 142] width 256 height 11
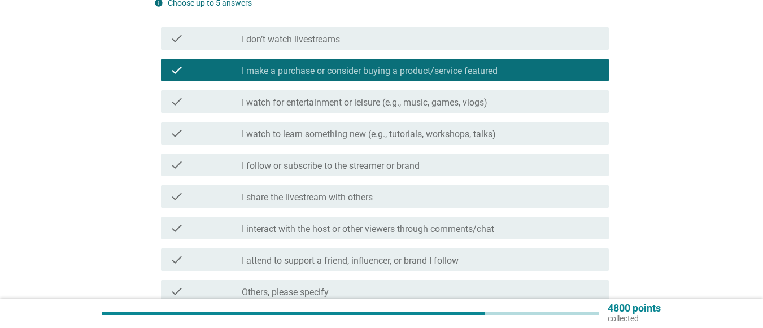
scroll to position [169, 0]
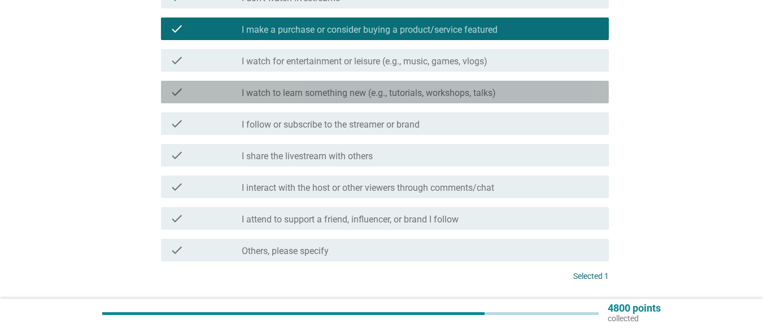
click at [412, 91] on label "I watch to learn something new (e.g., tutorials, workshops, talks)" at bounding box center [369, 93] width 254 height 11
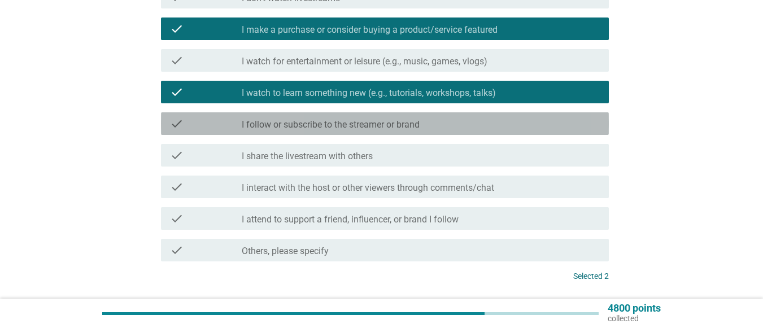
click at [415, 125] on label "I follow or subscribe to the streamer or brand" at bounding box center [331, 124] width 178 height 11
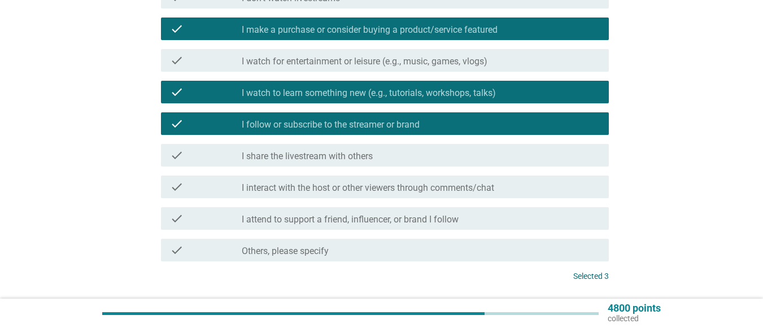
click at [404, 187] on label "I interact with the host or other viewers through comments/chat" at bounding box center [368, 187] width 252 height 11
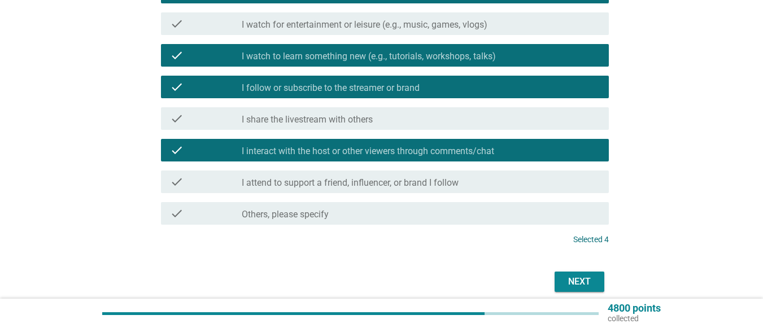
scroll to position [226, 0]
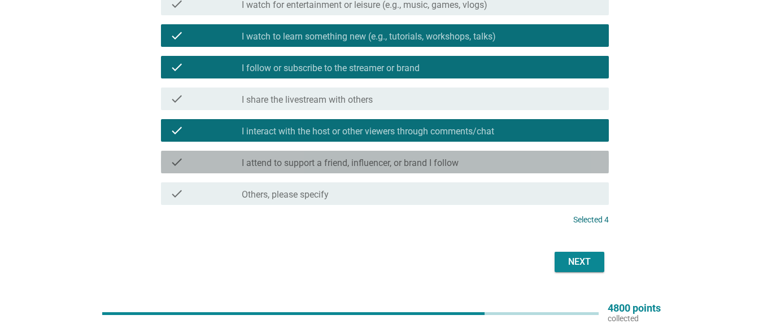
click at [432, 162] on label "I attend to support a friend, influencer, or brand I follow" at bounding box center [350, 163] width 217 height 11
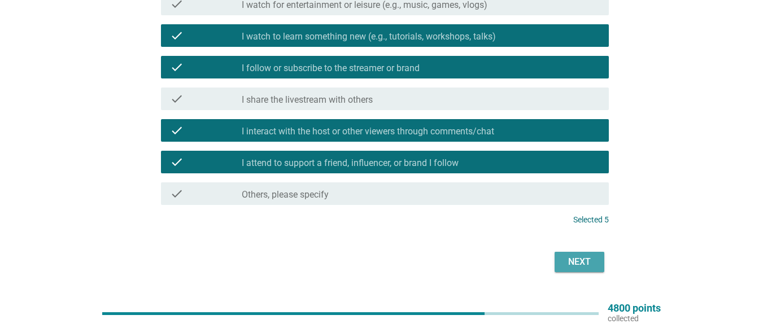
click at [578, 259] on div "Next" at bounding box center [580, 262] width 32 height 14
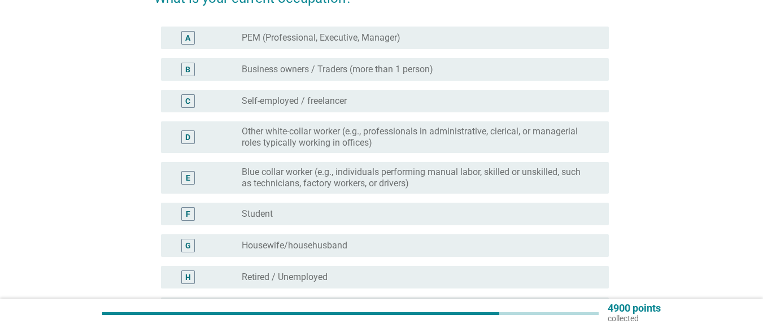
scroll to position [113, 0]
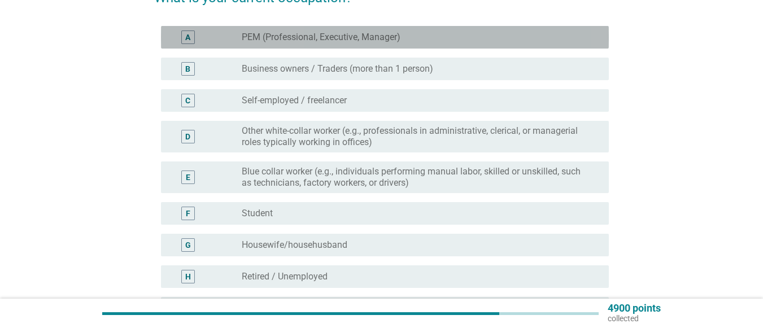
click at [435, 32] on div "radio_button_unchecked PEM (Professional, Executive, Manager)" at bounding box center [416, 37] width 349 height 11
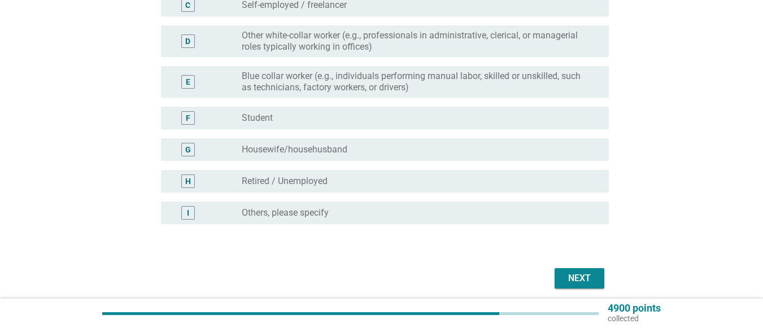
scroll to position [226, 0]
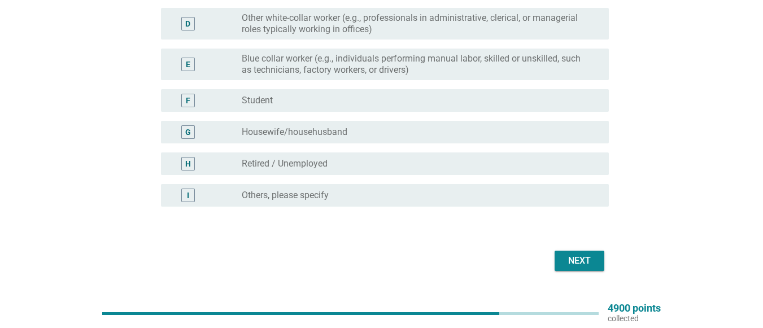
click at [574, 258] on div "Next" at bounding box center [580, 261] width 32 height 14
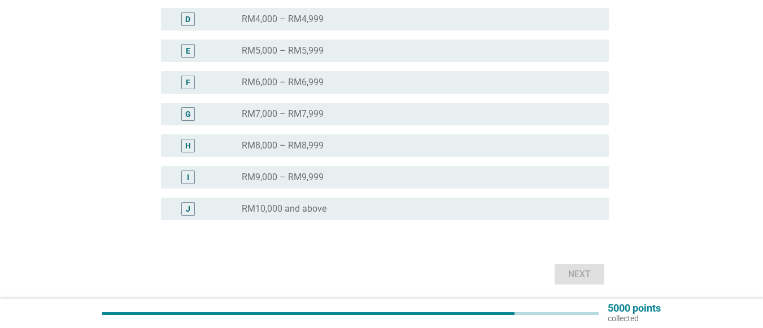
click at [554, 206] on div "radio_button_unchecked RM10,000 and above" at bounding box center [416, 208] width 349 height 11
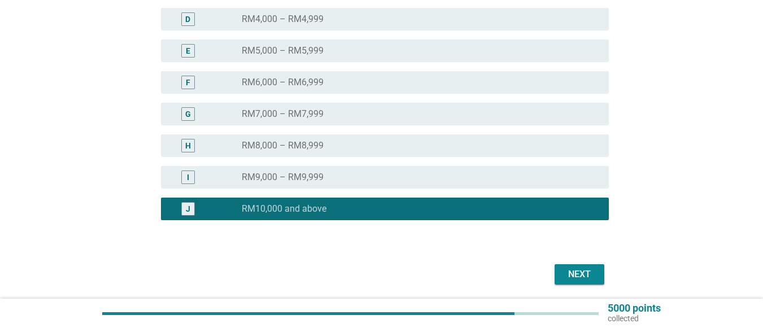
click at [586, 267] on button "Next" at bounding box center [580, 274] width 50 height 20
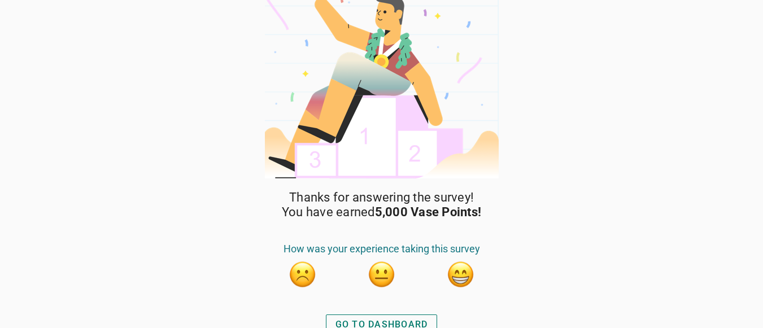
scroll to position [29, 0]
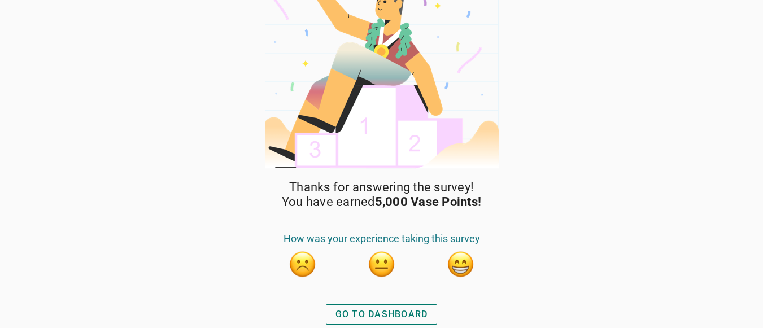
click at [453, 263] on button "button" at bounding box center [461, 264] width 28 height 28
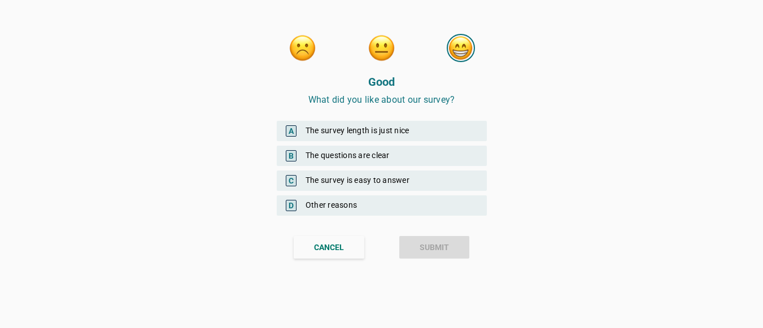
click at [426, 128] on div "A The survey length is just nice" at bounding box center [382, 131] width 210 height 20
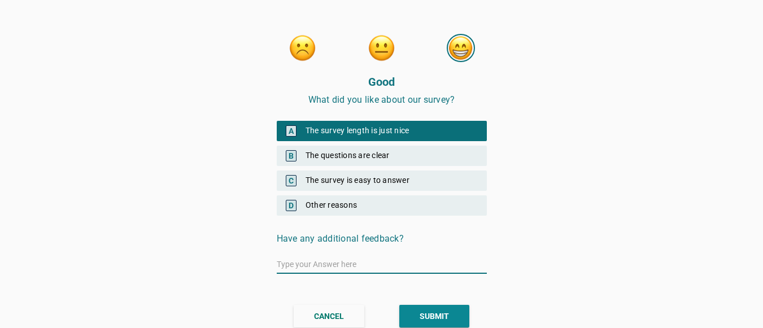
click at [418, 151] on div "B The questions are clear" at bounding box center [382, 156] width 210 height 20
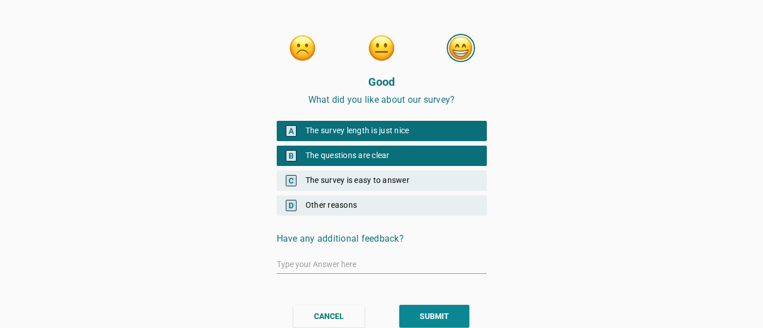
click at [429, 180] on div "C The survey is easy to answer" at bounding box center [382, 181] width 210 height 20
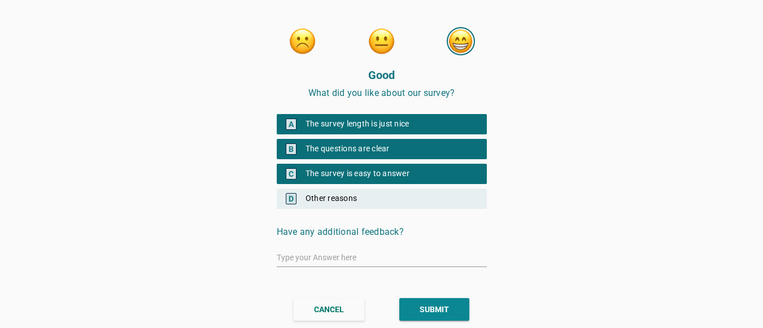
scroll to position [8, 0]
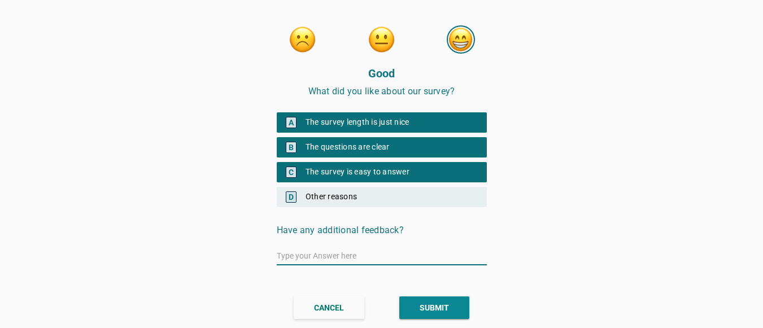
click at [345, 256] on input "text" at bounding box center [382, 256] width 210 height 18
type input "It does not take too much of my time"
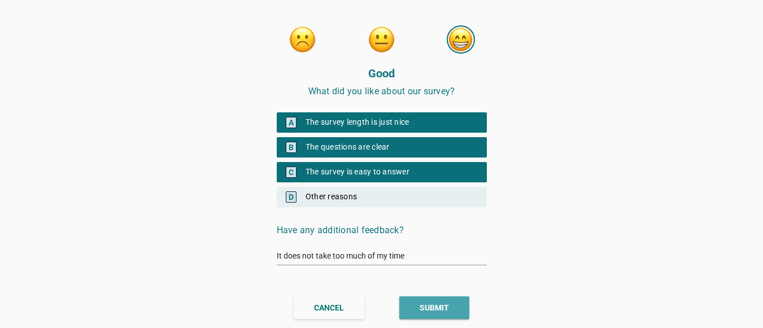
click at [409, 305] on button "SUBMIT" at bounding box center [434, 308] width 70 height 23
click at [436, 302] on div "SUBMIT" at bounding box center [434, 308] width 29 height 12
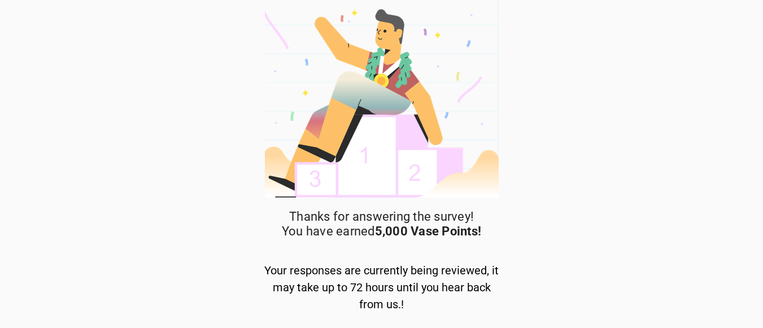
scroll to position [34, 0]
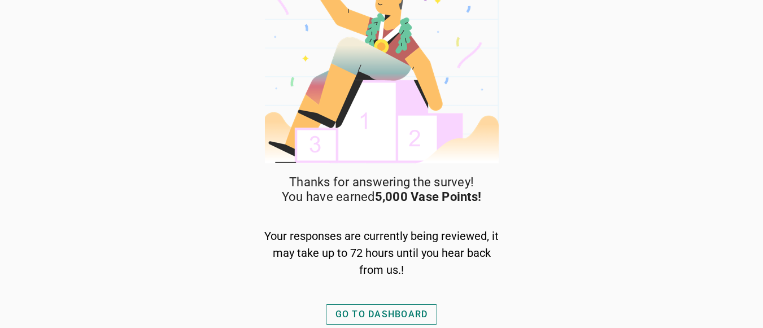
click at [392, 310] on div "GO TO DASHBOARD" at bounding box center [382, 315] width 93 height 14
